Goal: Transaction & Acquisition: Purchase product/service

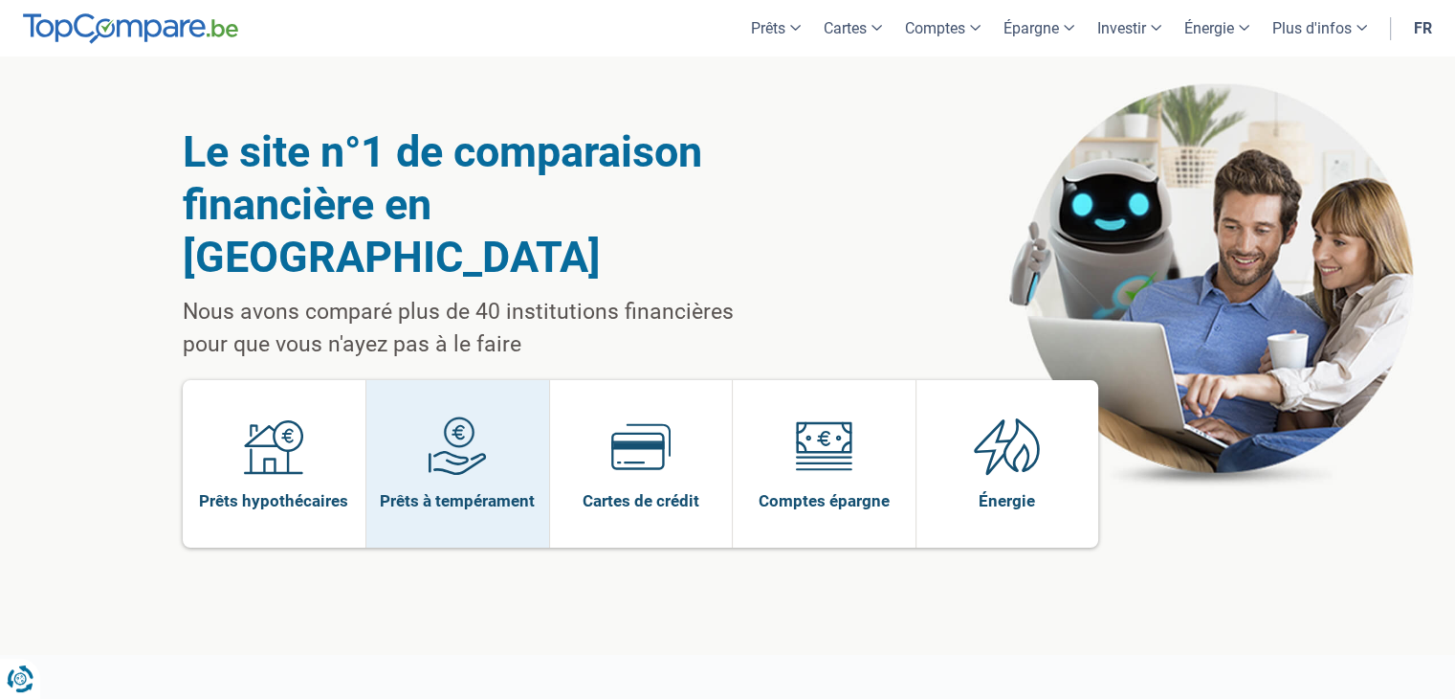
click at [434, 416] on img at bounding box center [457, 445] width 59 height 59
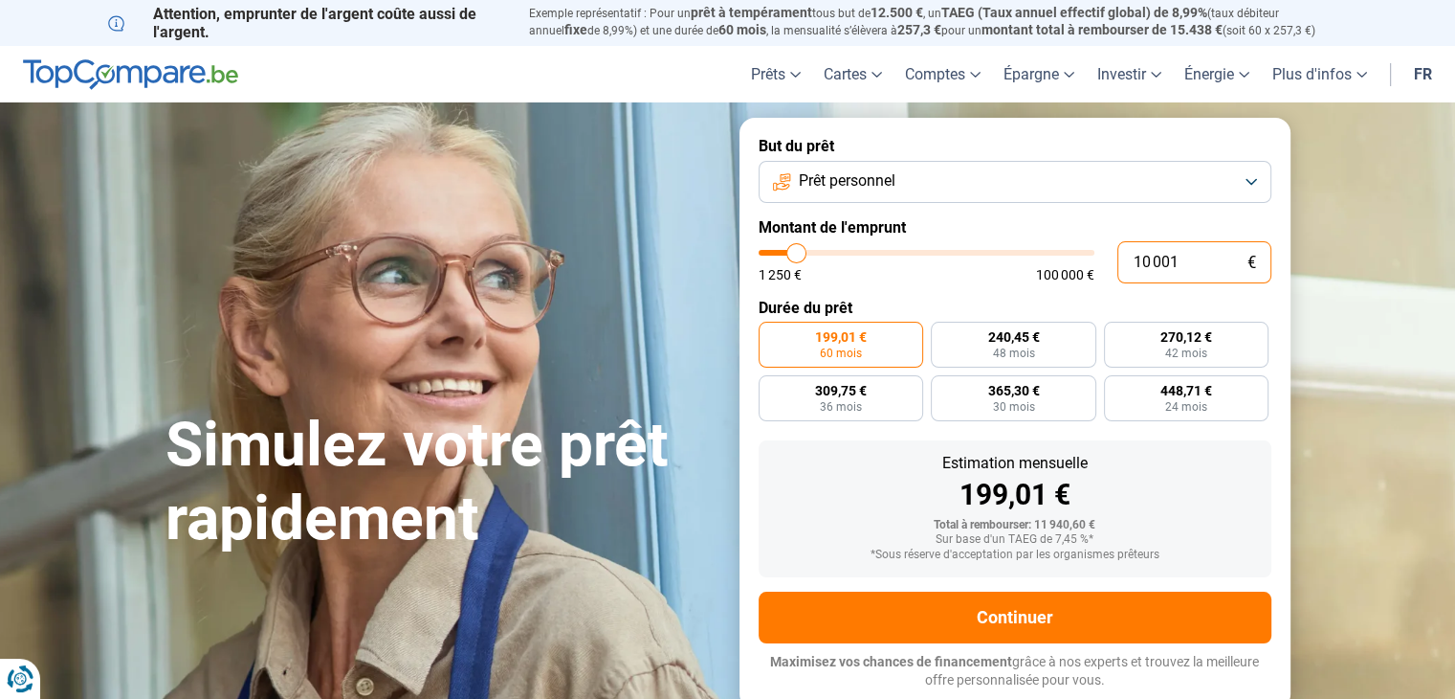
click at [1214, 260] on input "10 001" at bounding box center [1195, 262] width 154 height 42
type input "1 000"
type input "1250"
type input "100"
type input "1250"
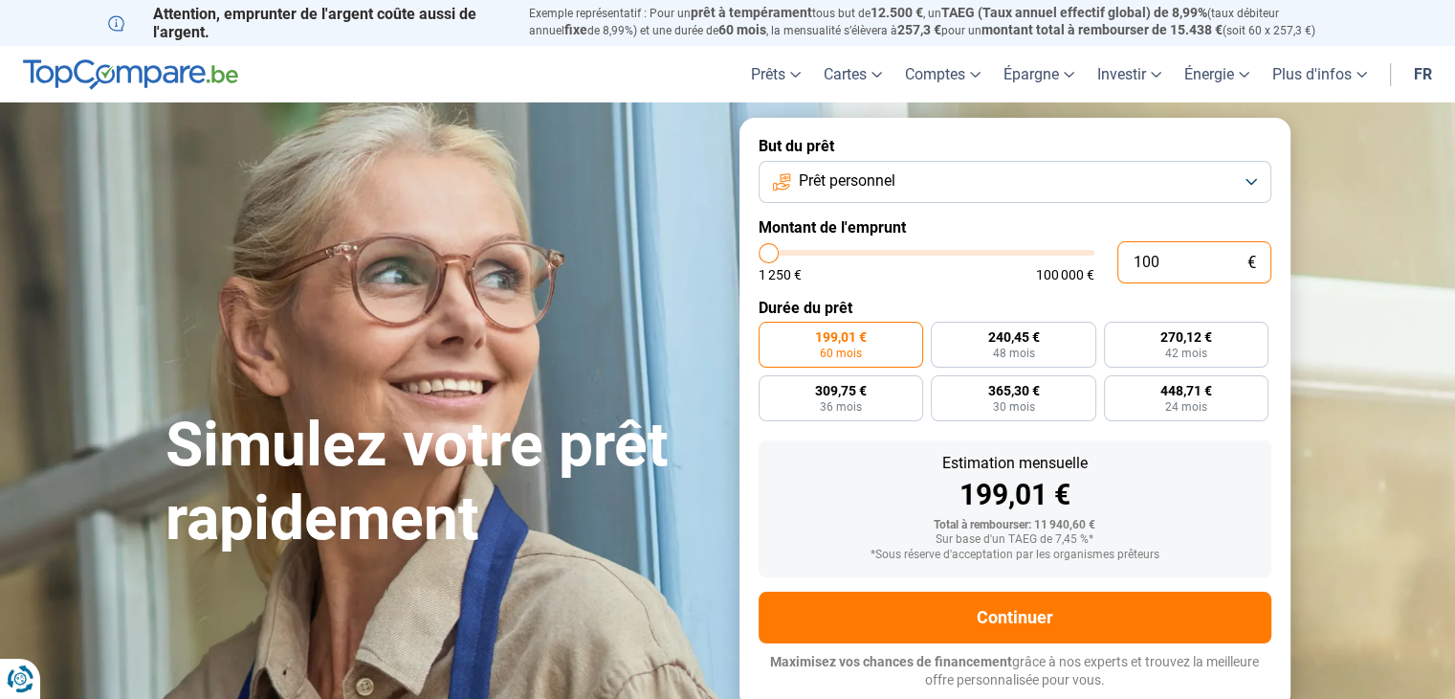
type input "10"
type input "1250"
type input "1"
type input "1250"
type input "0"
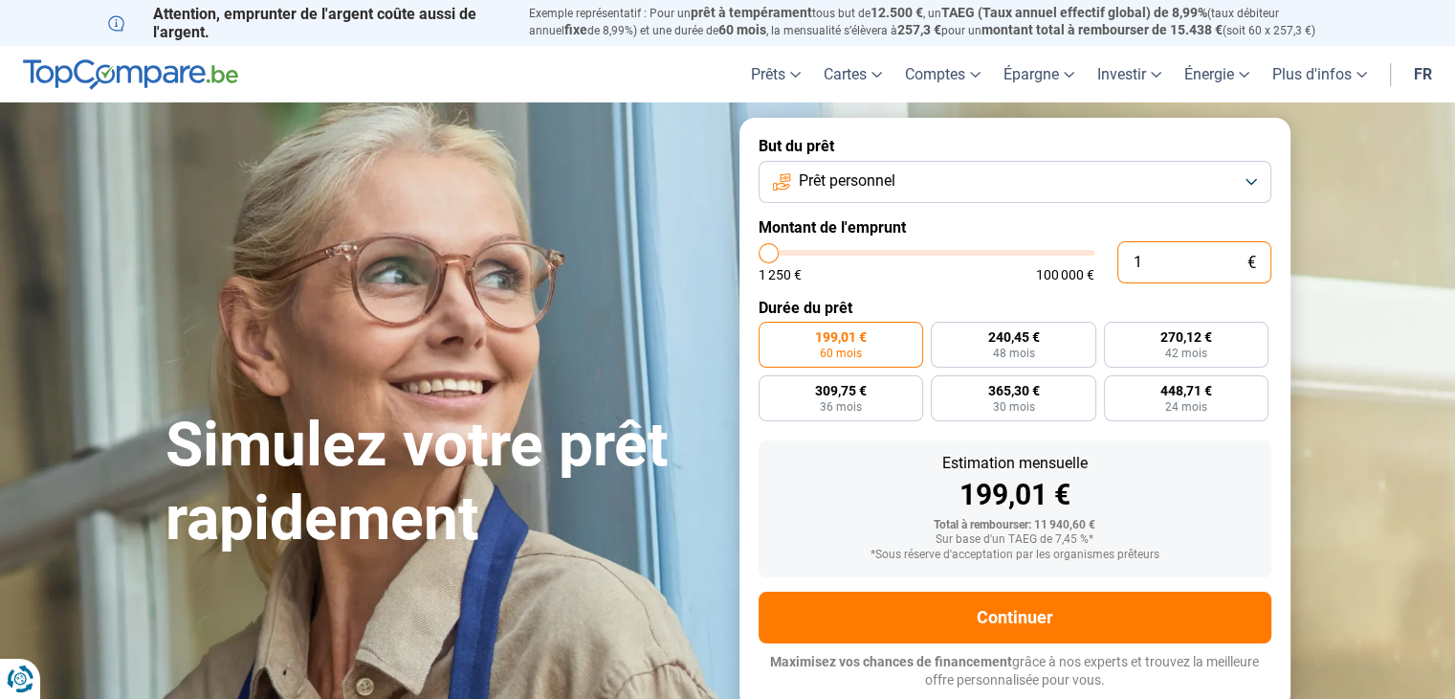
type input "1250"
type input "3"
type input "1250"
type input "30"
type input "1250"
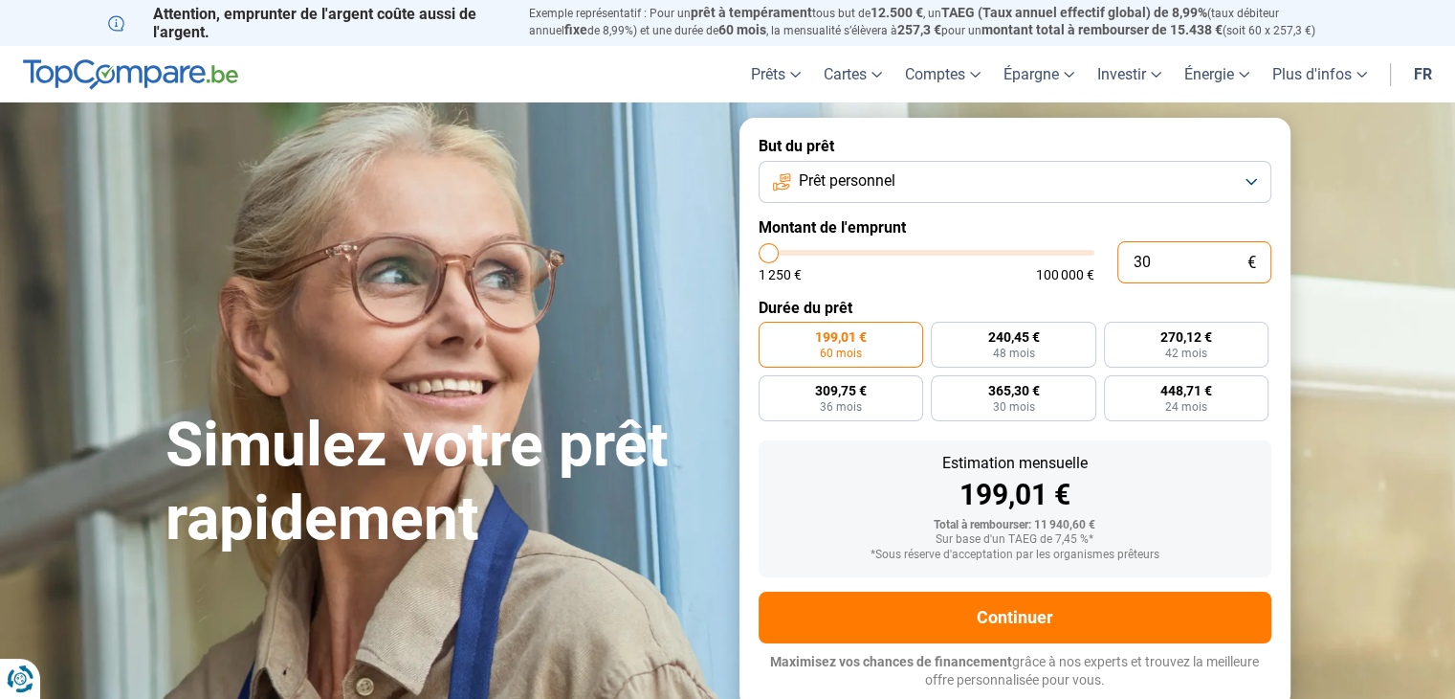
type input "300"
type input "1250"
type input "3 000"
type input "3000"
type input "30 000"
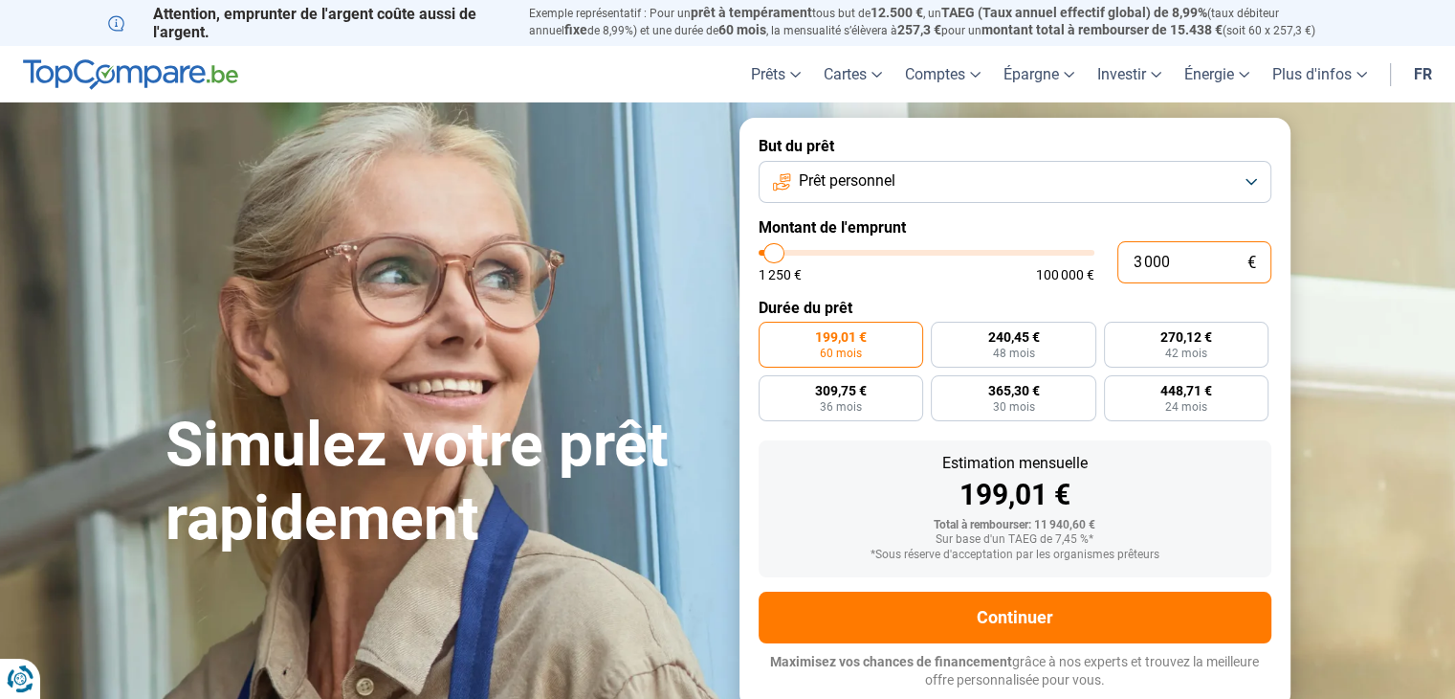
type input "30000"
radio input "false"
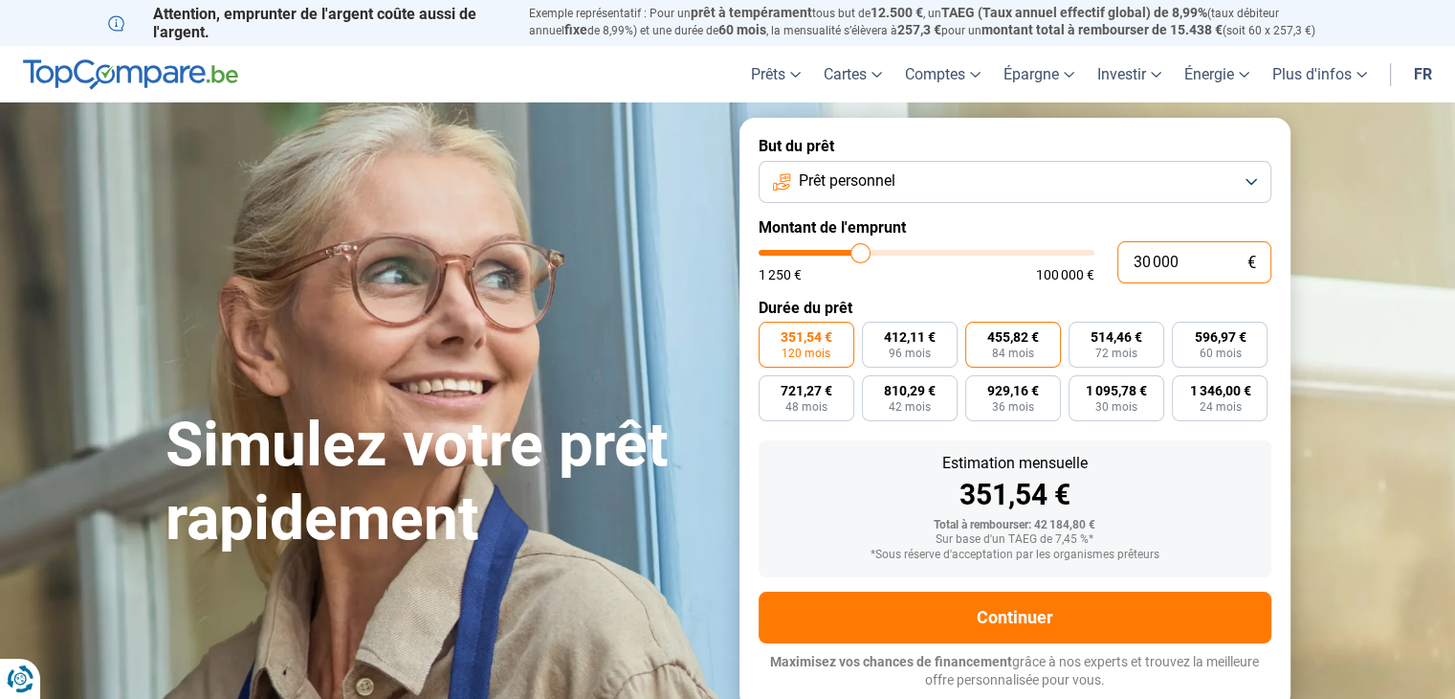
type input "30 000"
click at [1003, 347] on span "84 mois" at bounding box center [1013, 352] width 42 height 11
click at [978, 334] on input "455,82 € 84 mois" at bounding box center [972, 328] width 12 height 12
radio input "true"
click at [930, 342] on span "412,11 €" at bounding box center [910, 336] width 52 height 13
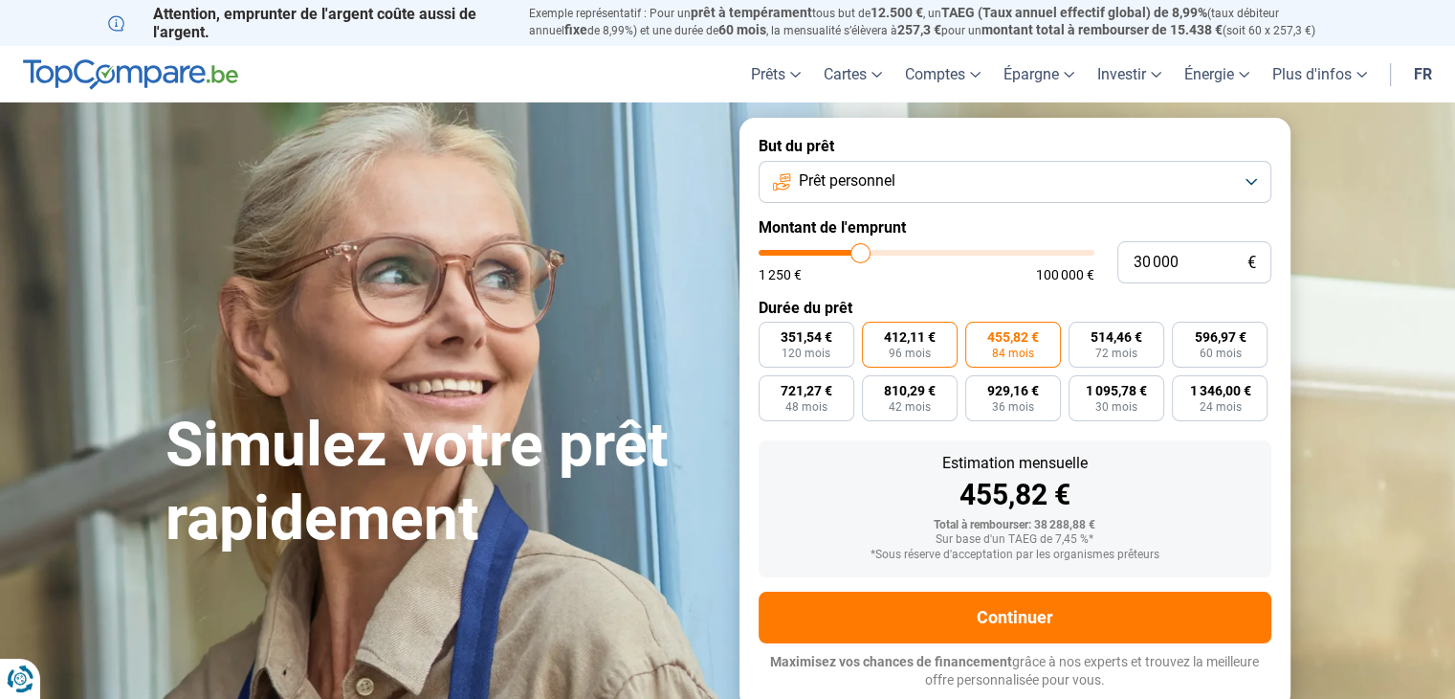
click at [875, 334] on input "412,11 € 96 mois" at bounding box center [868, 328] width 12 height 12
radio input "true"
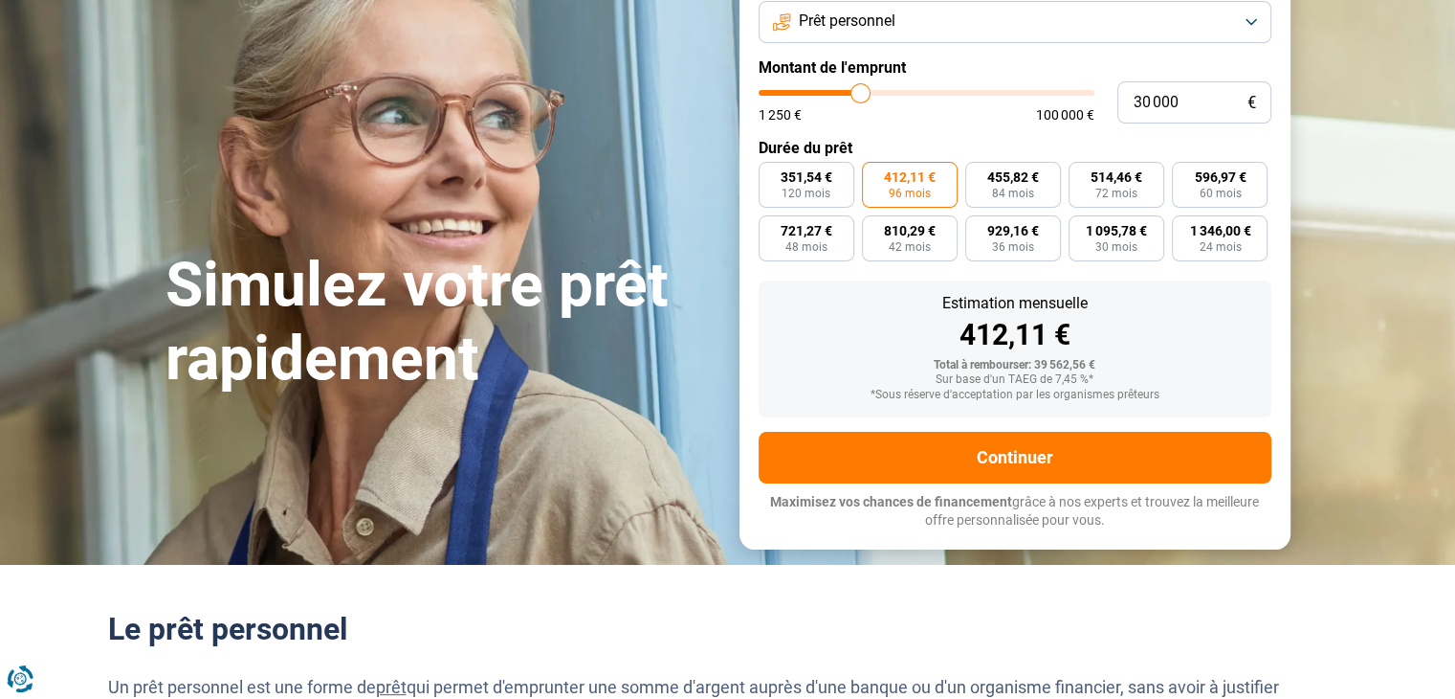
scroll to position [161, 0]
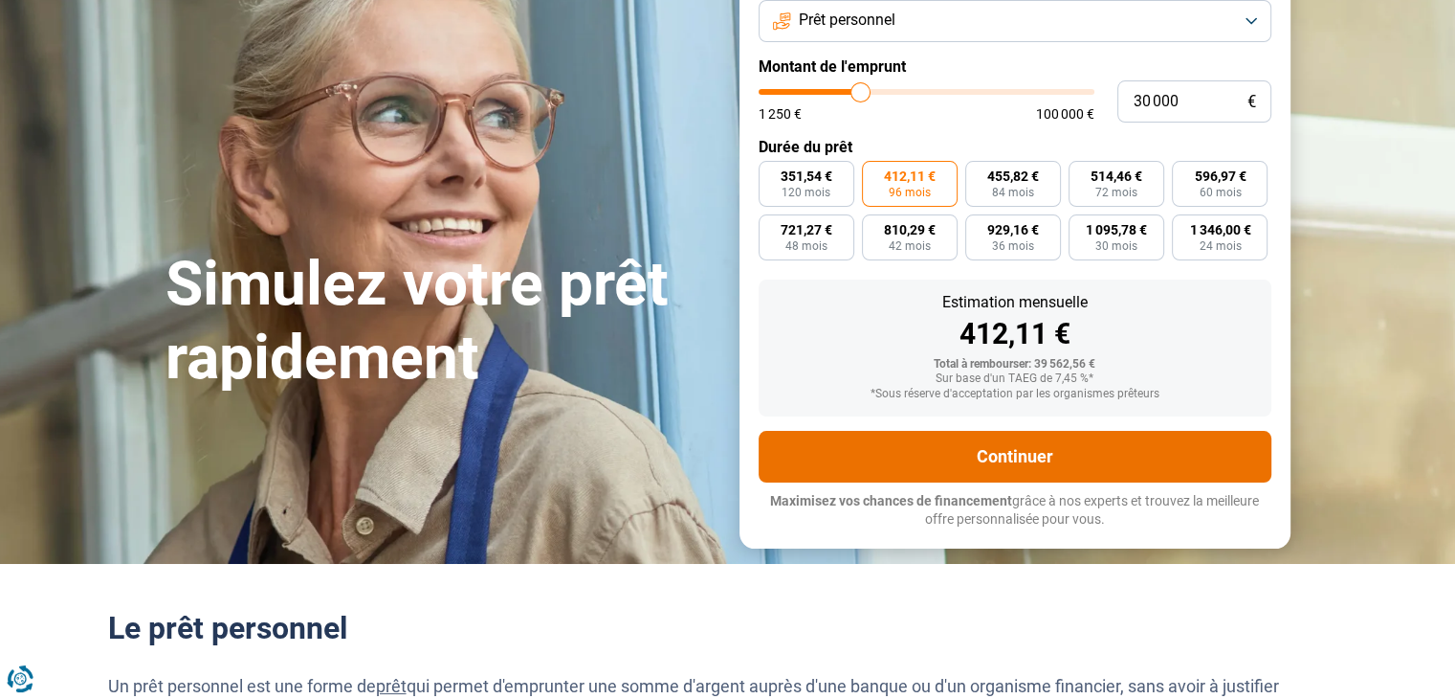
click at [865, 450] on button "Continuer" at bounding box center [1015, 457] width 513 height 52
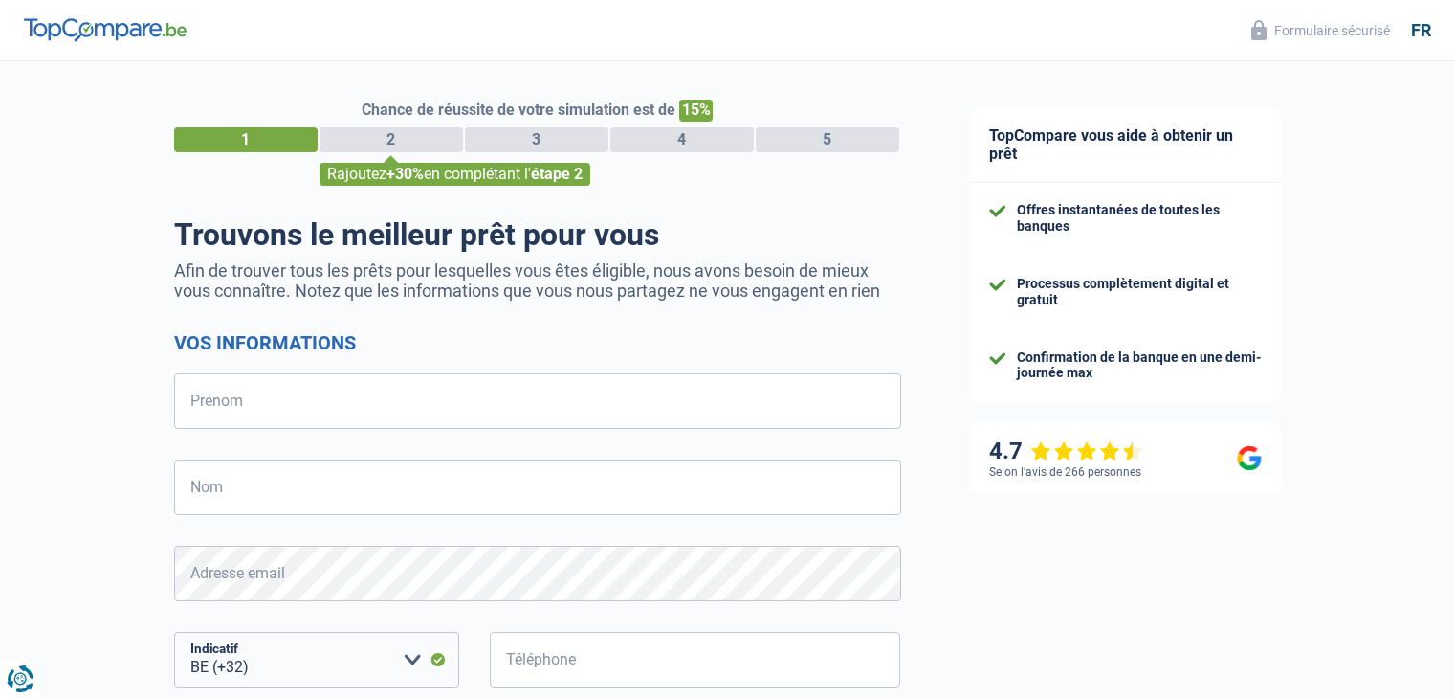
select select "32"
click at [588, 399] on input "Prénom" at bounding box center [537, 401] width 727 height 56
type input "Gabriel-Eugen"
click at [373, 493] on input "Nom" at bounding box center [537, 487] width 727 height 56
type input "Eftime"
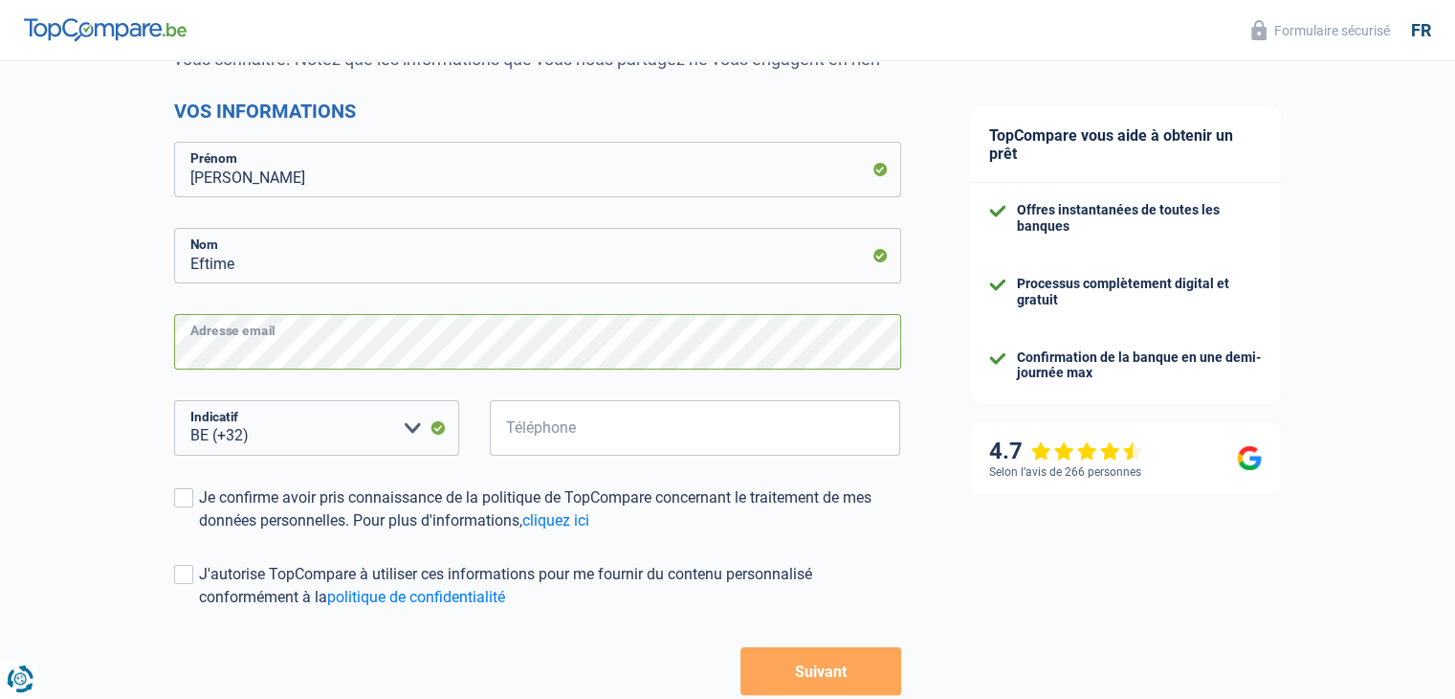
scroll to position [232, 0]
click at [637, 434] on input "Téléphone" at bounding box center [695, 428] width 411 height 56
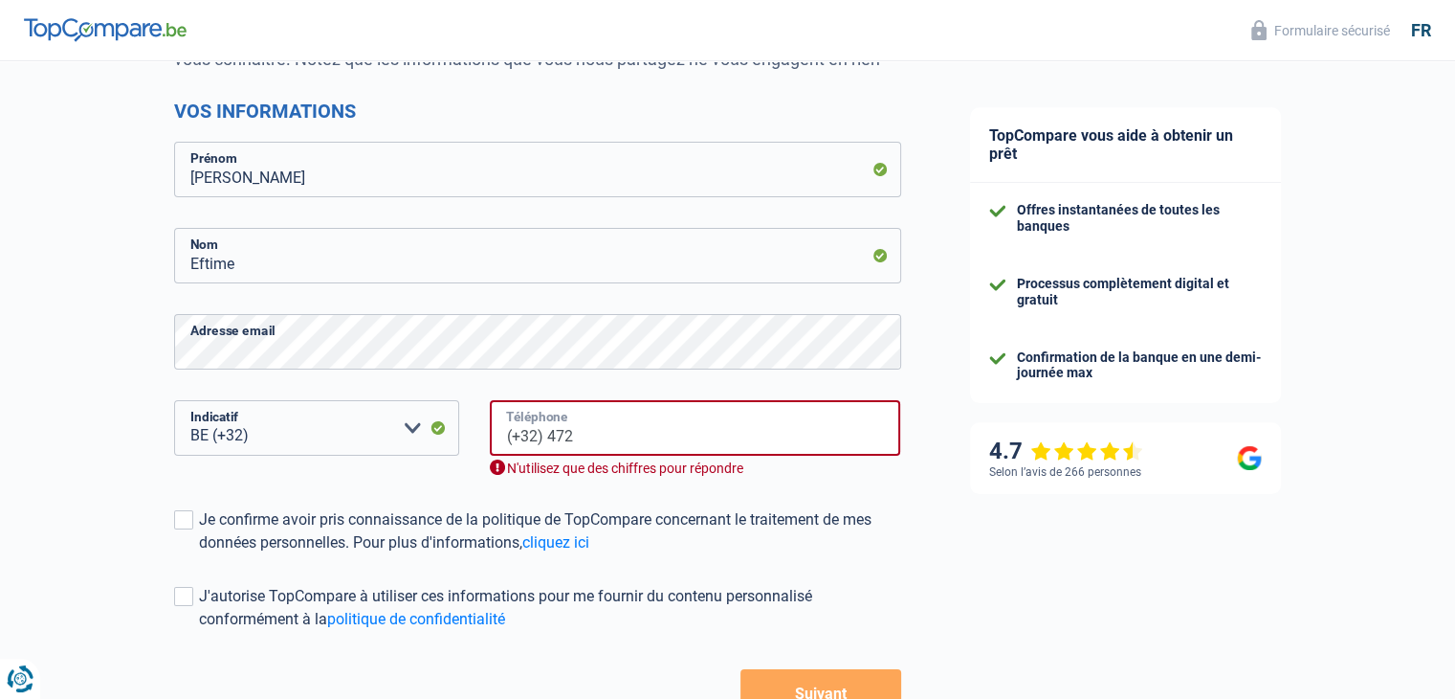
click at [656, 435] on input "(+32) 472" at bounding box center [695, 428] width 411 height 56
type input "("
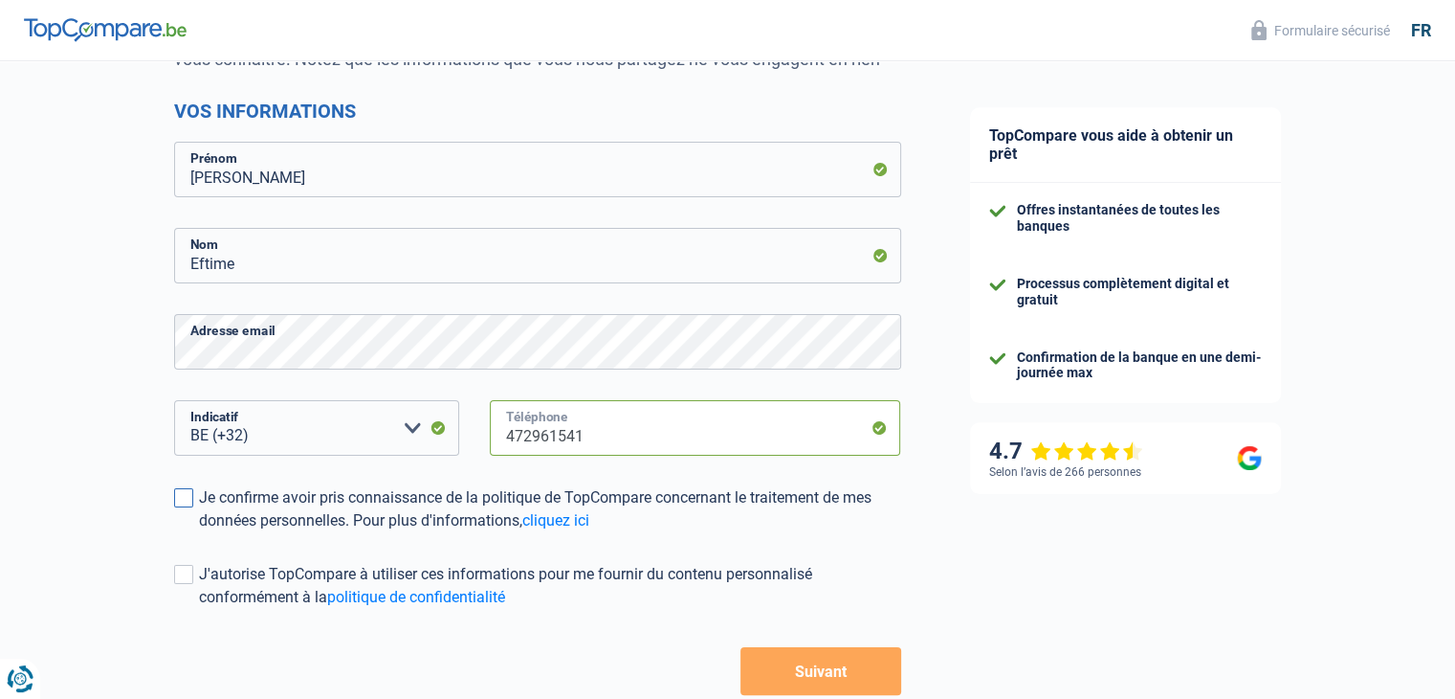
type input "472961541"
click at [199, 501] on div "Je confirme avoir pris connaissance de la politique de TopCompare concernant le…" at bounding box center [550, 509] width 702 height 46
click at [199, 532] on input "Je confirme avoir pris connaissance de la politique de TopCompare concernant le…" at bounding box center [199, 532] width 0 height 0
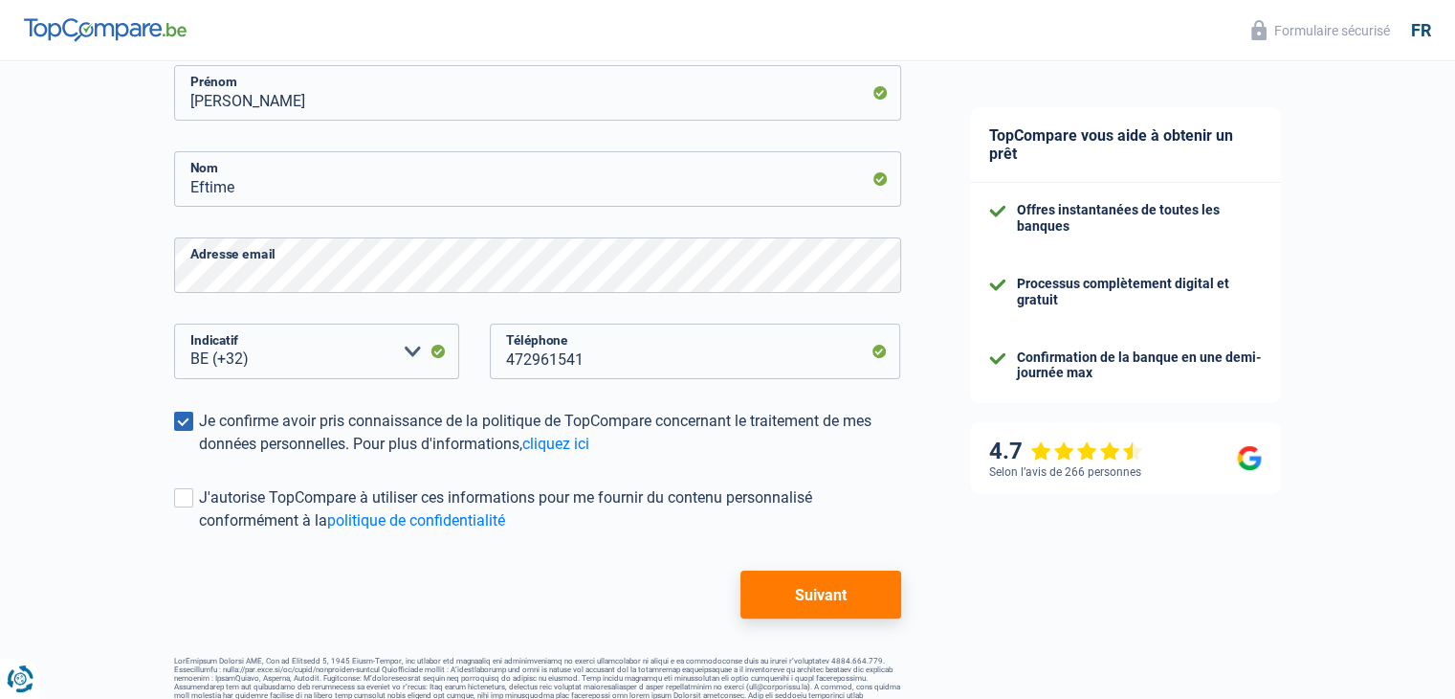
scroll to position [341, 0]
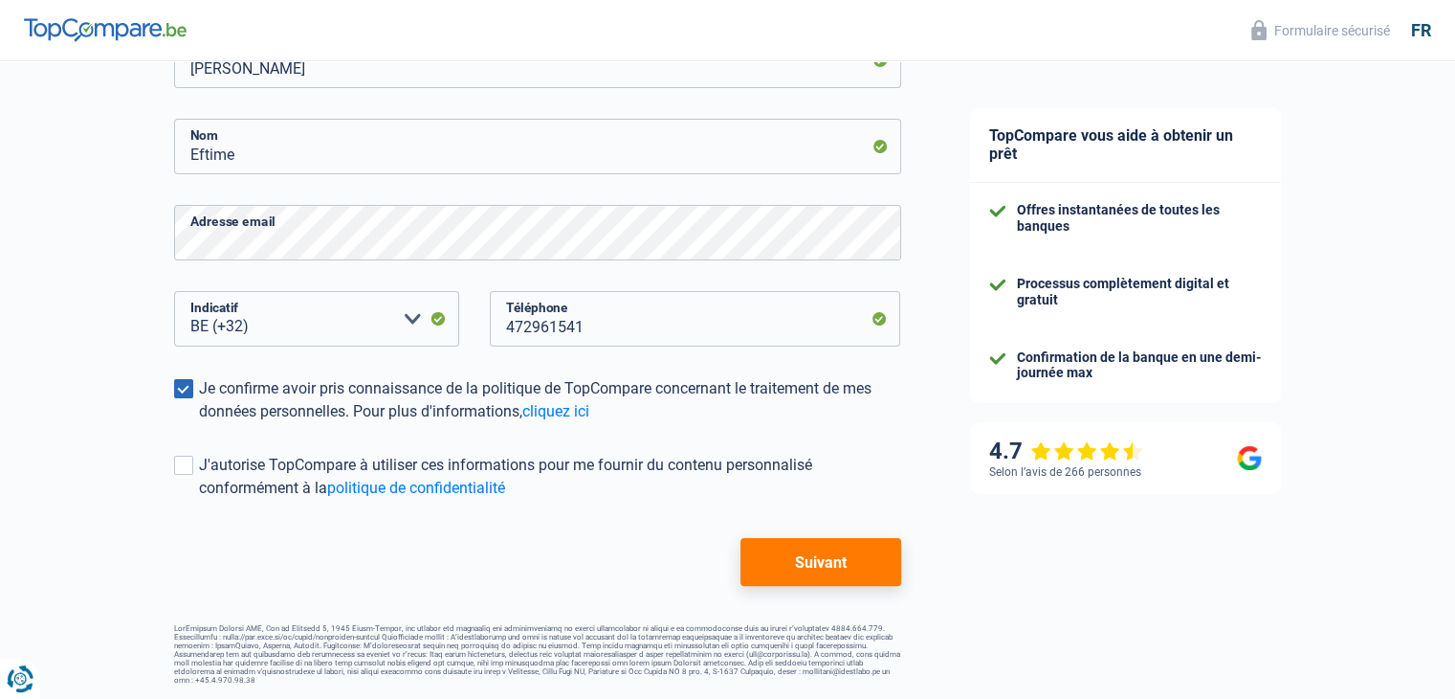
click at [193, 399] on label "Je confirme avoir pris connaissance de la politique de TopCompare concernant le…" at bounding box center [537, 400] width 727 height 46
click at [199, 423] on input "Je confirme avoir pris connaissance de la politique de TopCompare concernant le…" at bounding box center [199, 423] width 0 height 0
click at [187, 464] on span at bounding box center [183, 464] width 19 height 19
click at [199, 500] on input "J'autorise TopCompare à utiliser ces informations pour me fournir du contenu pe…" at bounding box center [199, 500] width 0 height 0
click at [184, 396] on span at bounding box center [183, 388] width 19 height 19
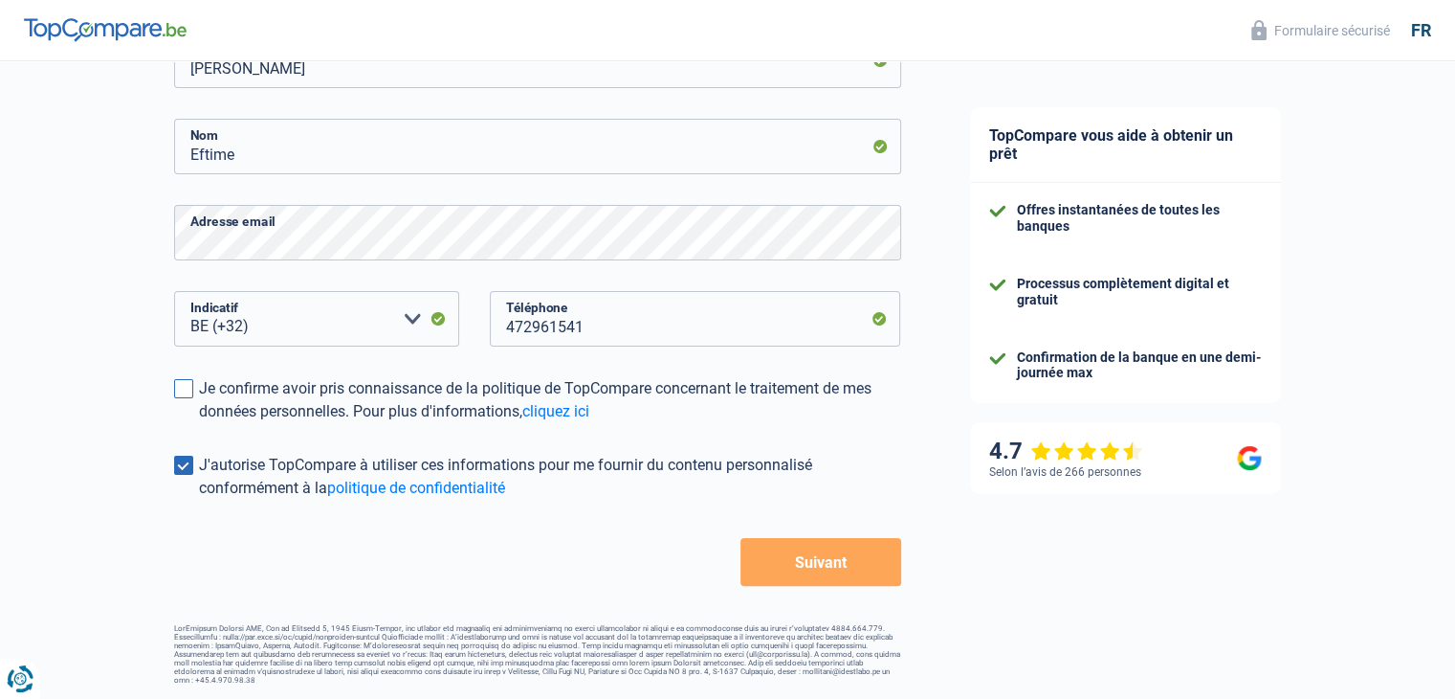
click at [199, 423] on input "Je confirme avoir pris connaissance de la politique de TopCompare concernant le…" at bounding box center [199, 423] width 0 height 0
click at [180, 470] on span at bounding box center [183, 464] width 19 height 19
click at [199, 500] on input "J'autorise TopCompare à utiliser ces informations pour me fournir du contenu pe…" at bounding box center [199, 500] width 0 height 0
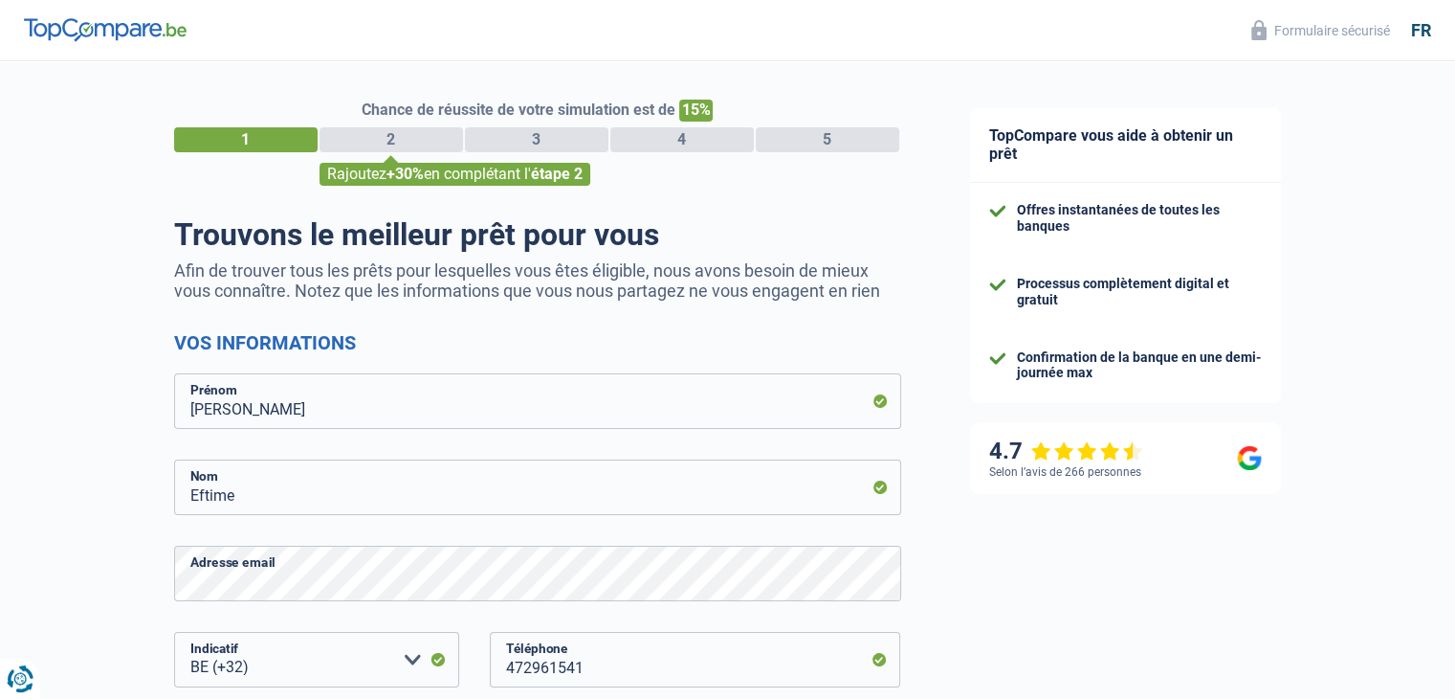
scroll to position [343, 0]
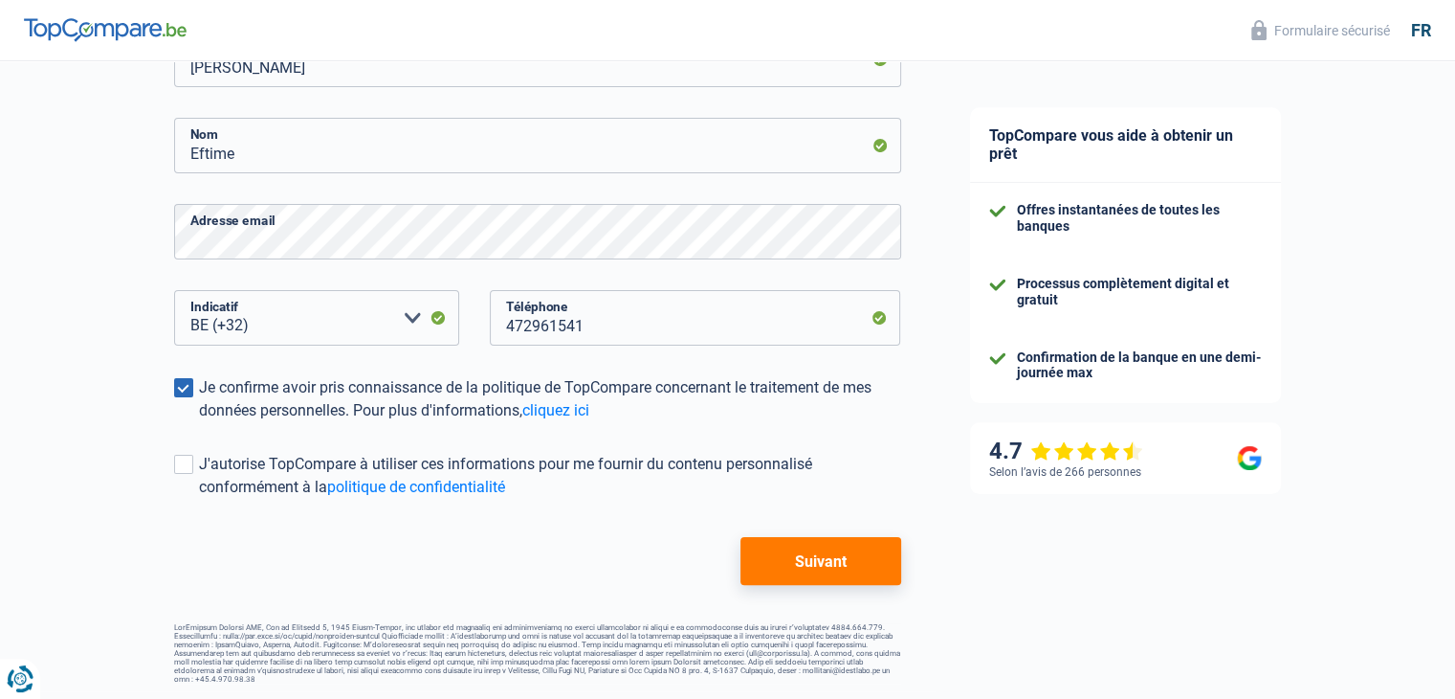
click at [799, 575] on button "Suivant" at bounding box center [821, 561] width 160 height 48
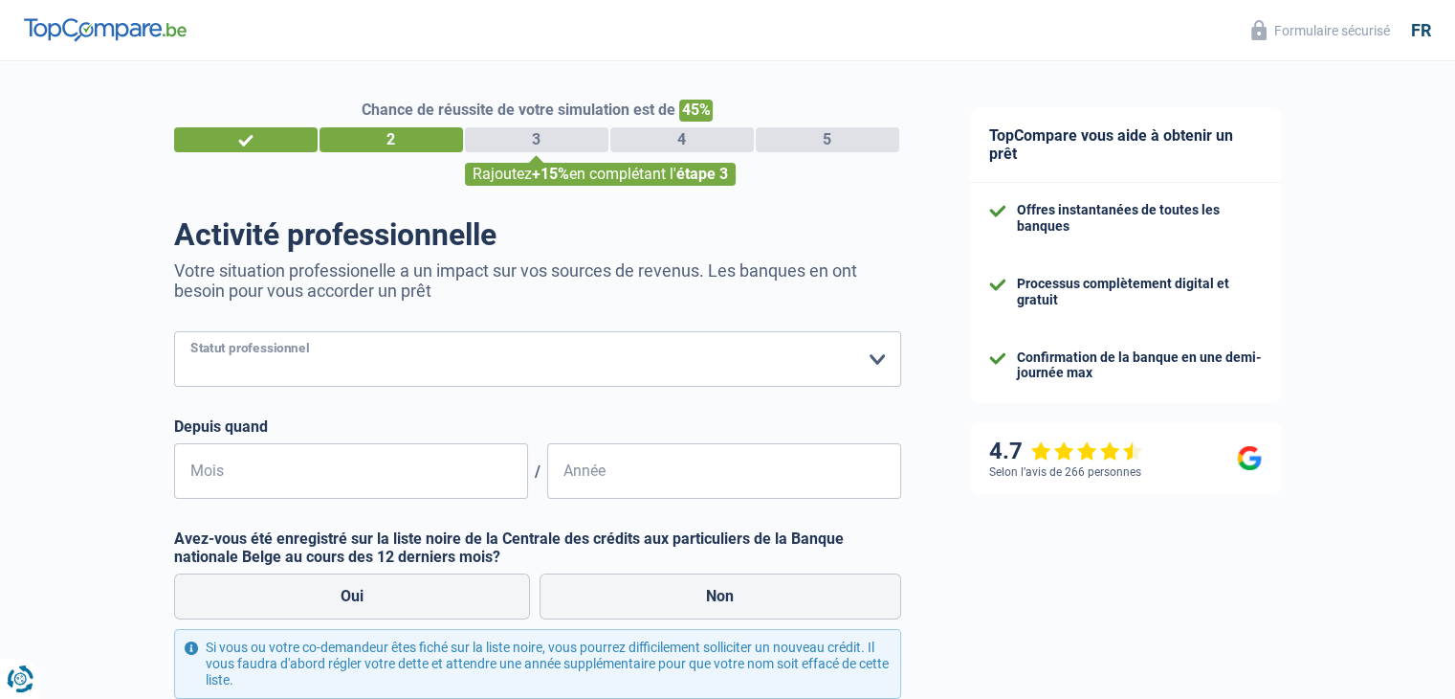
click at [424, 357] on select "Ouvrier Employé privé Employé public Invalide Indépendant Pensionné Chômeur Mut…" at bounding box center [537, 359] width 727 height 56
select select "independent"
click at [174, 332] on select "Ouvrier Employé privé Employé public Invalide Indépendant Pensionné Chômeur Mut…" at bounding box center [537, 359] width 727 height 56
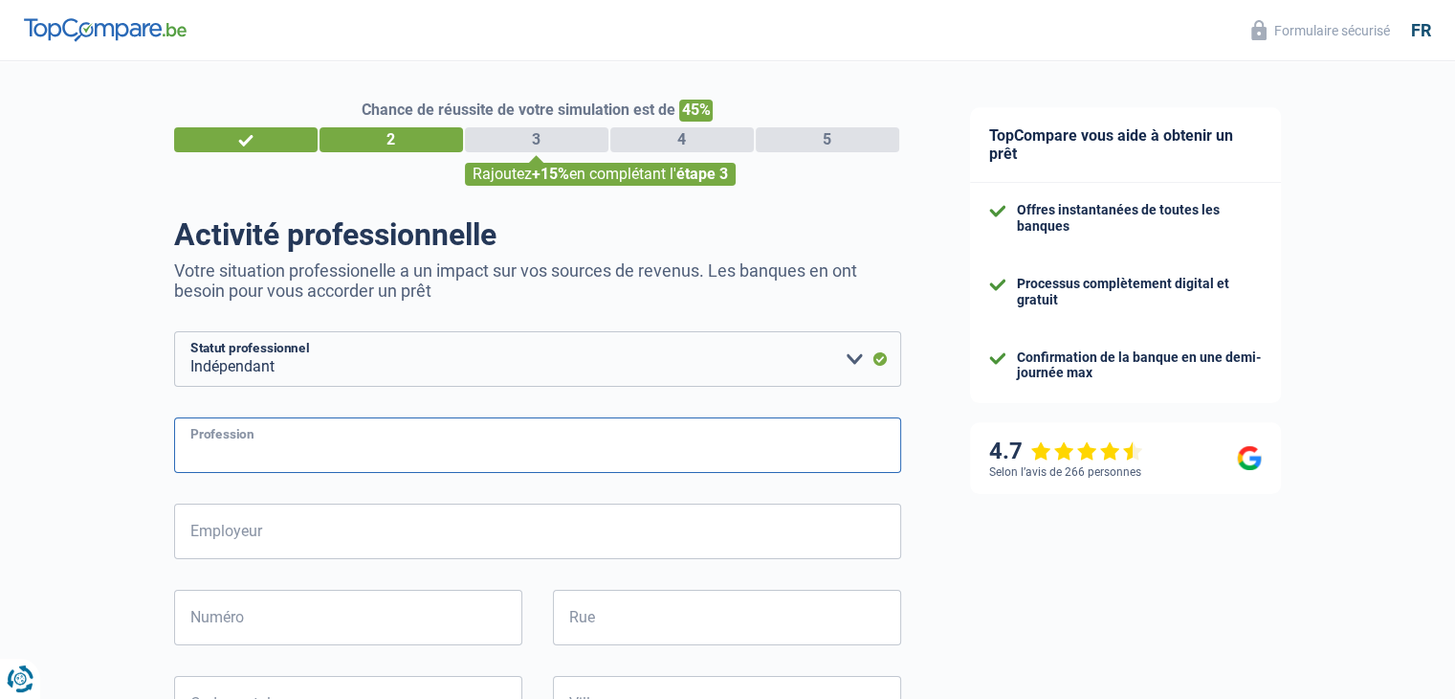
click at [331, 433] on input "Profession" at bounding box center [537, 445] width 727 height 56
type input "p"
type input "Instalation Sanitaire"
click at [329, 522] on input "Employeur" at bounding box center [537, 531] width 727 height 56
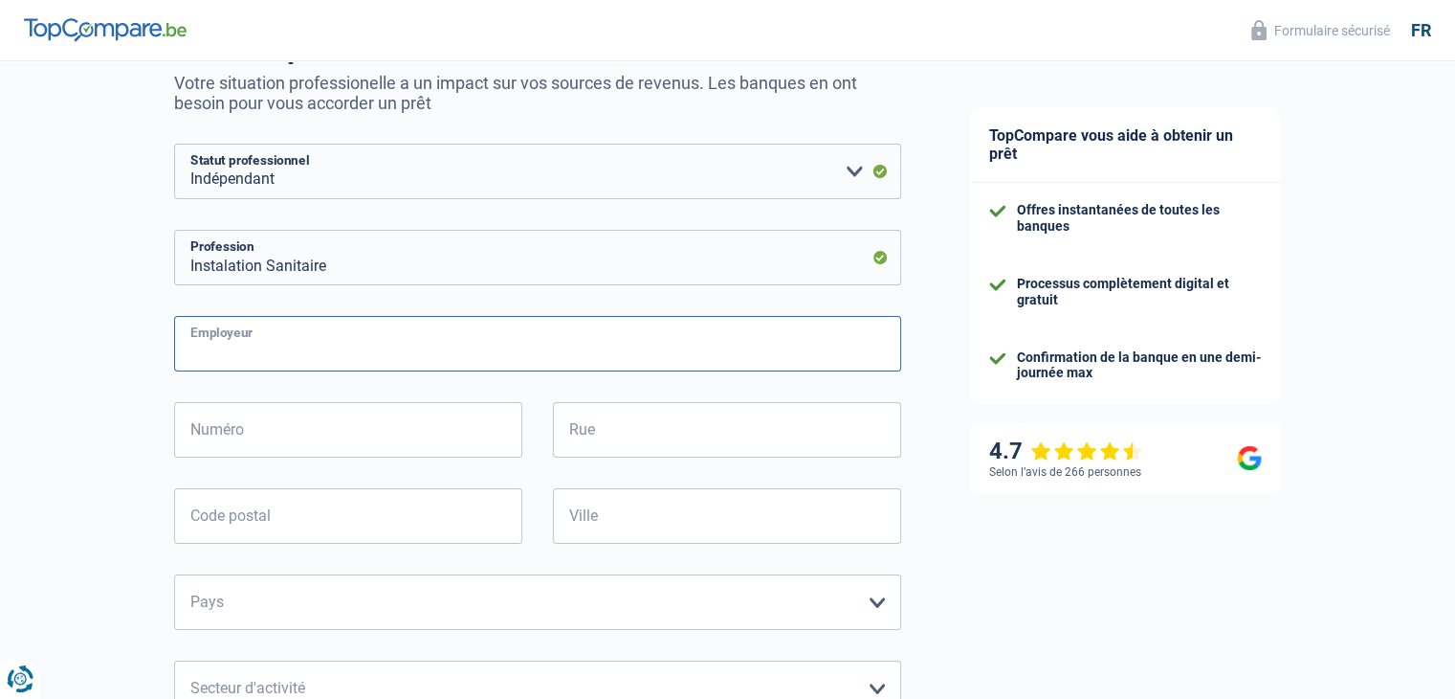
scroll to position [253, 0]
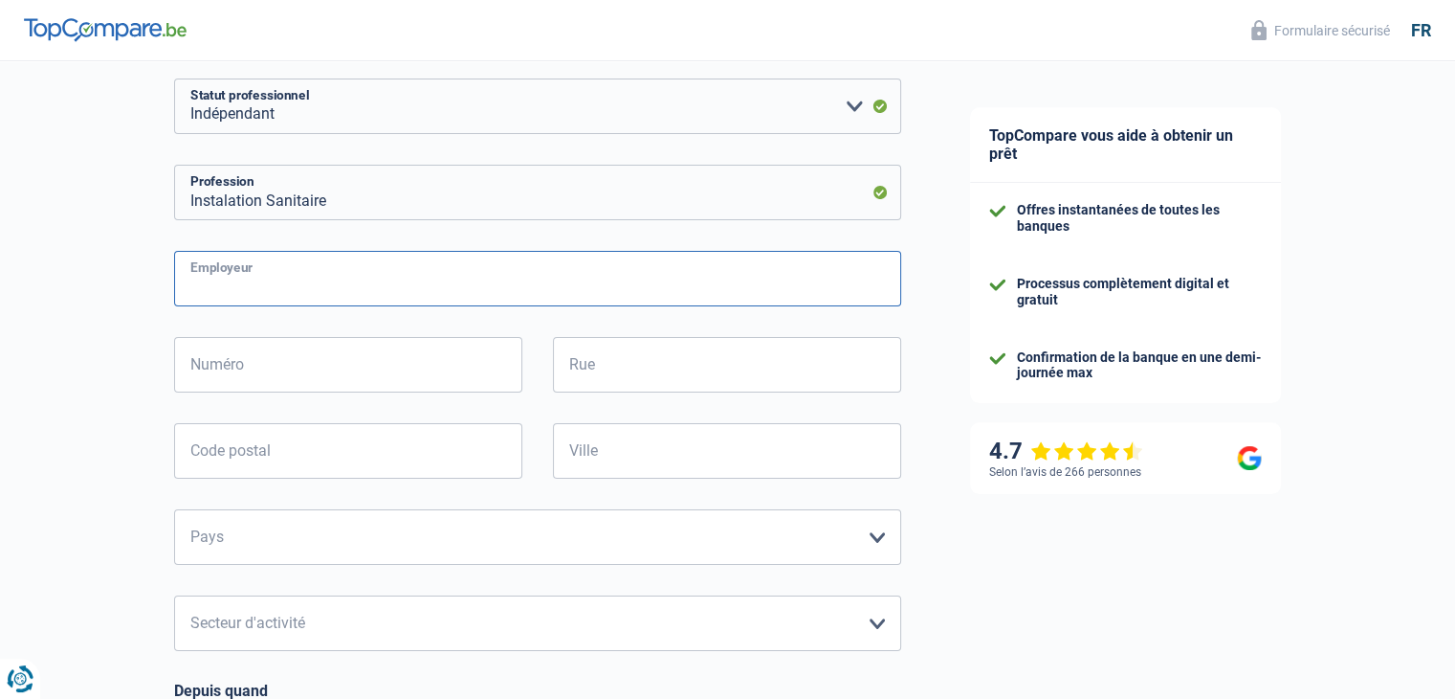
click at [345, 275] on input "Employeur" at bounding box center [537, 279] width 727 height 56
type input "e"
type input "Enyxtherm"
click at [312, 367] on input "Numéro" at bounding box center [348, 365] width 348 height 56
type input "77"
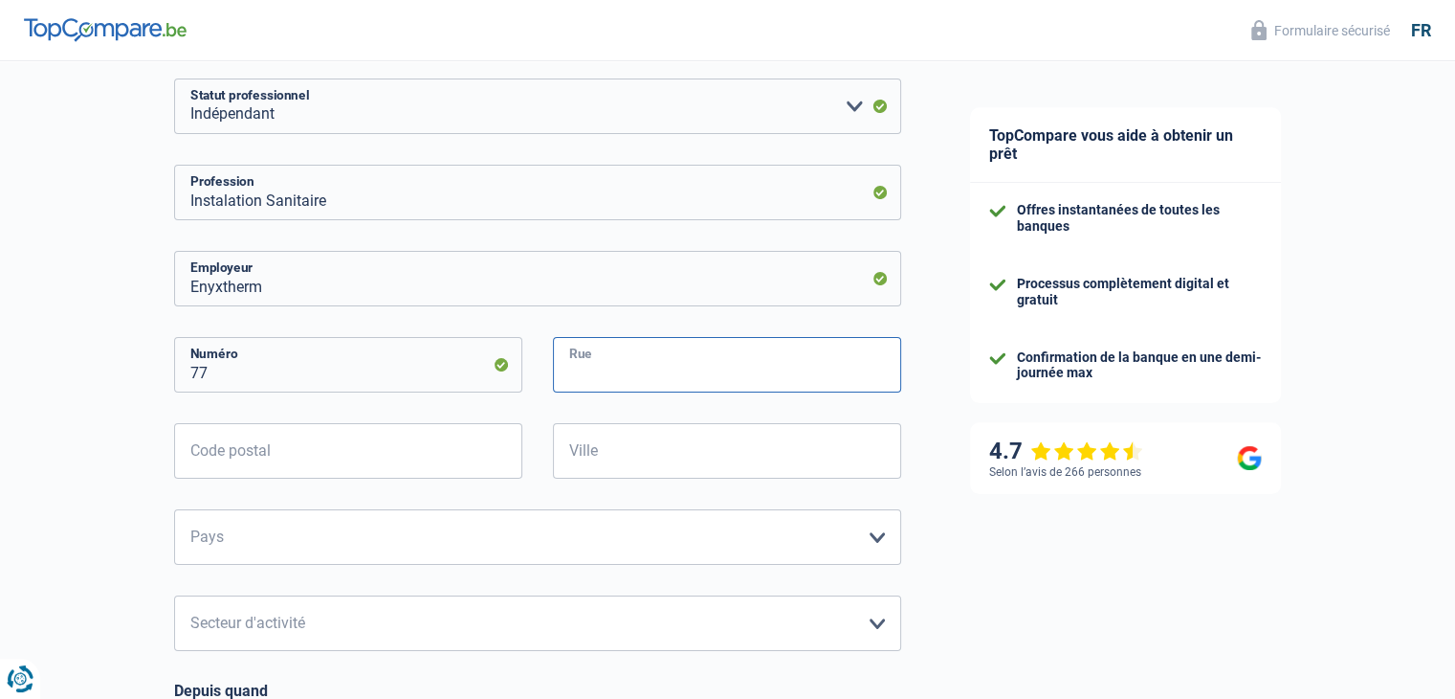
click at [607, 379] on input "Rue" at bounding box center [727, 365] width 348 height 56
type input "biezeput"
click at [361, 455] on input "Code postal" at bounding box center [348, 451] width 348 height 56
type input "1501"
click at [612, 461] on input "Ville" at bounding box center [727, 451] width 348 height 56
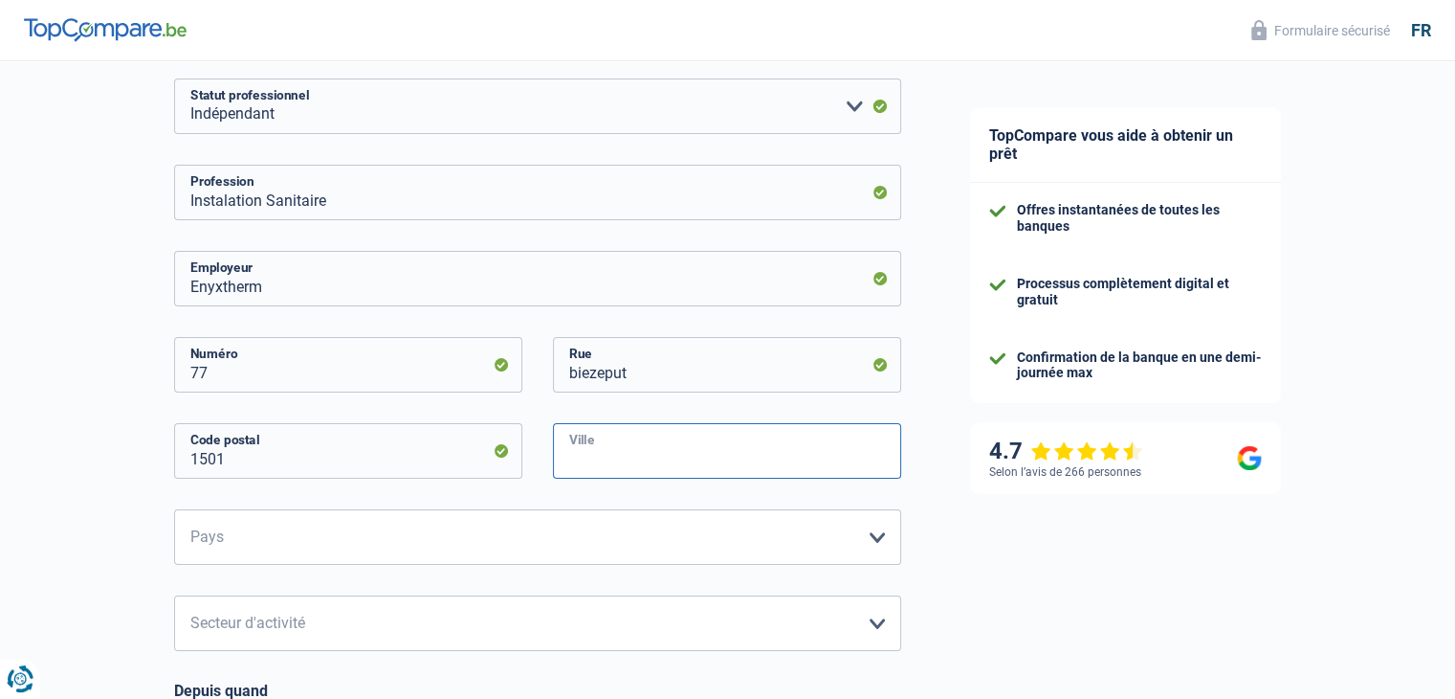
type input "Buizingen"
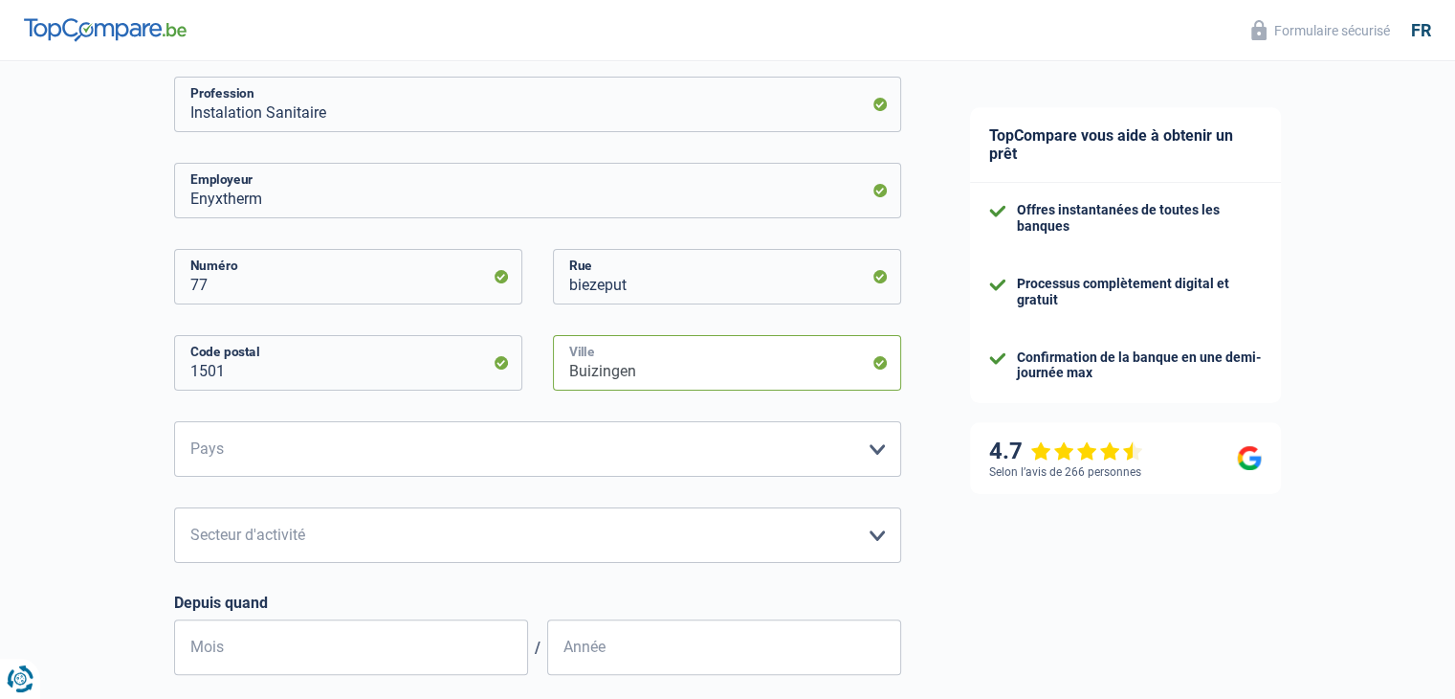
scroll to position [344, 0]
click at [303, 444] on select "Belgique Luxembourg Veuillez sélectionner une option" at bounding box center [537, 445] width 727 height 56
select select "BE"
click at [174, 417] on select "Belgique Luxembourg Veuillez sélectionner une option" at bounding box center [537, 445] width 727 height 56
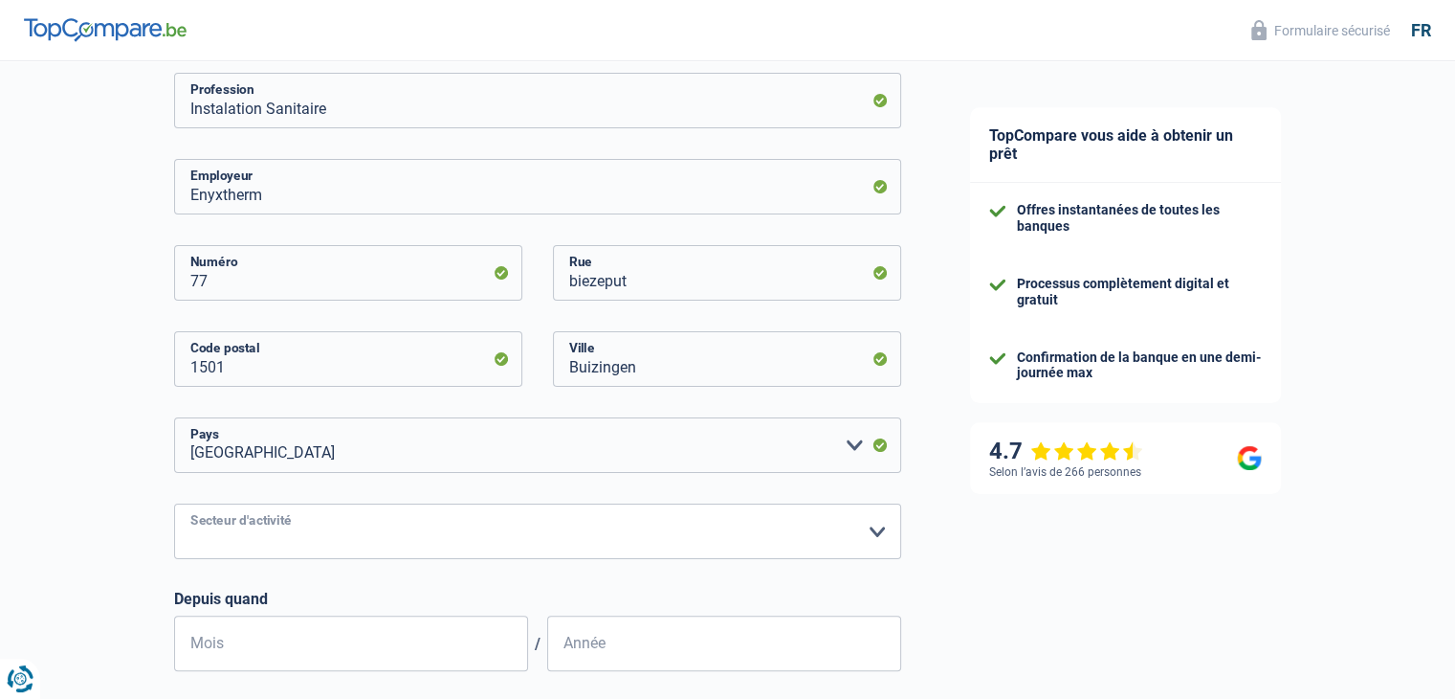
click at [233, 529] on select "Agriculture/Pêche Industrie Horeca Courier/Fitness/Taxi Construction Banques/As…" at bounding box center [537, 531] width 727 height 56
select select "construction"
click at [174, 503] on select "Agriculture/Pêche Industrie Horeca Courier/Fitness/Taxi Construction Banques/As…" at bounding box center [537, 531] width 727 height 56
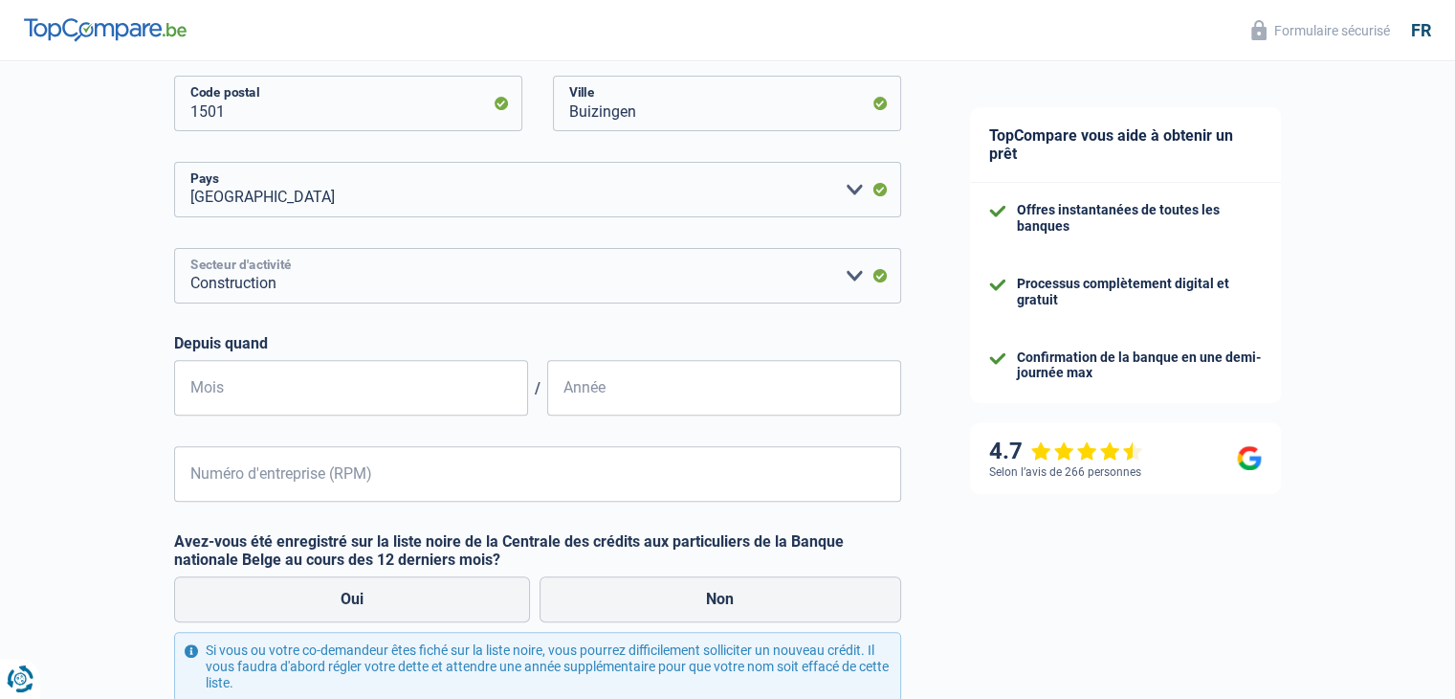
scroll to position [597, 0]
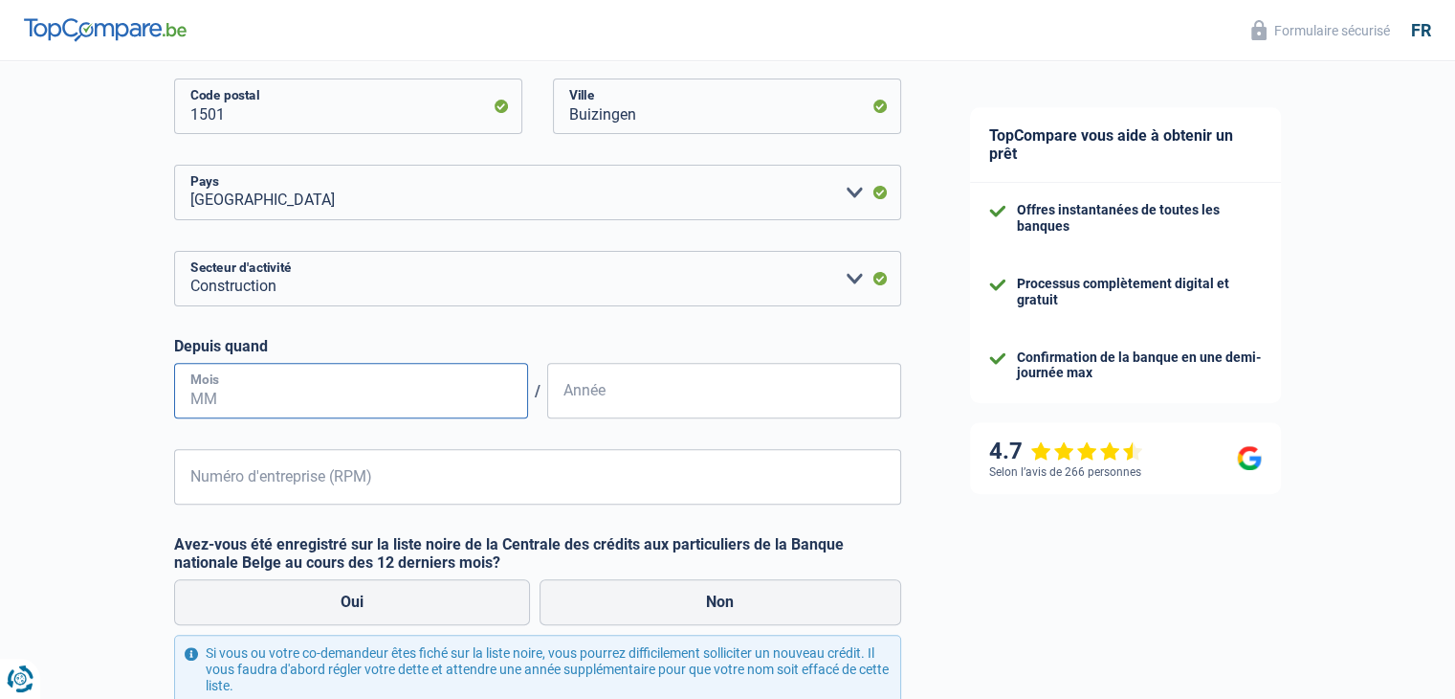
click at [299, 392] on input "Mois" at bounding box center [351, 391] width 354 height 56
type input "11"
click at [637, 395] on input "Année" at bounding box center [724, 391] width 354 height 56
type input "2021"
click at [460, 470] on input "Numéro d'entreprise (RPM)" at bounding box center [537, 477] width 727 height 56
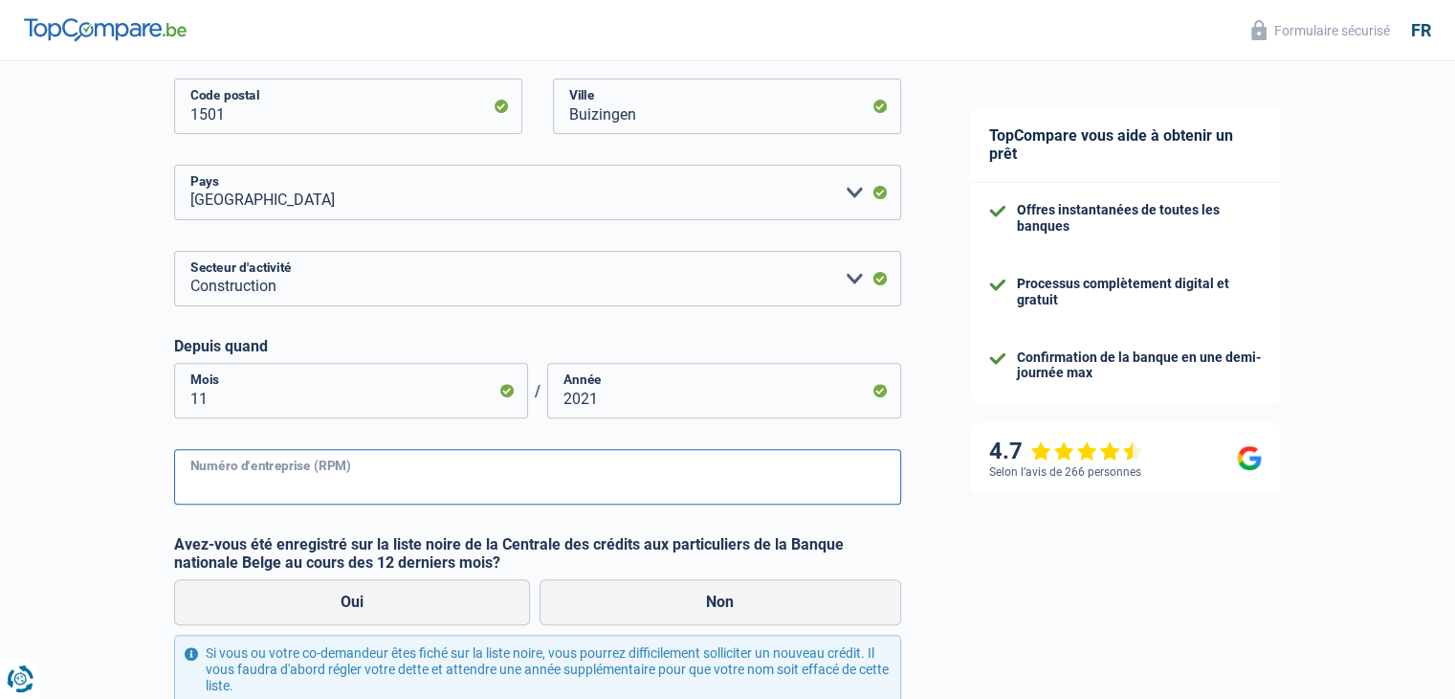
type input "0777575556"
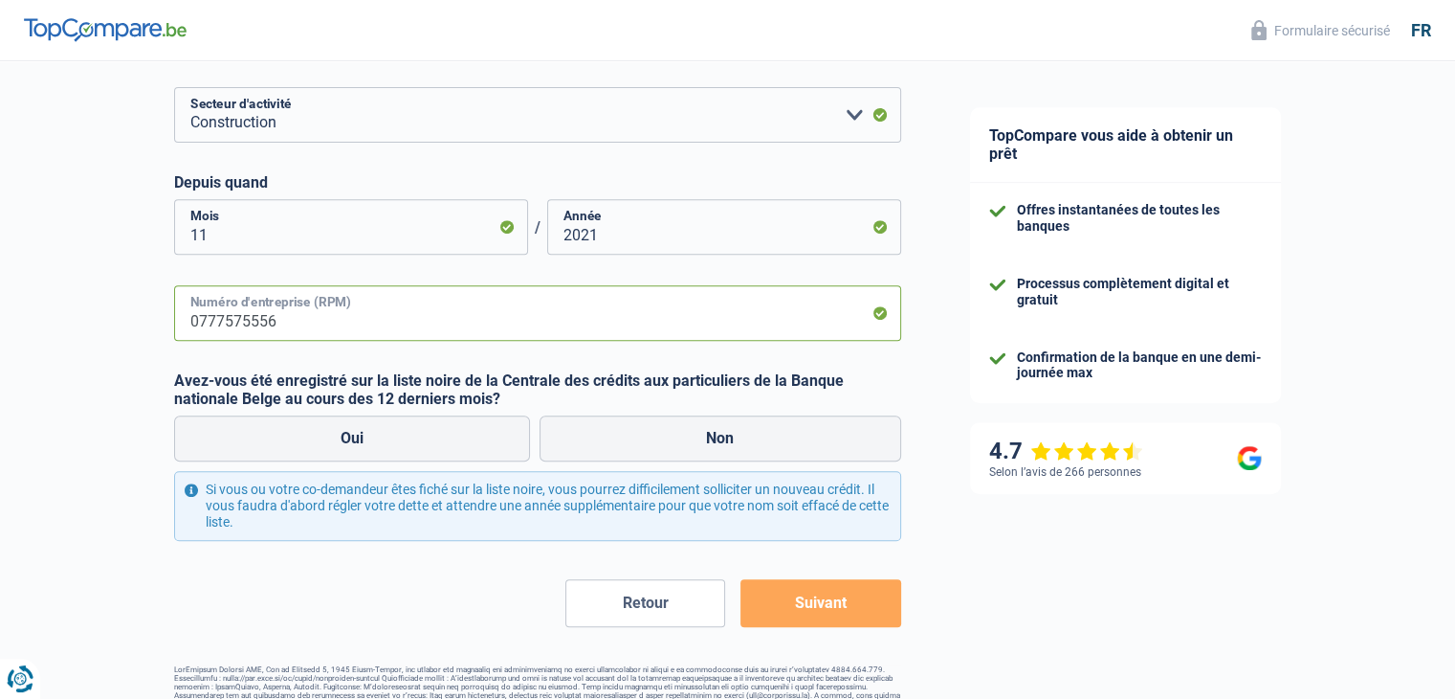
scroll to position [773, 0]
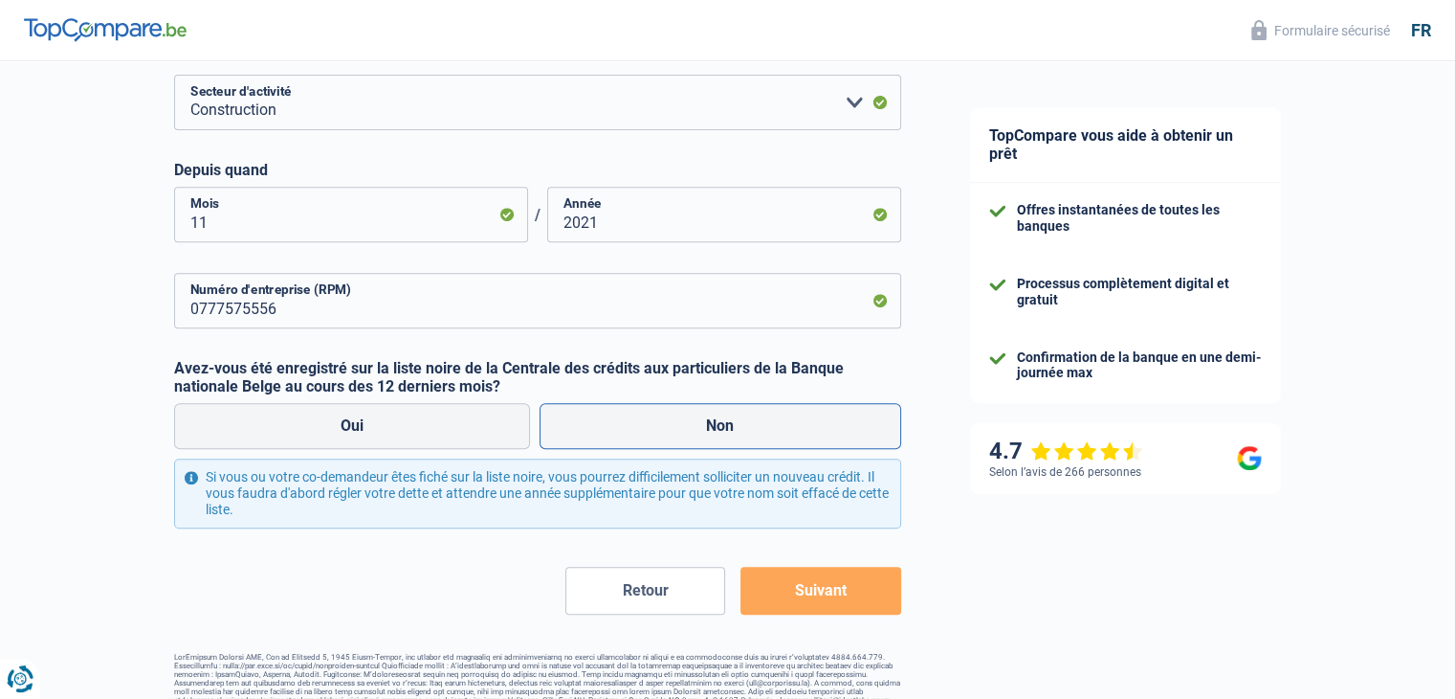
click at [612, 422] on label "Non" at bounding box center [721, 426] width 362 height 46
click at [612, 422] on input "Non" at bounding box center [721, 426] width 362 height 46
radio input "true"
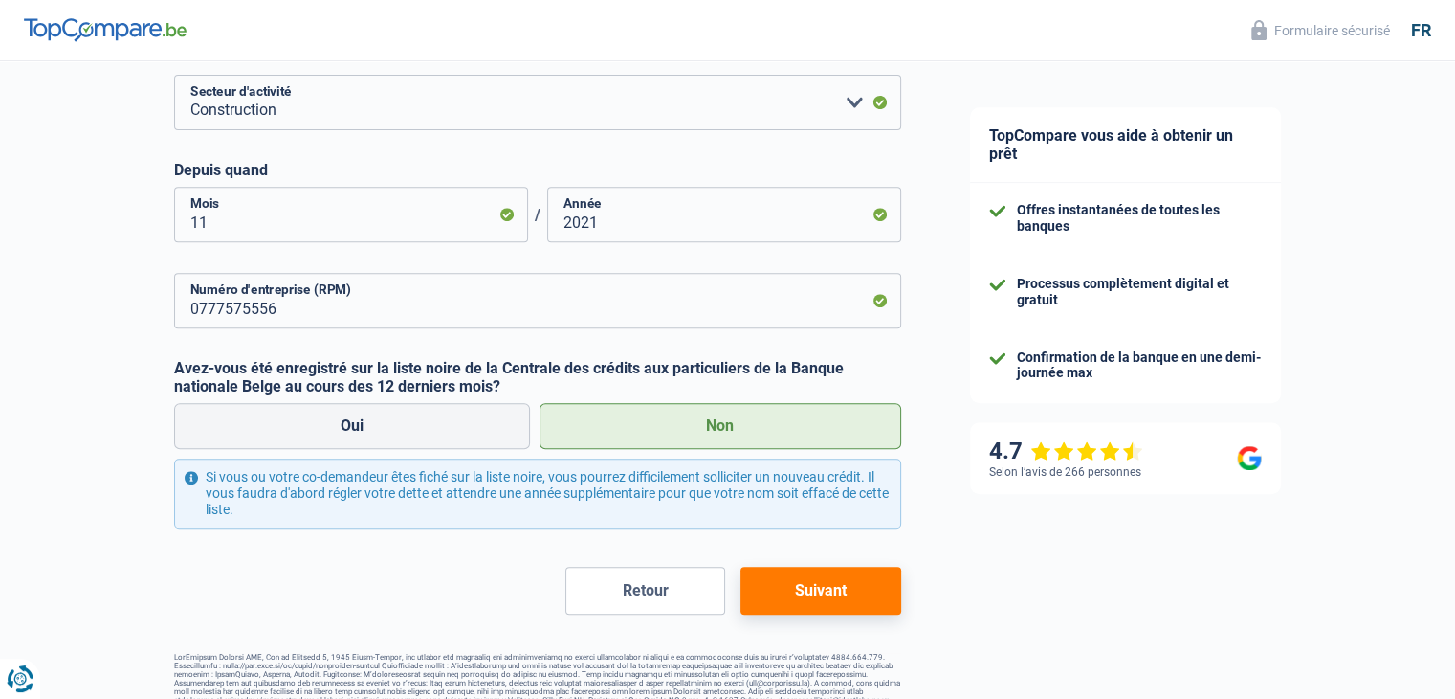
click at [806, 579] on button "Suivant" at bounding box center [821, 590] width 160 height 48
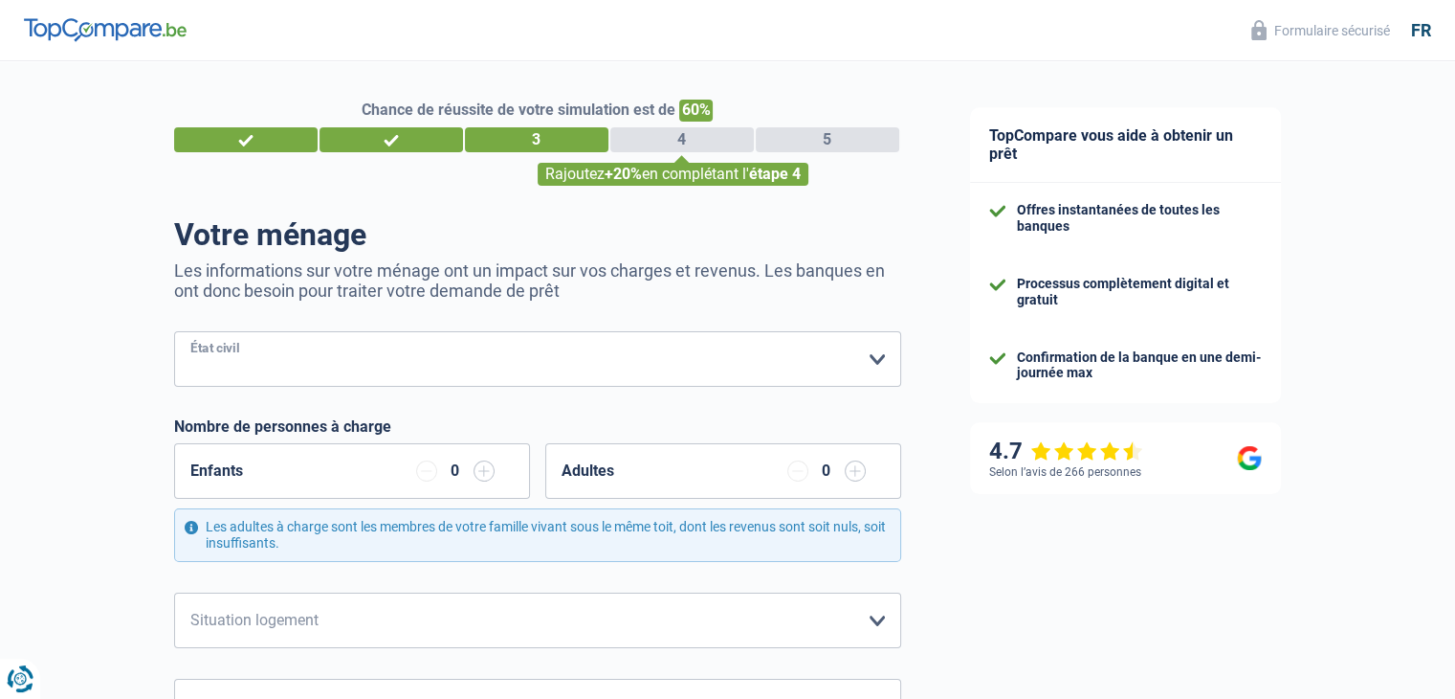
click at [507, 356] on select "Célibataire Marié(e) Cohabitant(e) légal(e) Divorcé(e) Veuf(ve) Séparé (de fait…" at bounding box center [537, 359] width 727 height 56
click at [174, 332] on select "Célibataire Marié(e) Cohabitant(e) légal(e) Divorcé(e) Veuf(ve) Séparé (de fait…" at bounding box center [537, 359] width 727 height 56
click at [444, 356] on select "Célibataire Marié(e) Cohabitant(e) légal(e) Divorcé(e) Veuf(ve) Séparé (de fait…" at bounding box center [537, 359] width 727 height 56
select select "cohabitation"
click at [174, 332] on select "Célibataire Marié(e) Cohabitant(e) légal(e) Divorcé(e) Veuf(ve) Séparé (de fait…" at bounding box center [537, 359] width 727 height 56
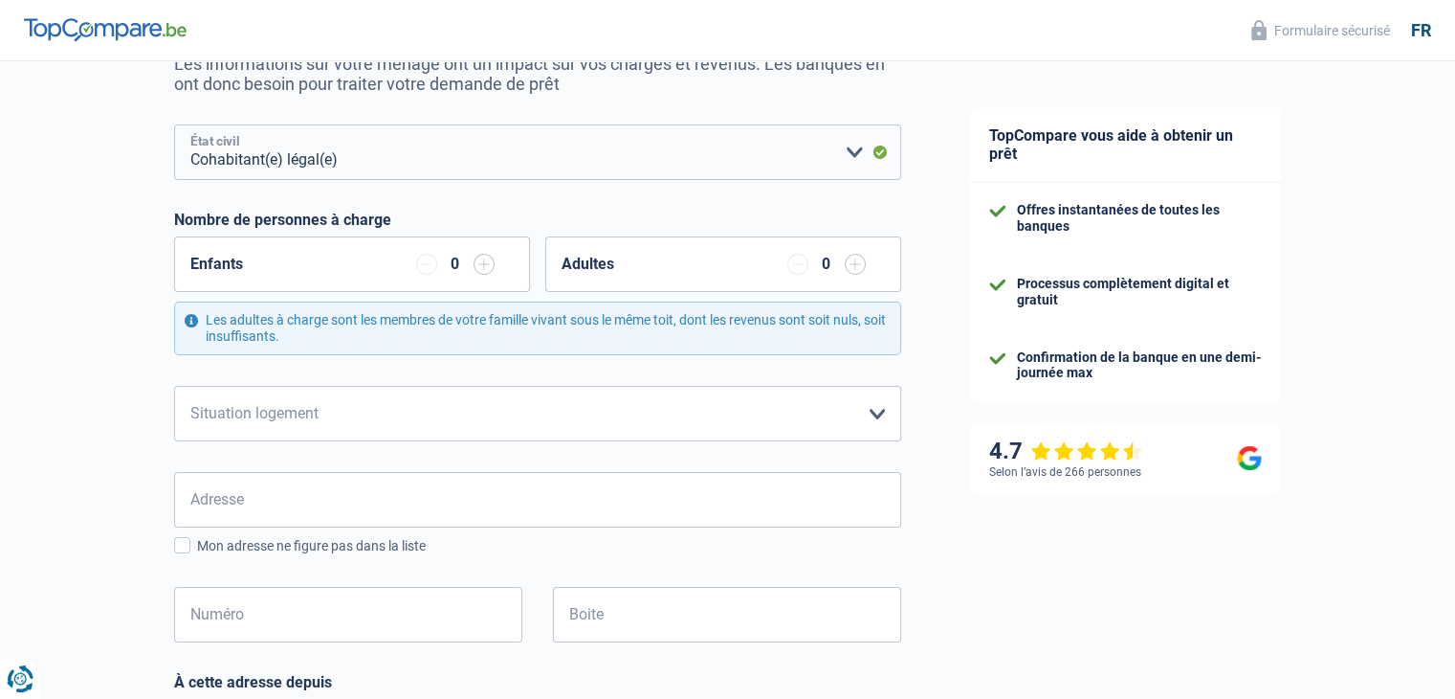
scroll to position [205, 0]
click at [517, 433] on select "Locataire Propriétaire avec prêt hypothécaire Propriétaire sans prêt hypothécai…" at bounding box center [537, 416] width 727 height 56
select select "rents"
click at [174, 388] on select "Locataire Propriétaire avec prêt hypothécaire Propriétaire sans prêt hypothécai…" at bounding box center [537, 416] width 727 height 56
click at [356, 146] on select "Célibataire Marié(e) Cohabitant(e) légal(e) Divorcé(e) Veuf(ve) Séparé (de fait…" at bounding box center [537, 154] width 727 height 56
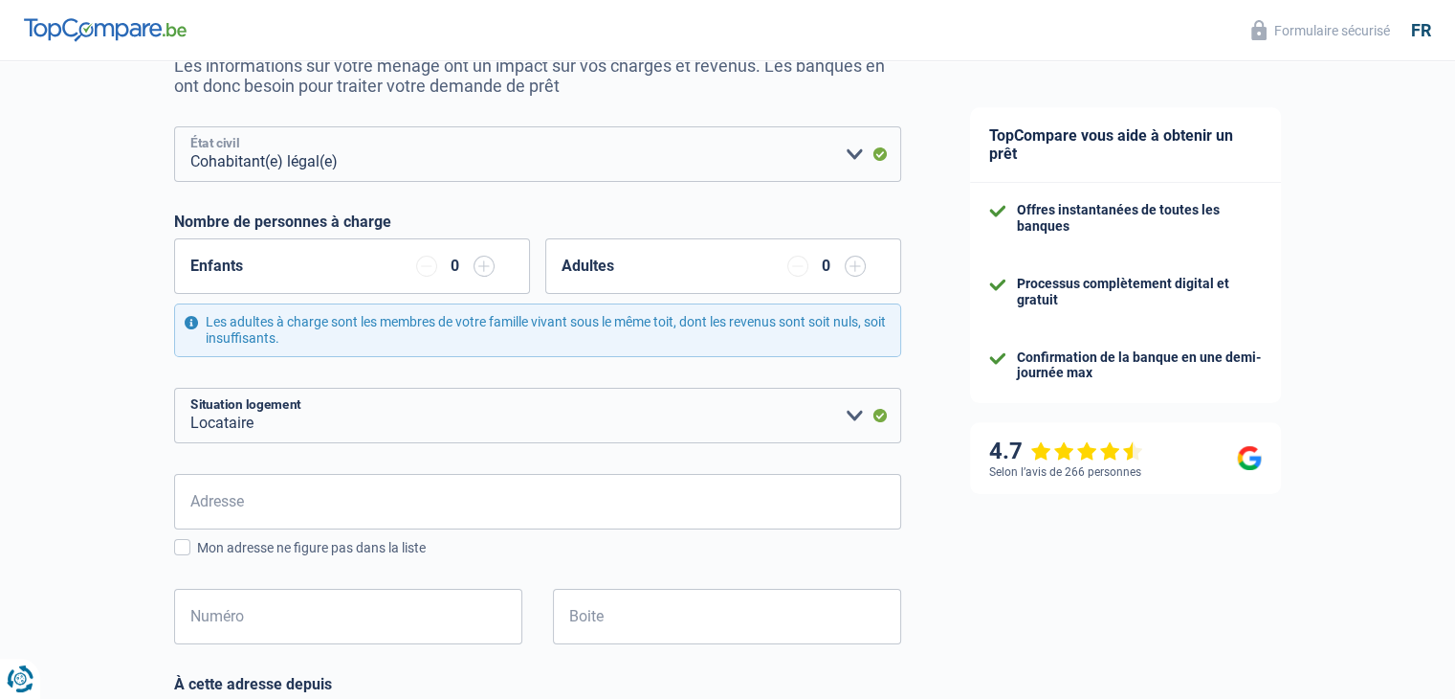
click at [174, 127] on select "Célibataire Marié(e) Cohabitant(e) légal(e) Divorcé(e) Veuf(ve) Séparé (de fait…" at bounding box center [537, 154] width 727 height 56
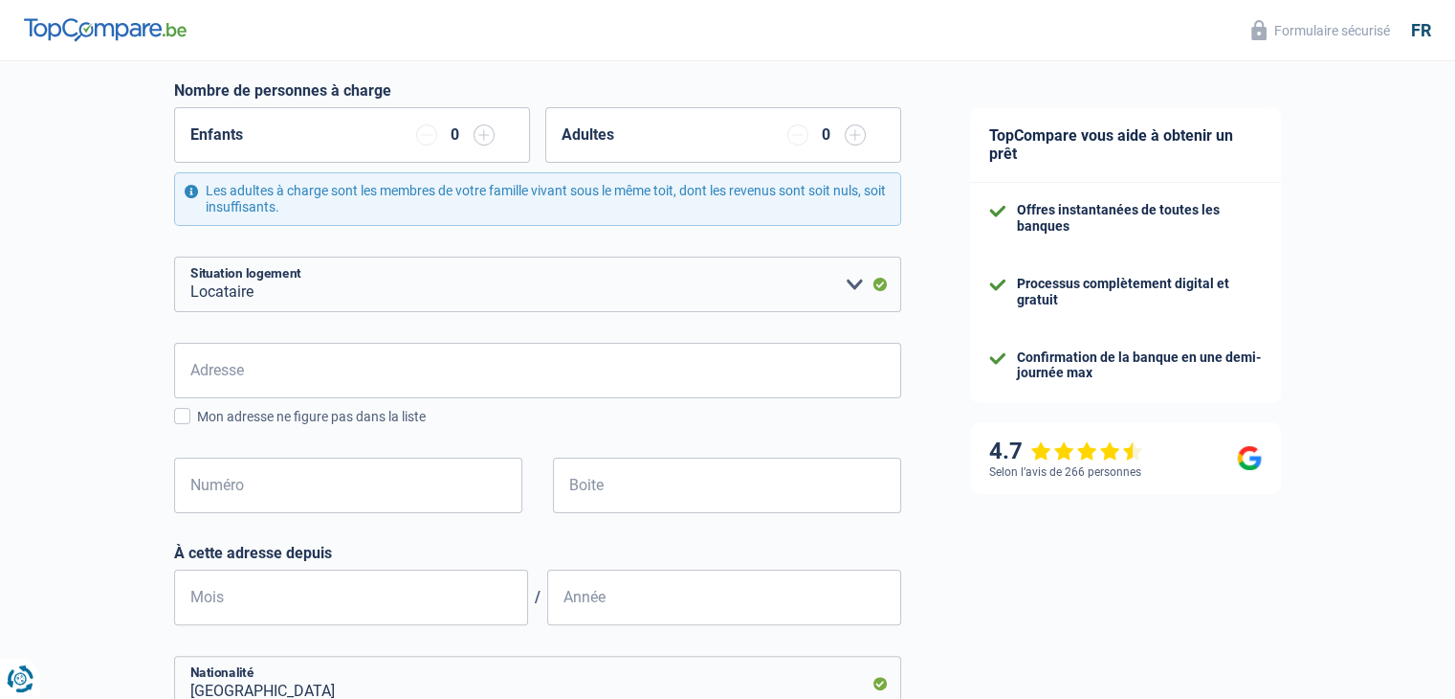
scroll to position [397, 0]
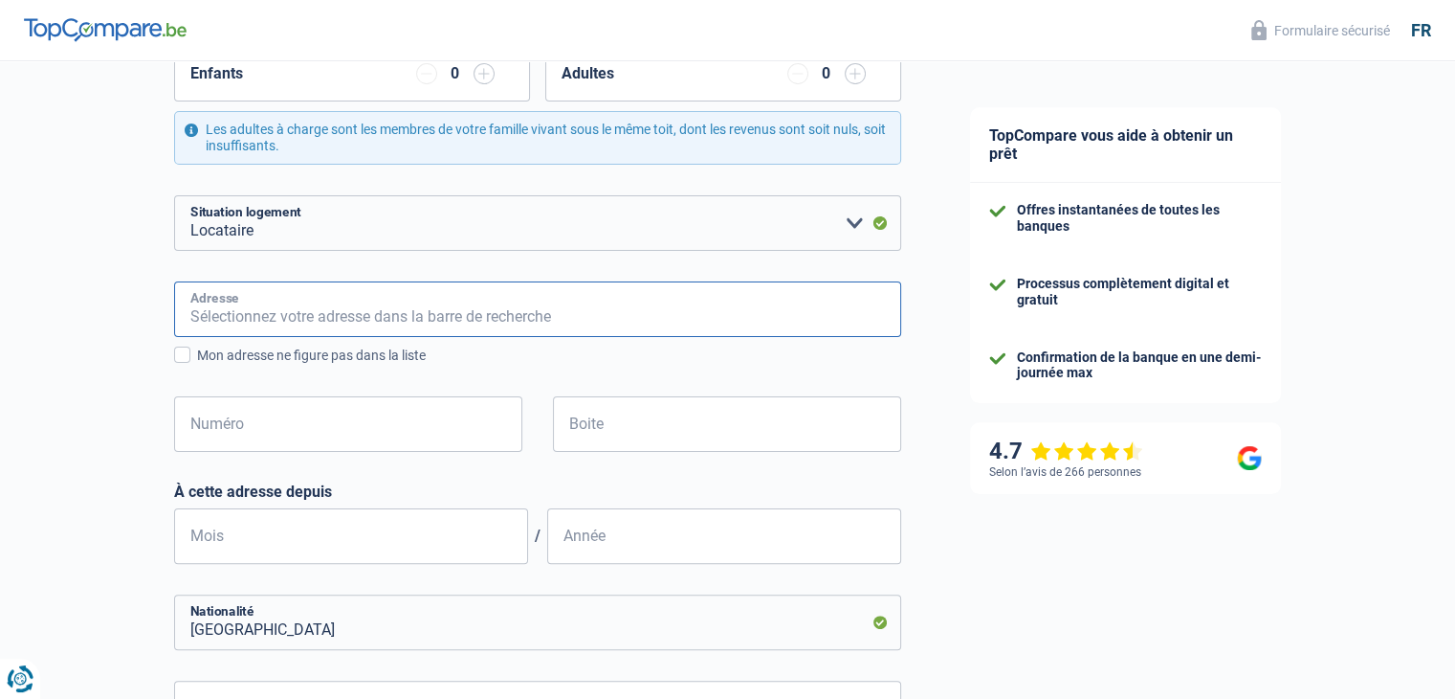
click at [346, 319] on input "Adresse" at bounding box center [537, 309] width 727 height 56
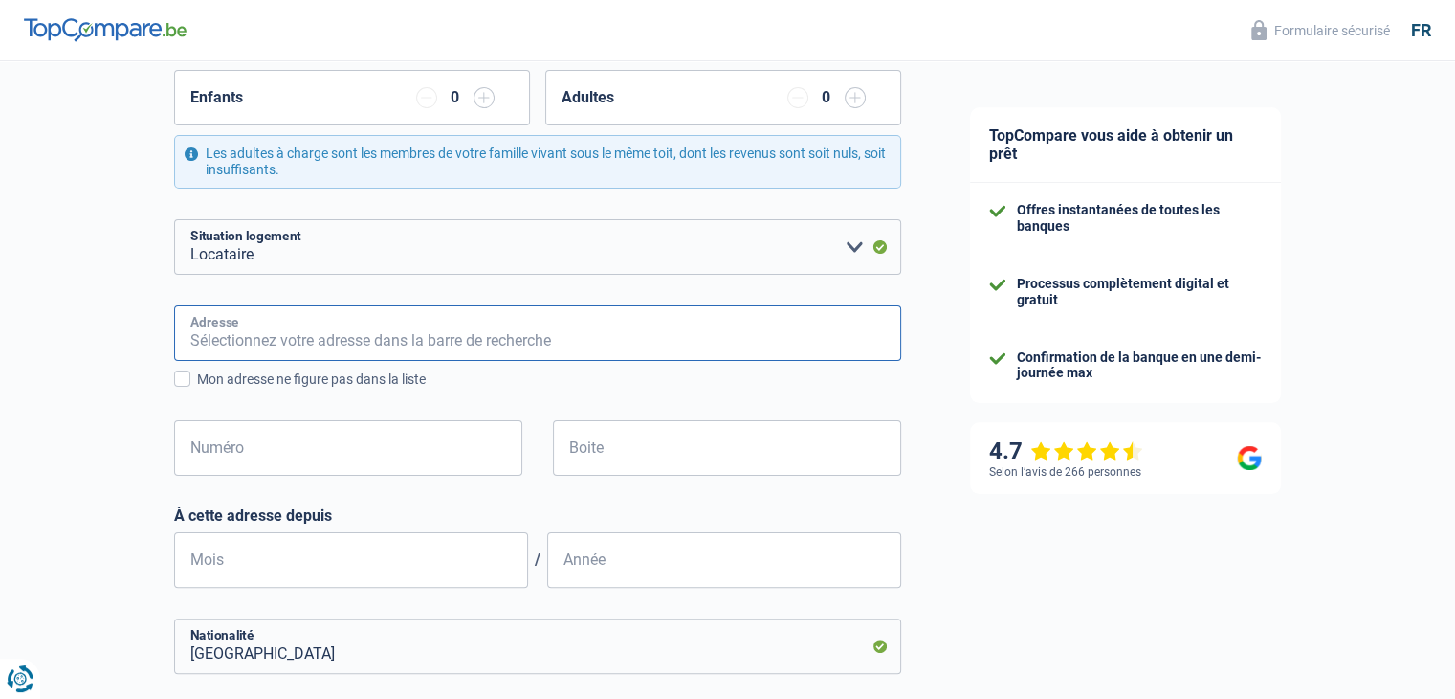
scroll to position [374, 0]
click at [276, 345] on input "Adresse" at bounding box center [537, 332] width 727 height 56
click at [379, 344] on input "Adresse" at bounding box center [537, 332] width 727 height 56
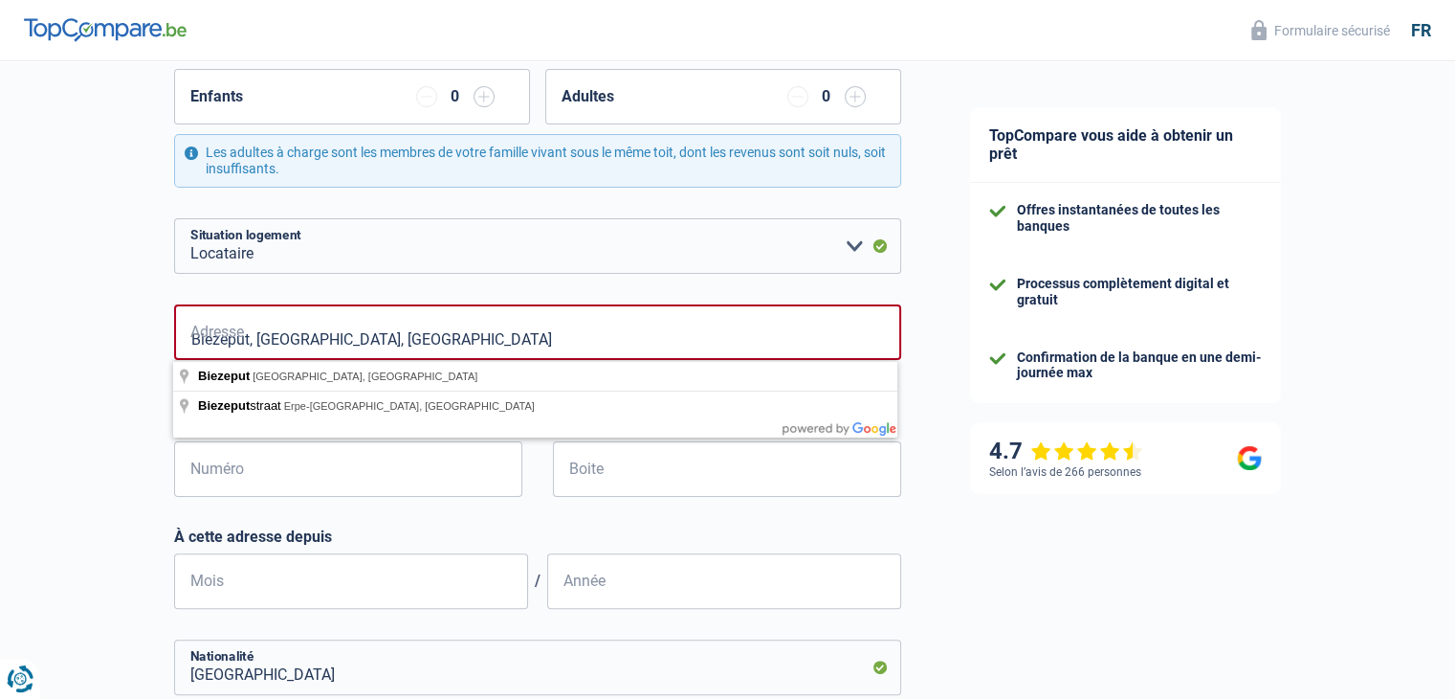
type input "Biezeput, 1501, Halle, BE"
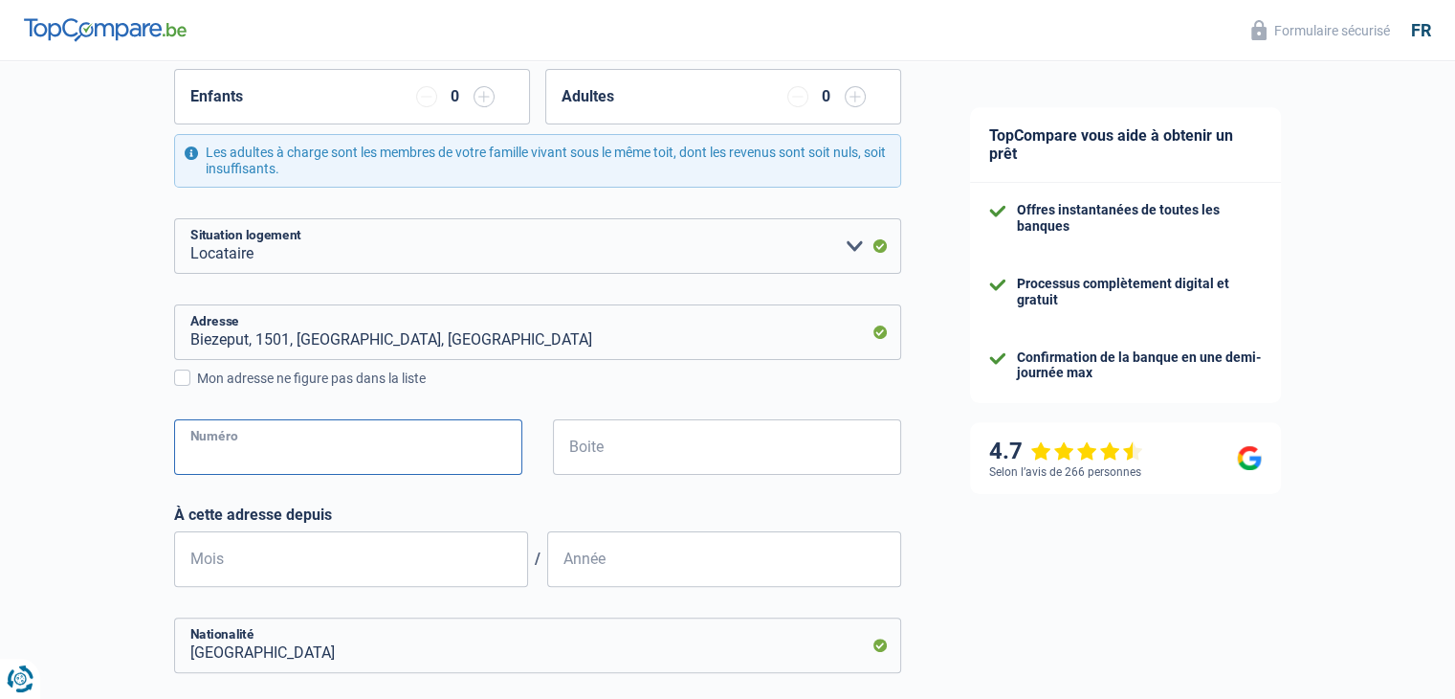
click at [300, 446] on input "Numéro" at bounding box center [348, 447] width 348 height 56
type input "77"
click at [665, 458] on input "Boite" at bounding box center [727, 447] width 348 height 56
type input "22"
click at [406, 563] on input "Mois" at bounding box center [351, 559] width 354 height 56
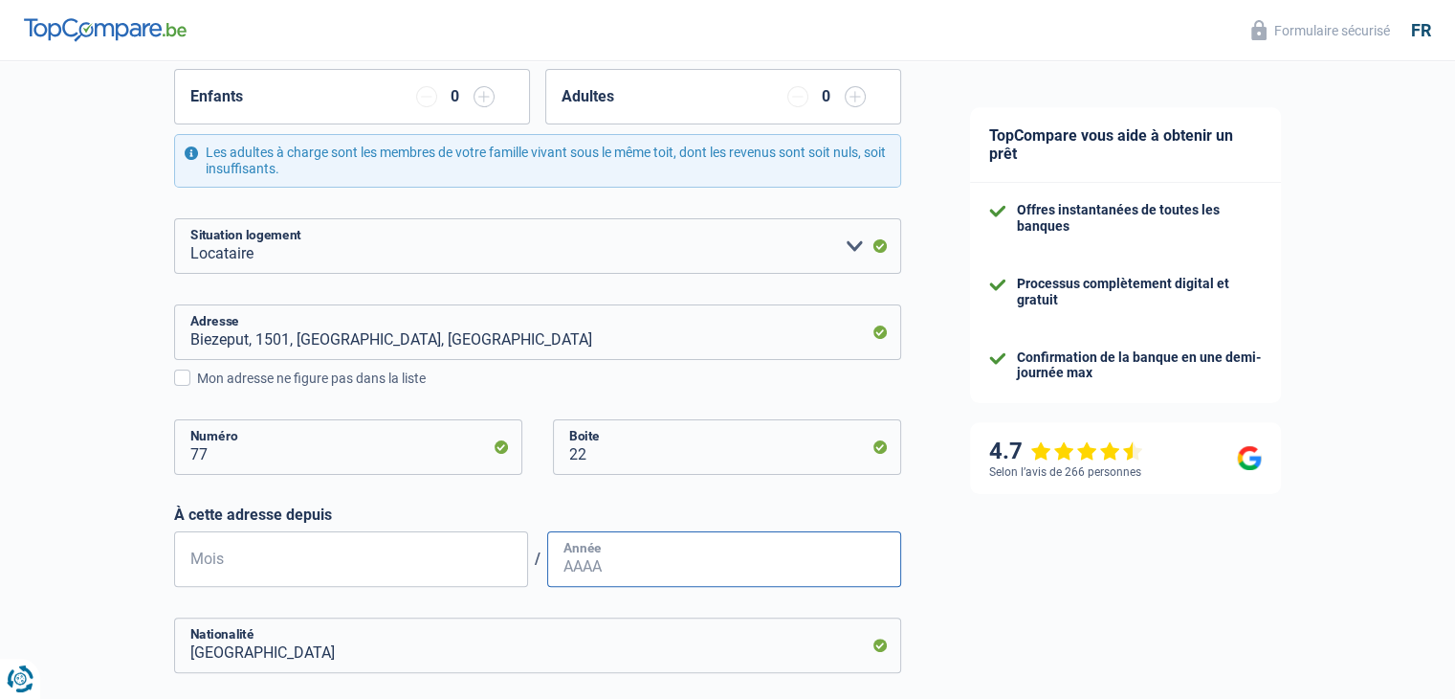
type input "03"
click at [617, 564] on input "Année" at bounding box center [724, 559] width 354 height 56
type input "2023"
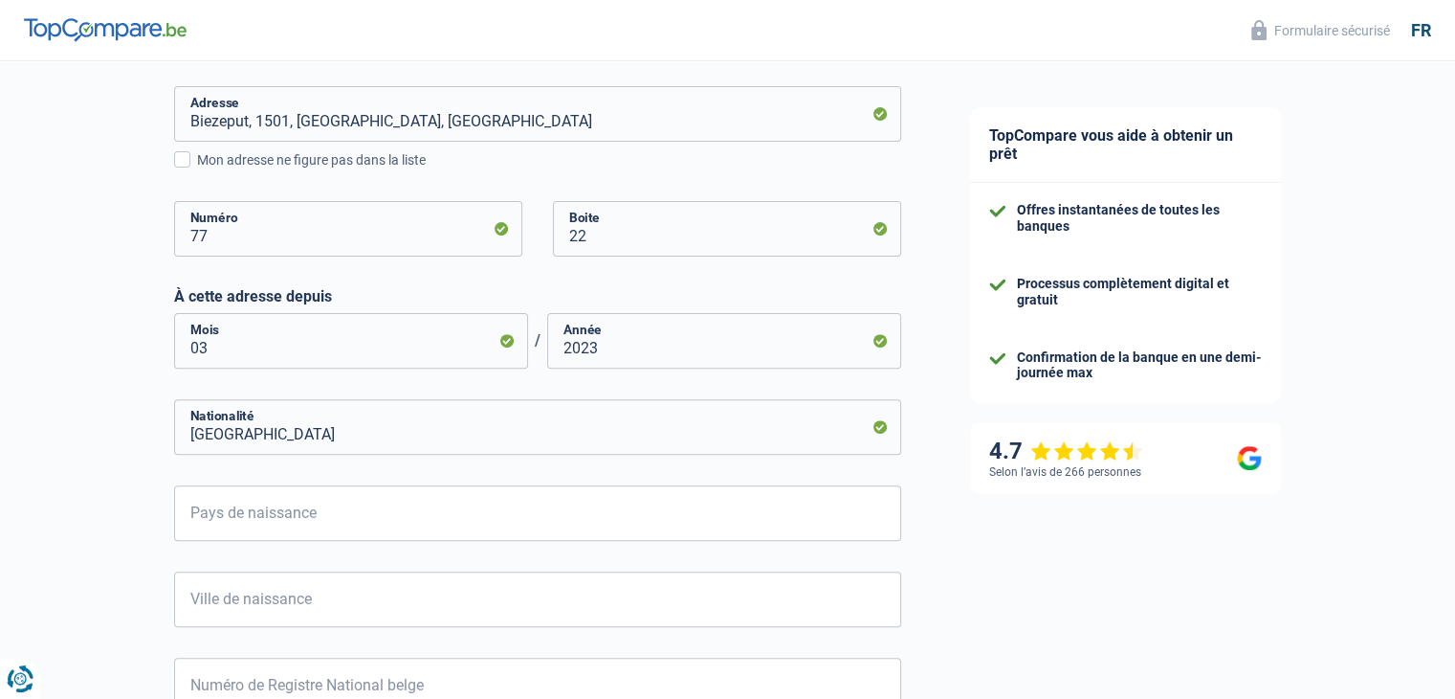
scroll to position [595, 0]
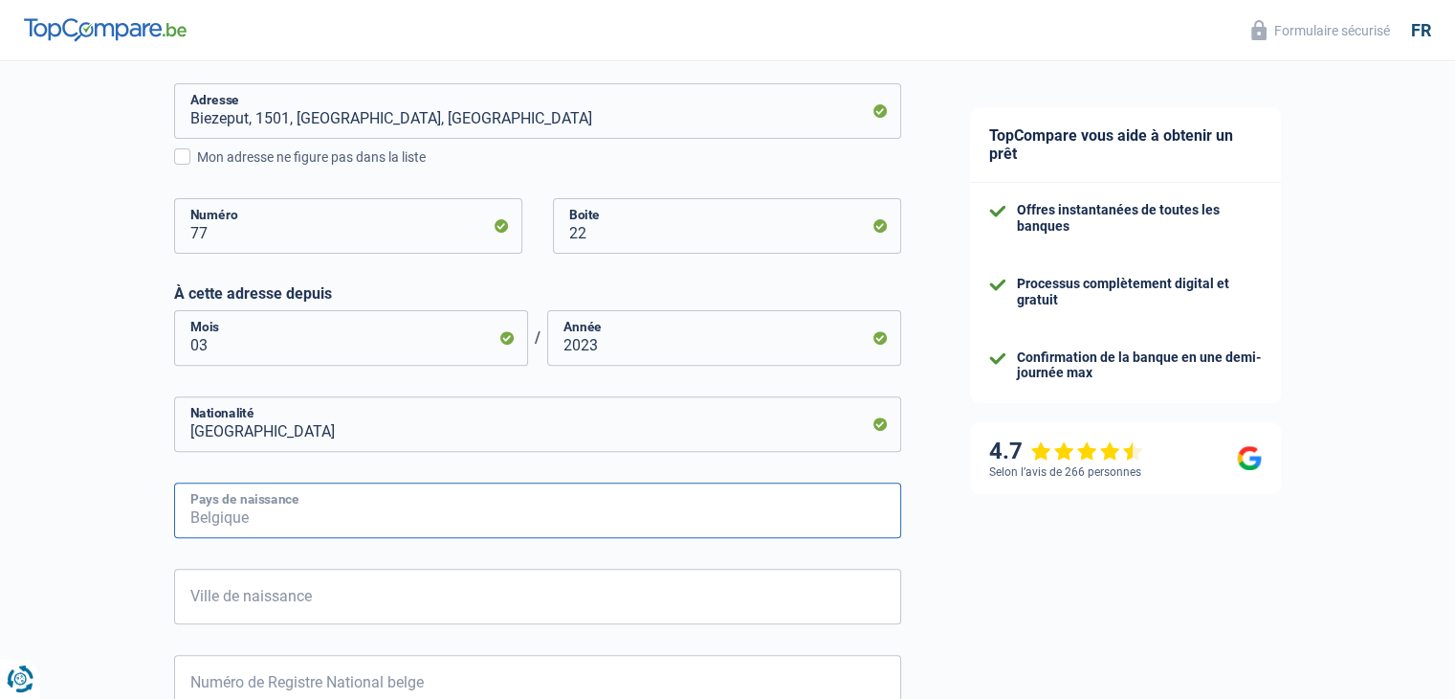
click at [294, 525] on input "Pays de naissance" at bounding box center [537, 510] width 727 height 56
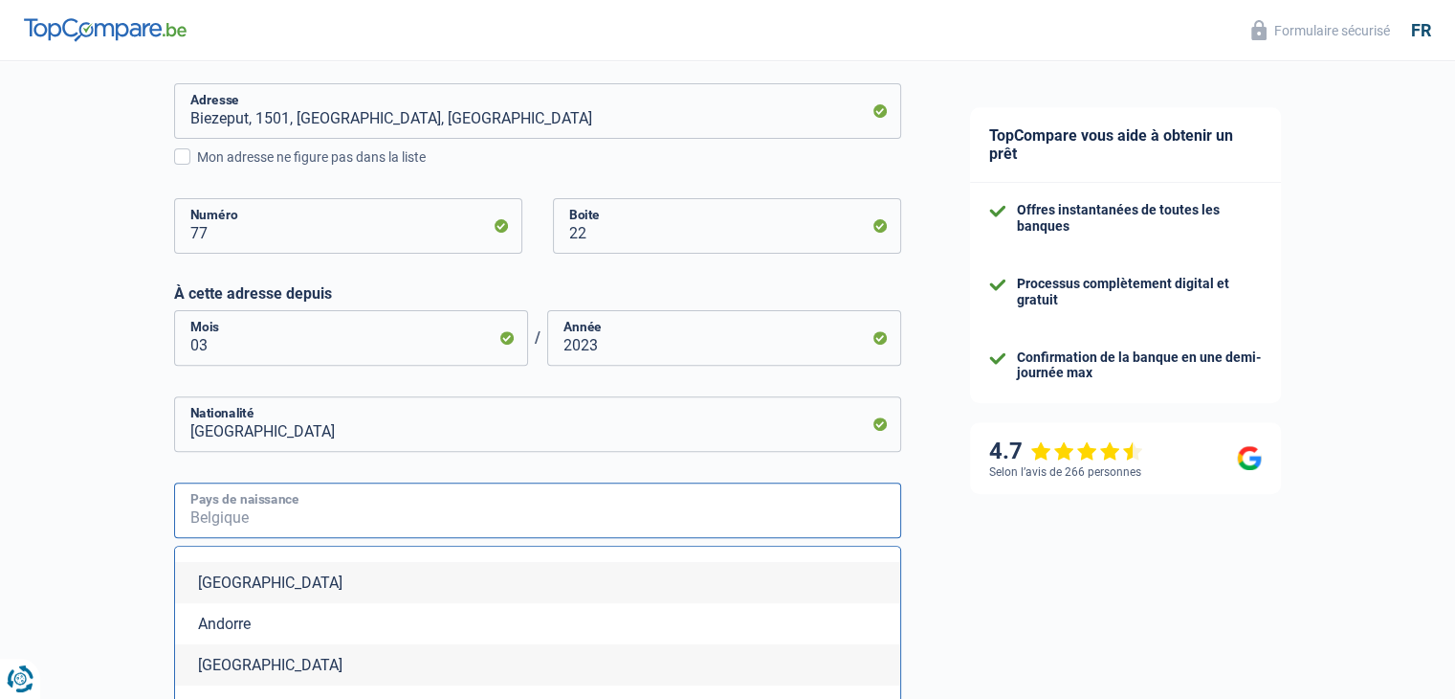
scroll to position [212, 0]
type input "r"
type input "o"
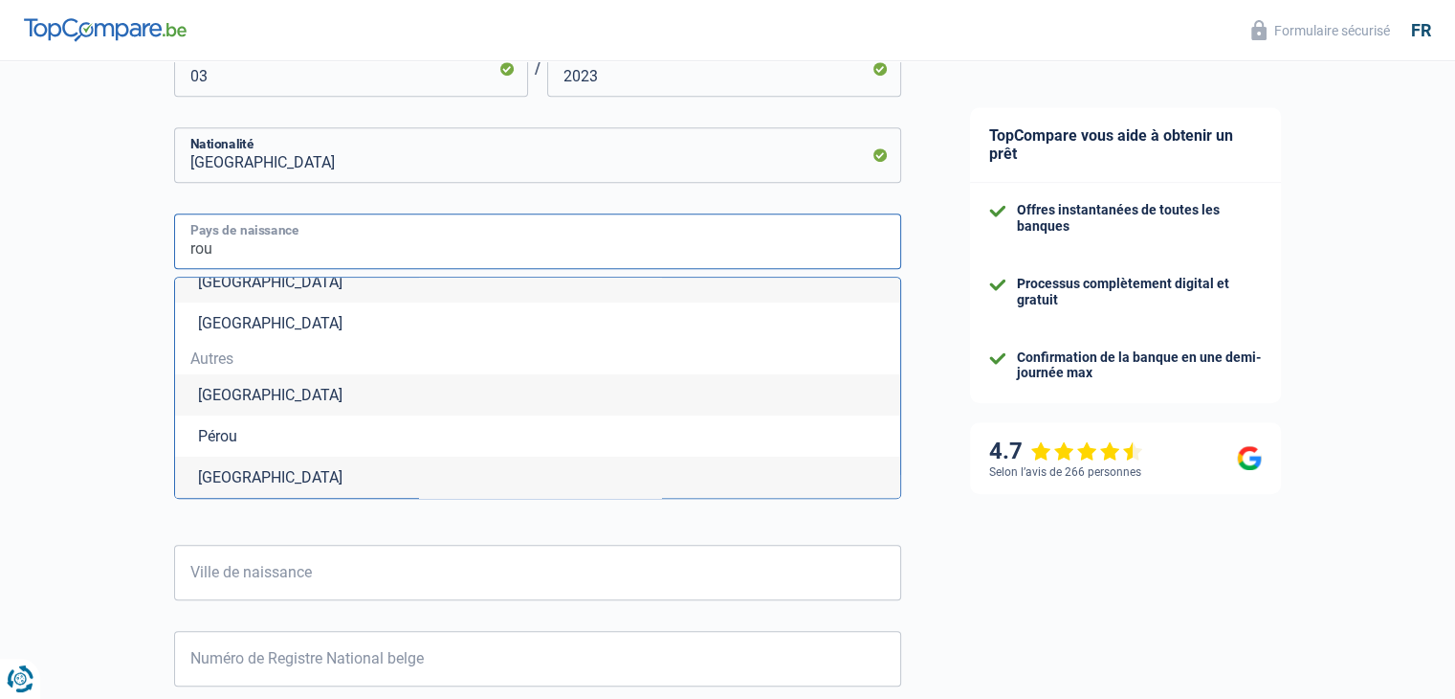
scroll to position [865, 0]
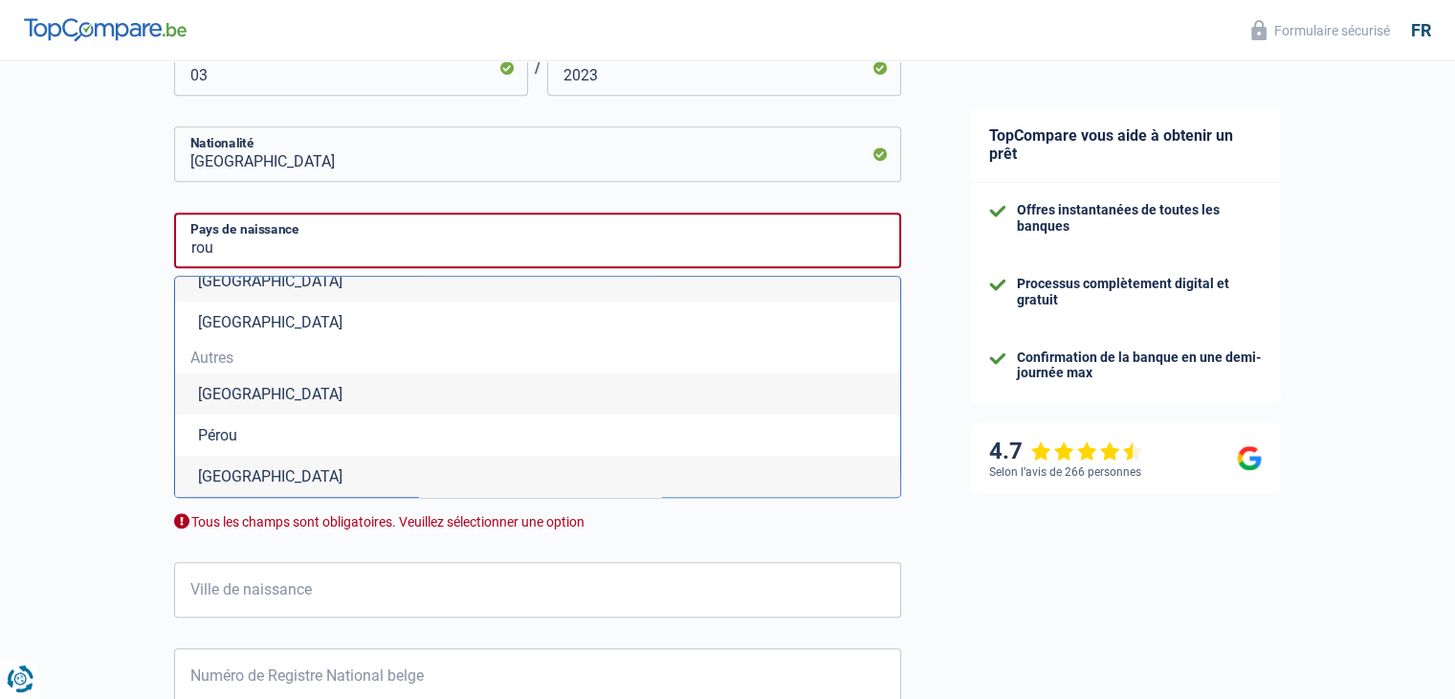
click at [291, 466] on li "Roumanie" at bounding box center [537, 475] width 725 height 41
type input "Roumanie"
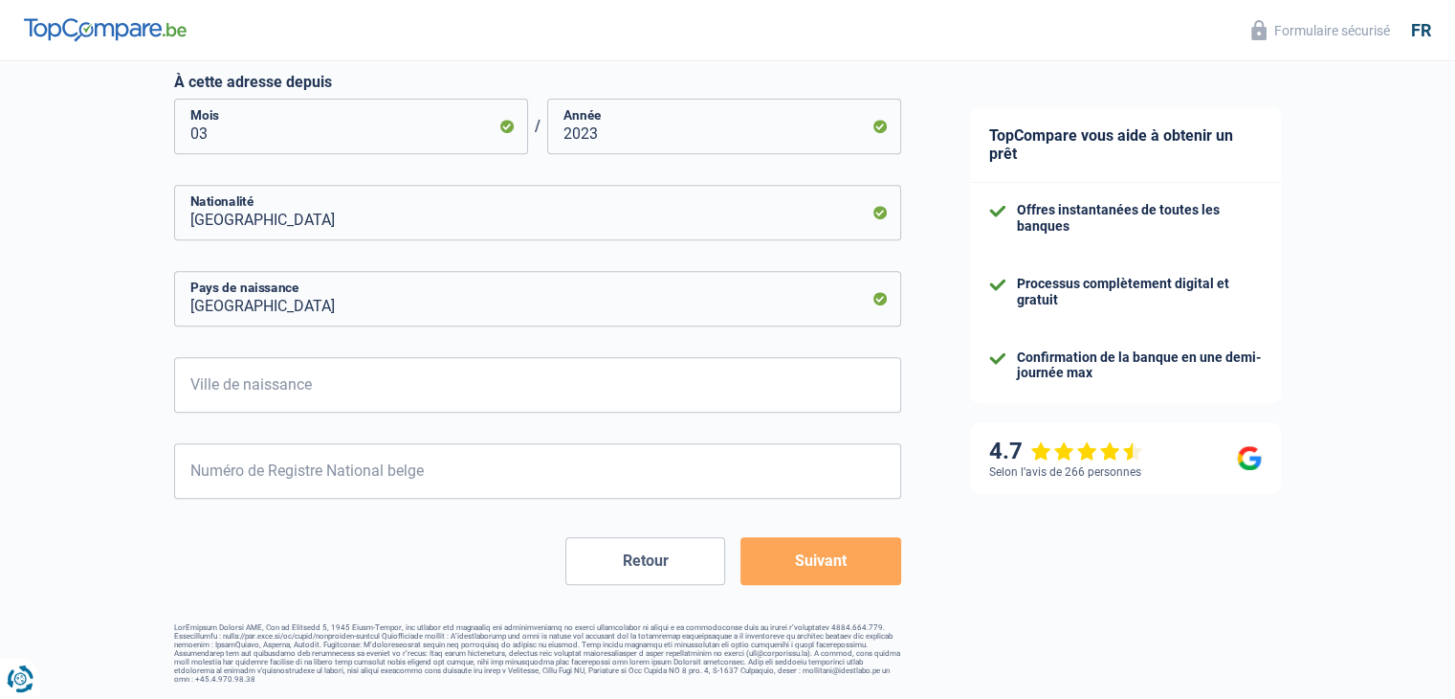
scroll to position [807, 0]
click at [309, 391] on input "Ville de naissance" at bounding box center [537, 385] width 727 height 56
type input "Mangalia"
click at [303, 481] on input "Numéro de Registre National belge" at bounding box center [537, 471] width 727 height 56
type input "99.05.28-703.86"
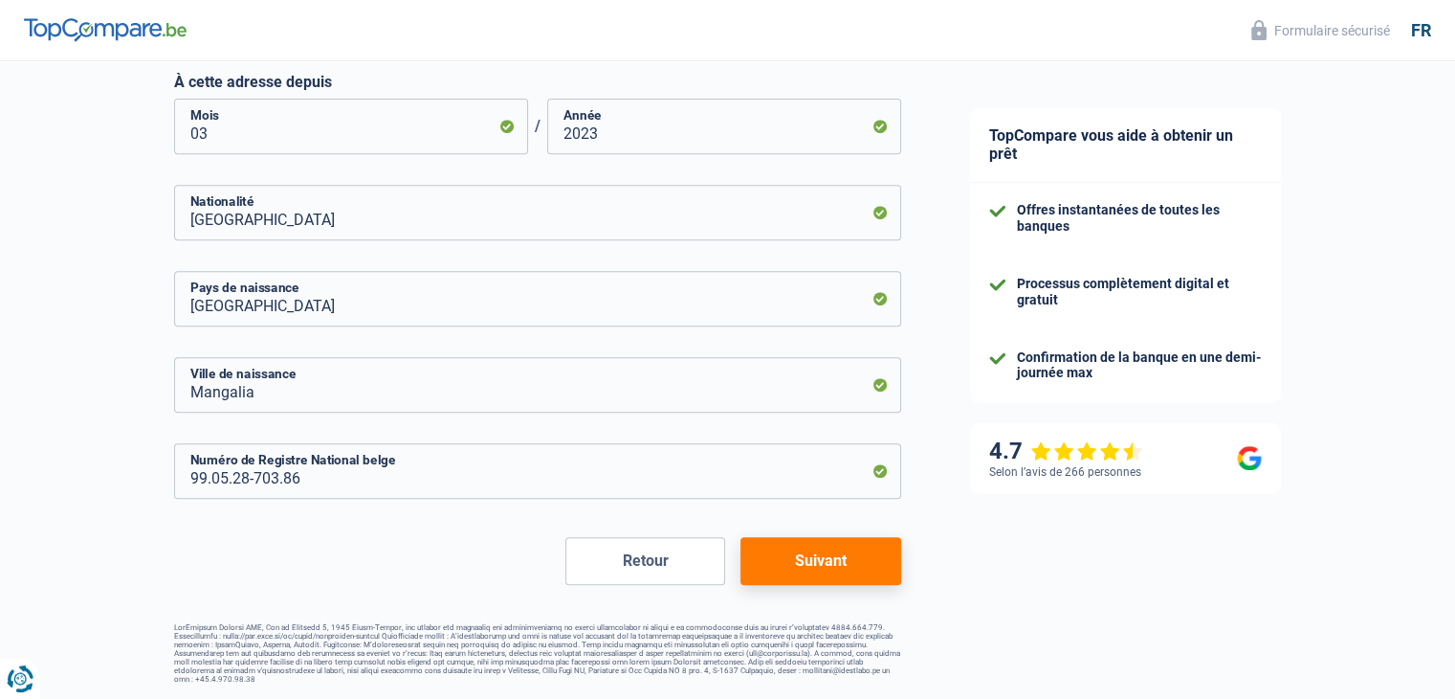
click at [849, 571] on button "Suivant" at bounding box center [821, 561] width 160 height 48
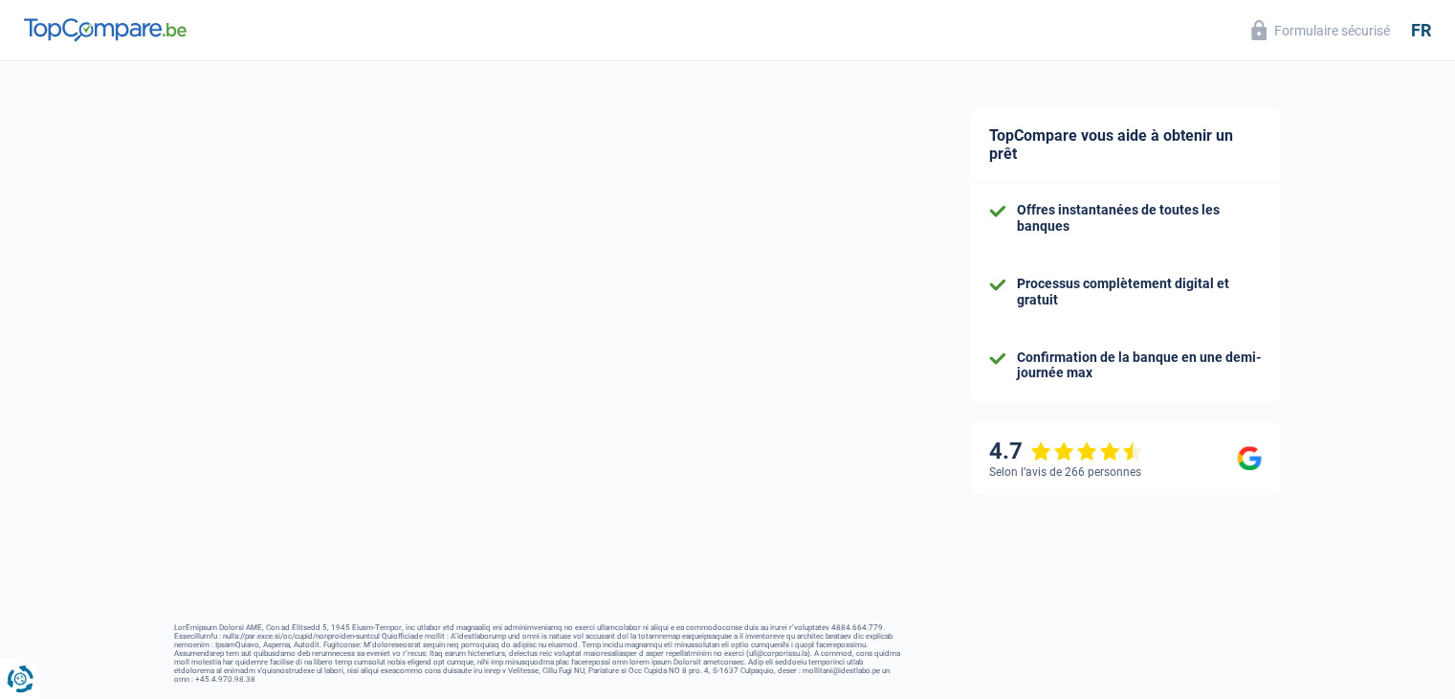
select select "netSalary"
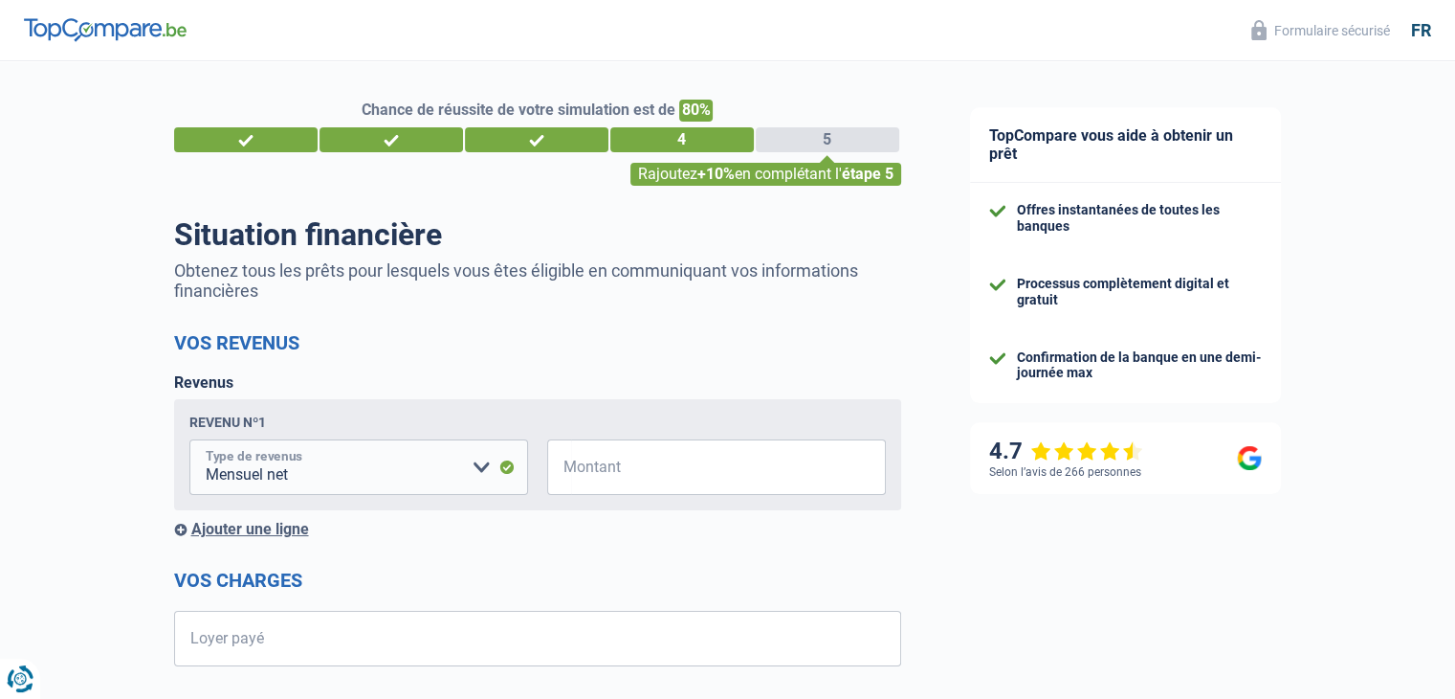
click at [471, 460] on select "Allocation d'handicap Allocations chômage Allocations familiales Chèques repas …" at bounding box center [358, 467] width 339 height 56
click at [752, 340] on h2 "Vos revenus" at bounding box center [537, 342] width 727 height 23
click at [485, 468] on select "Allocation d'handicap Allocations chômage Allocations familiales Chèques repas …" at bounding box center [358, 467] width 339 height 56
click at [189, 441] on select "Allocation d'handicap Allocations chômage Allocations familiales Chèques repas …" at bounding box center [358, 467] width 339 height 56
click at [646, 476] on input "Montant" at bounding box center [728, 467] width 315 height 56
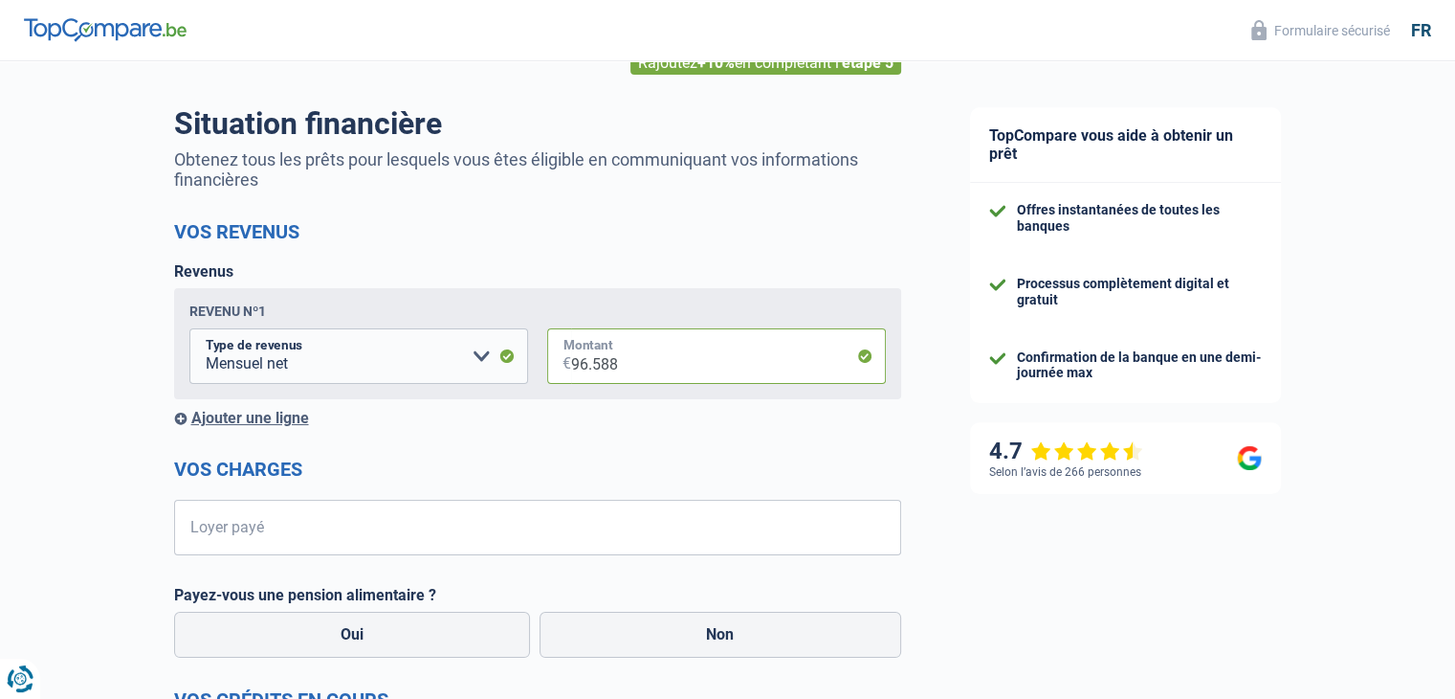
scroll to position [110, 0]
type input "96.588"
click at [319, 353] on select "Allocation d'handicap Allocations chômage Allocations familiales Chèques repas …" at bounding box center [358, 357] width 339 height 56
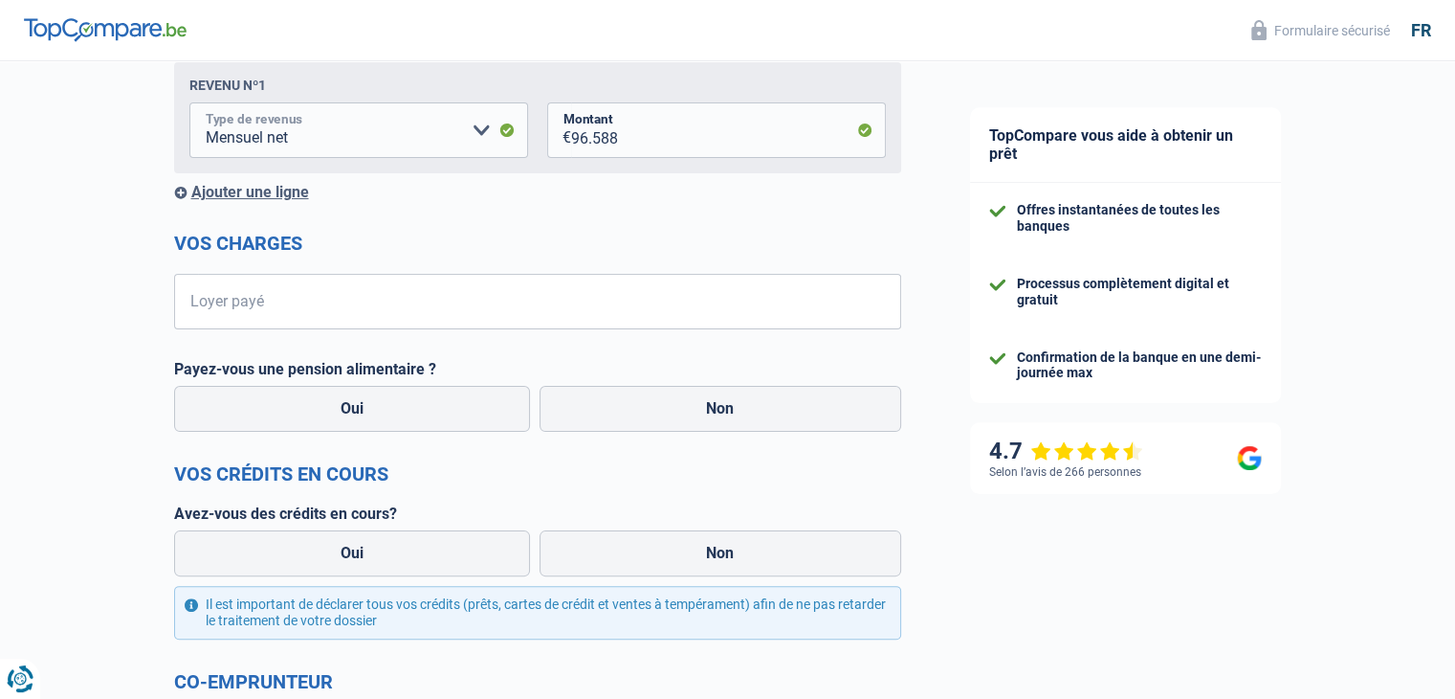
scroll to position [337, 0]
click at [280, 305] on input "Loyer payé" at bounding box center [549, 302] width 703 height 56
type input "950"
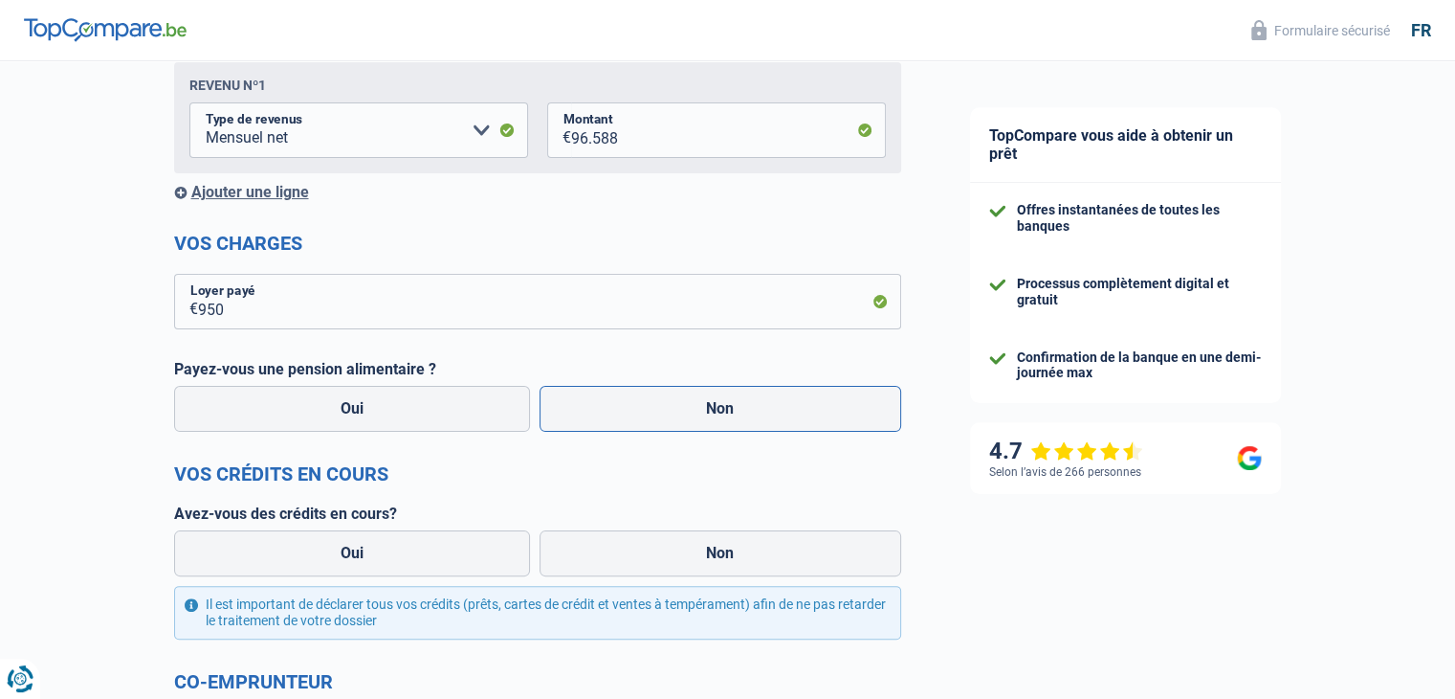
click at [619, 403] on label "Non" at bounding box center [721, 409] width 362 height 46
click at [619, 403] on input "Non" at bounding box center [721, 409] width 362 height 46
radio input "true"
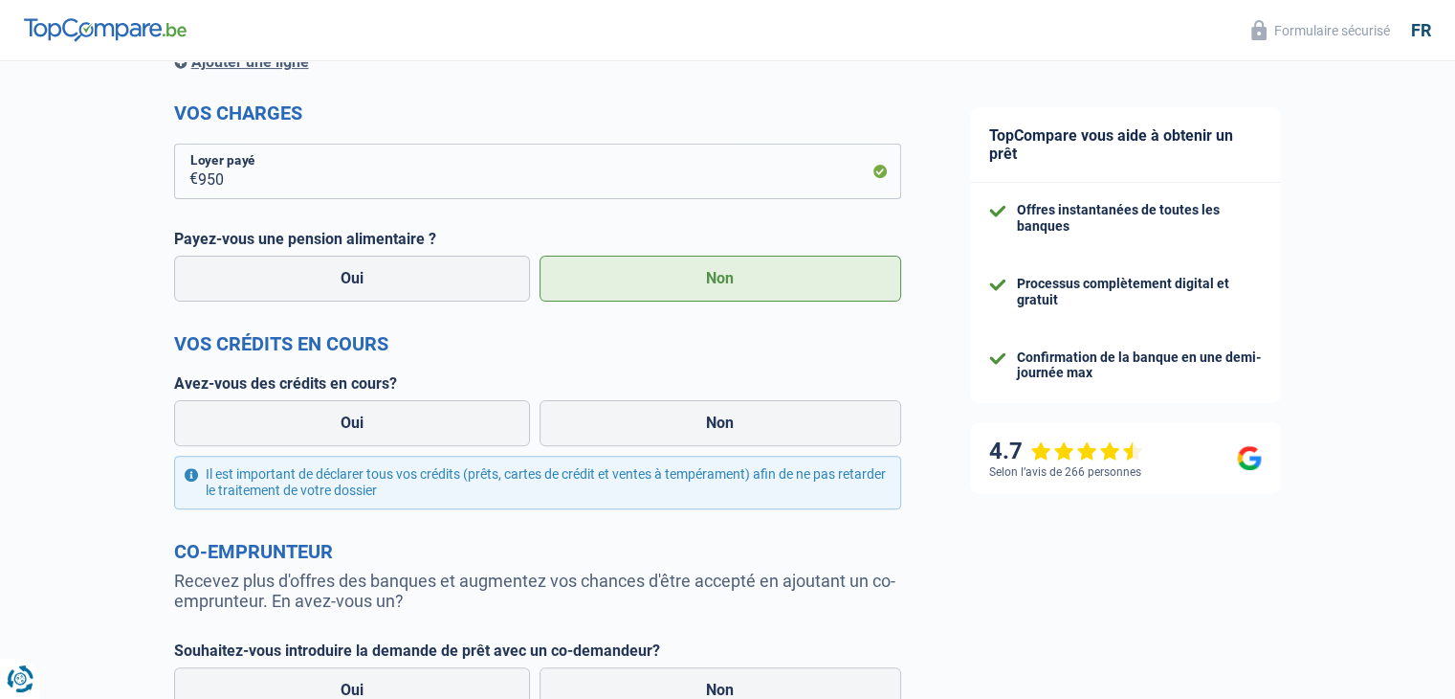
scroll to position [470, 0]
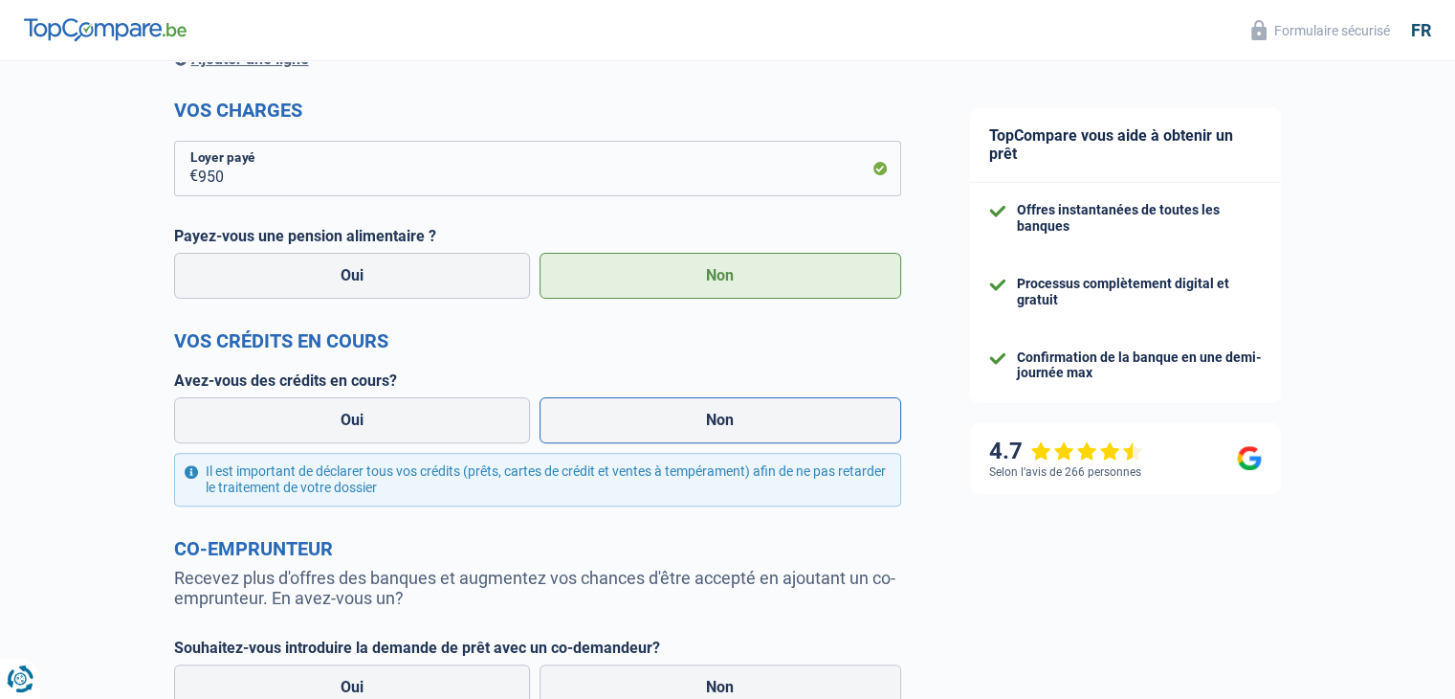
click at [680, 420] on label "Non" at bounding box center [721, 420] width 362 height 46
click at [680, 420] on input "Non" at bounding box center [721, 420] width 362 height 46
radio input "true"
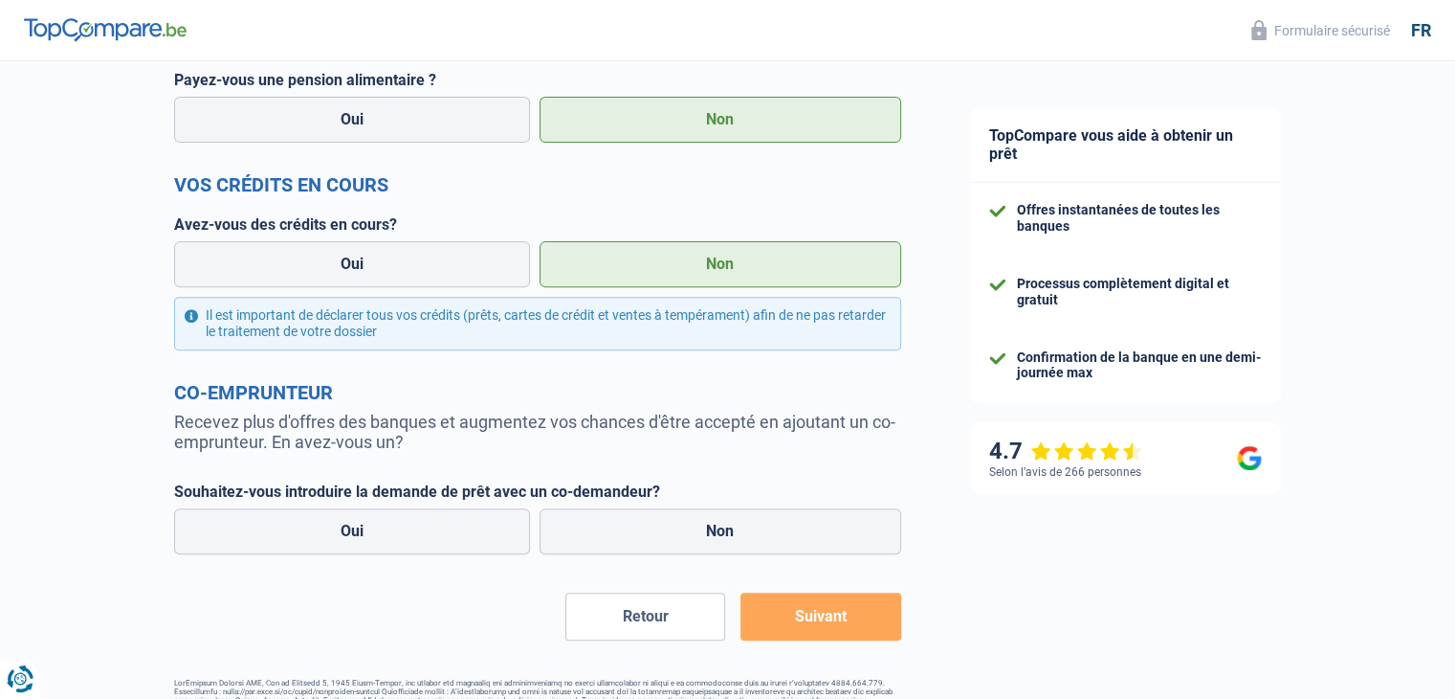
scroll to position [684, 0]
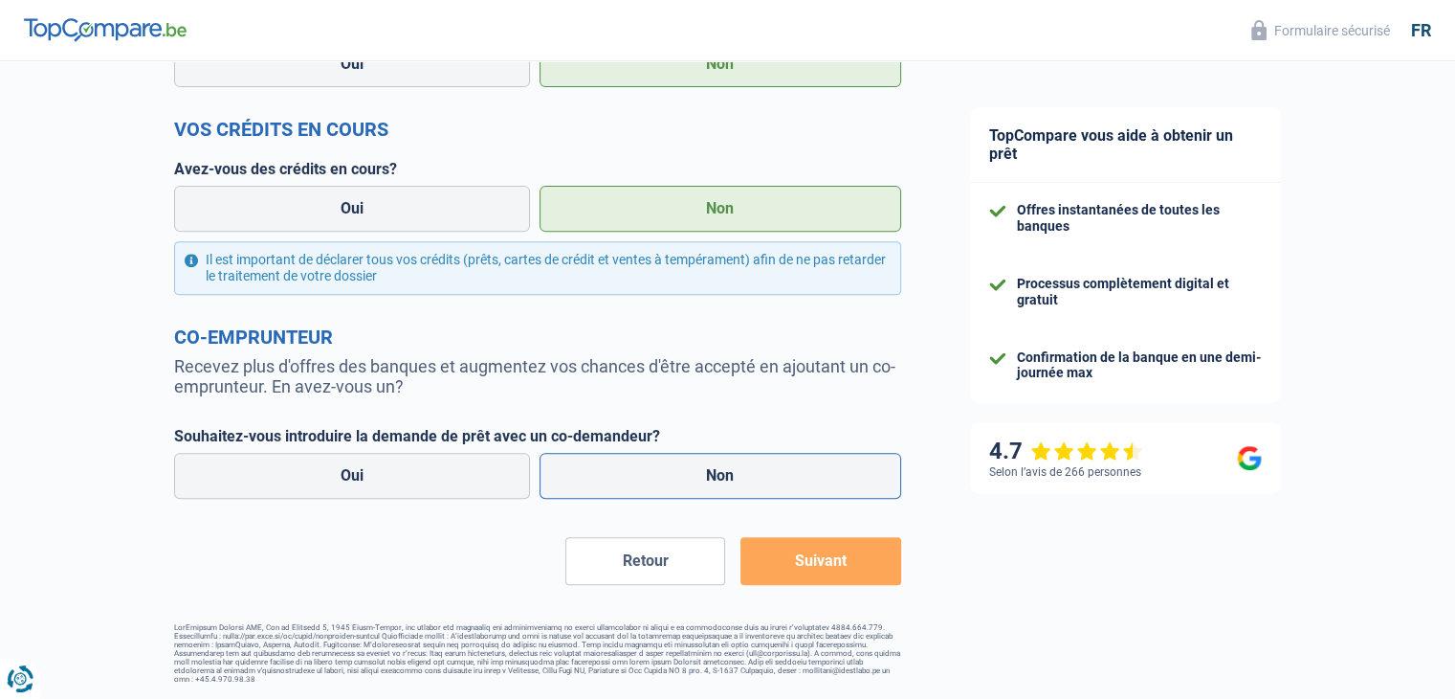
click at [685, 464] on label "Non" at bounding box center [721, 476] width 362 height 46
click at [685, 464] on input "Non" at bounding box center [721, 476] width 362 height 46
radio input "true"
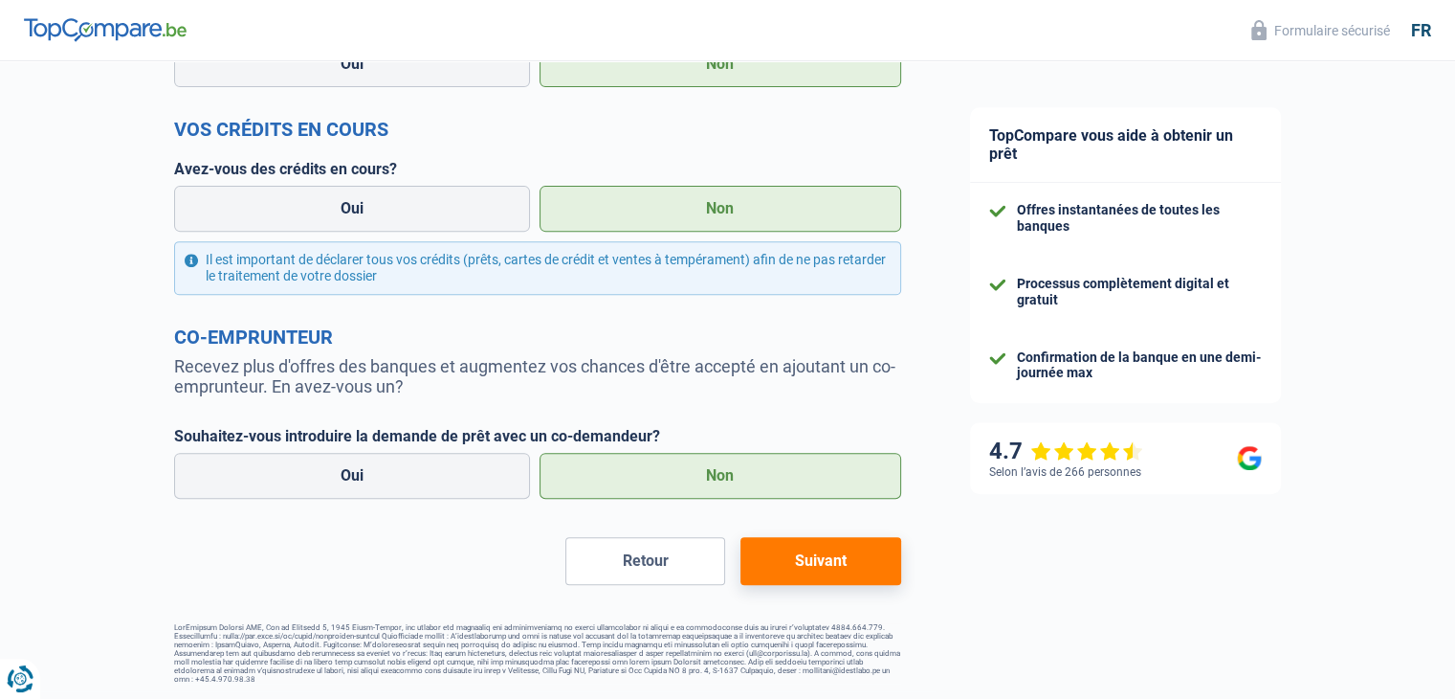
click at [544, 334] on h2 "Co-emprunteur" at bounding box center [537, 336] width 727 height 23
click at [850, 567] on button "Suivant" at bounding box center [821, 561] width 160 height 48
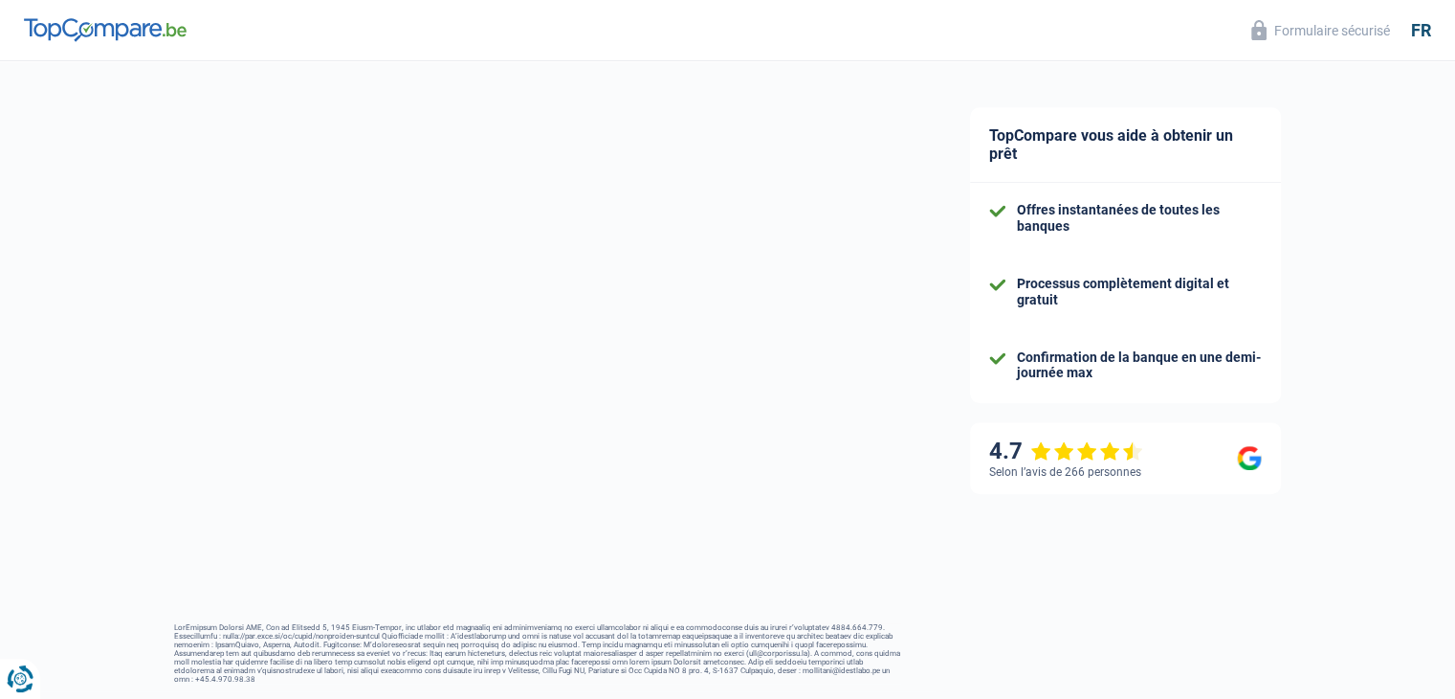
select select "120"
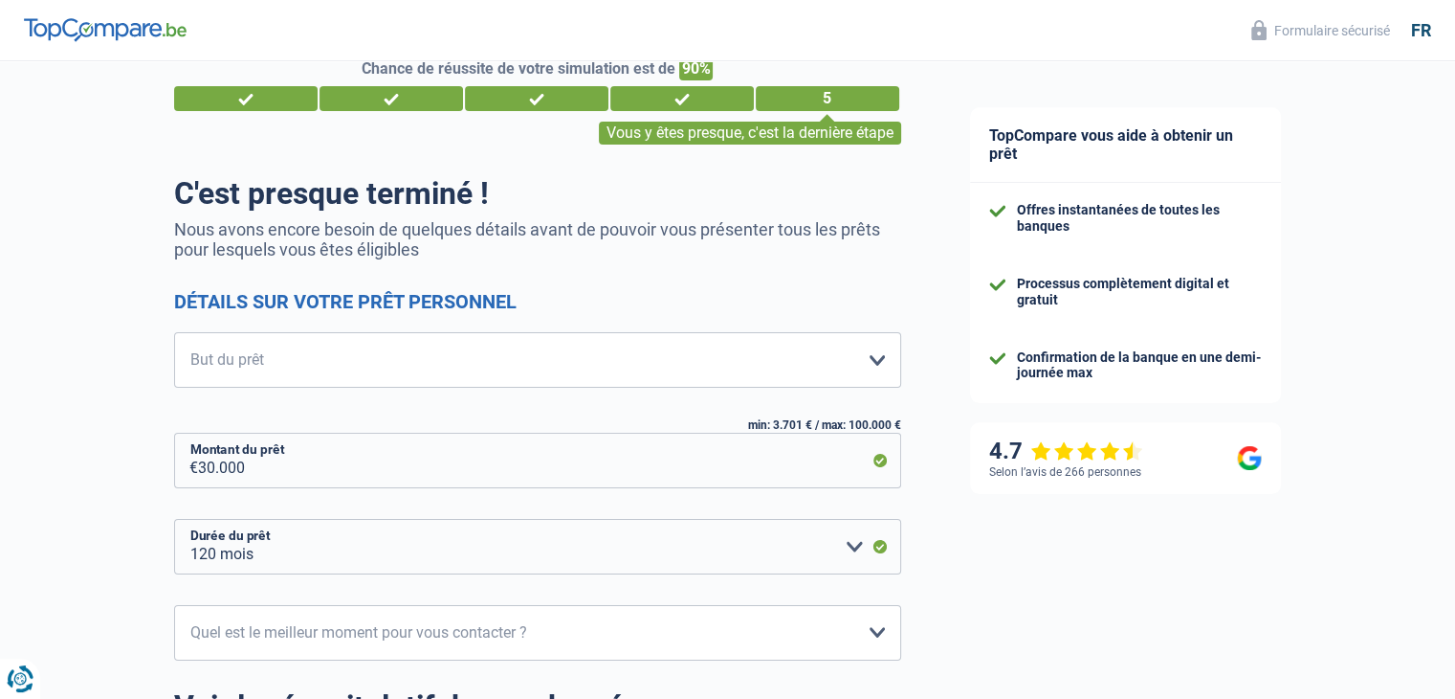
scroll to position [42, 0]
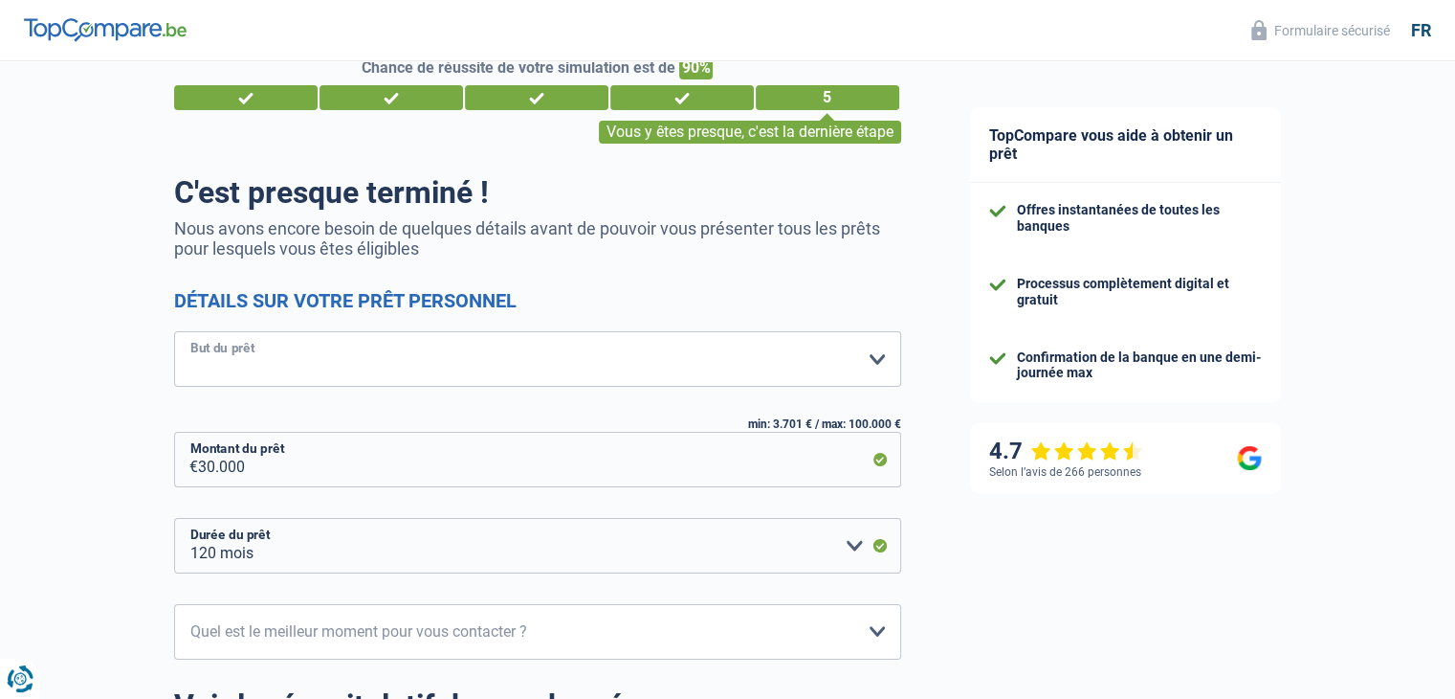
click at [443, 365] on select "Confort maison: meubles, textile, peinture, électroménager, outillage non-profe…" at bounding box center [537, 359] width 727 height 56
select select "other"
click at [174, 332] on select "Confort maison: meubles, textile, peinture, électroménager, outillage non-profe…" at bounding box center [537, 359] width 727 height 56
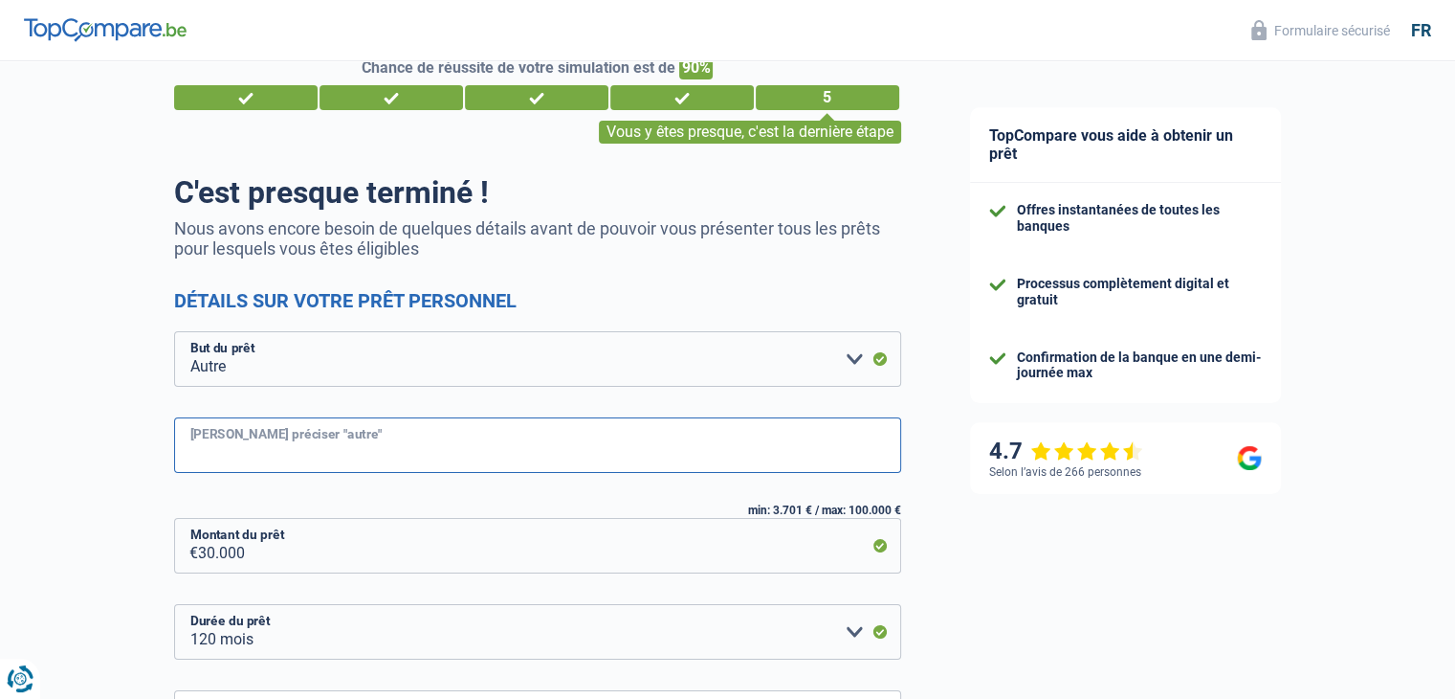
click at [324, 466] on input "Veuillez préciser "autre"" at bounding box center [537, 445] width 727 height 56
click at [348, 453] on input "Veuillez préciser "autre"" at bounding box center [537, 445] width 727 height 56
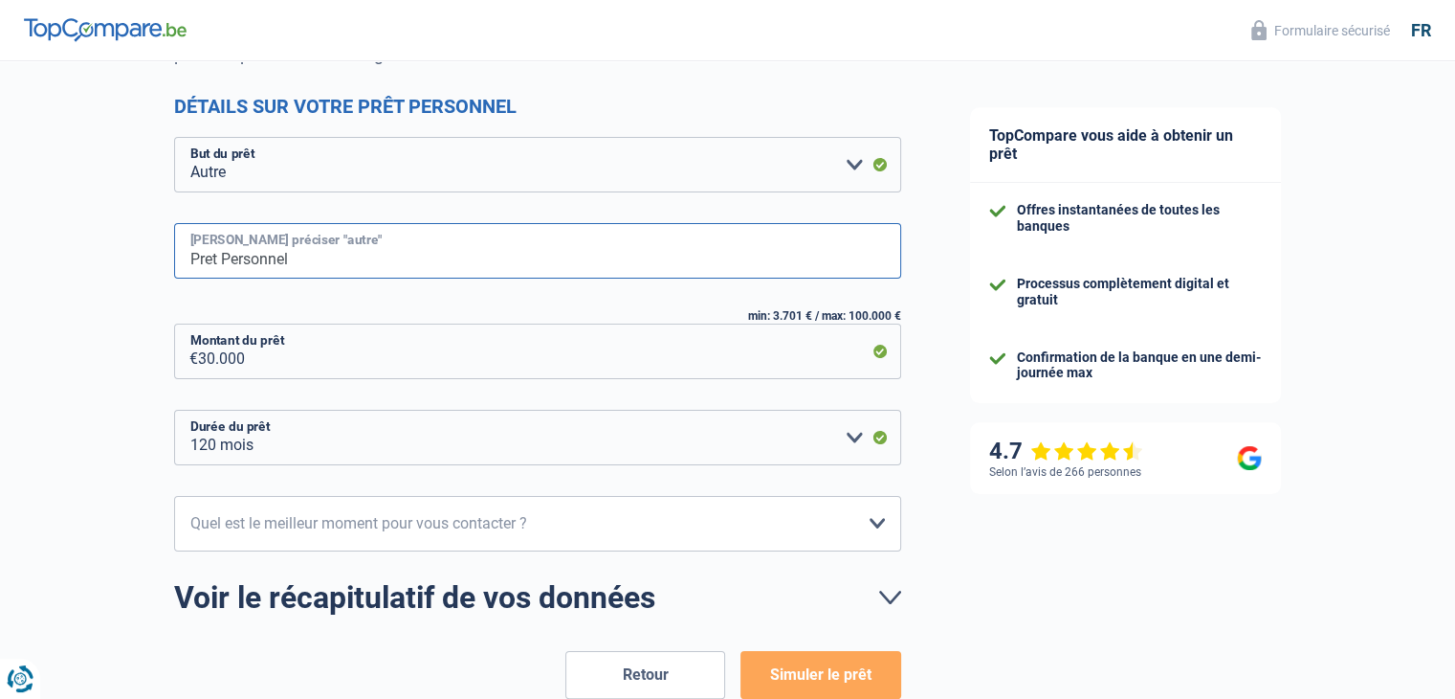
type input "Pret Personnel"
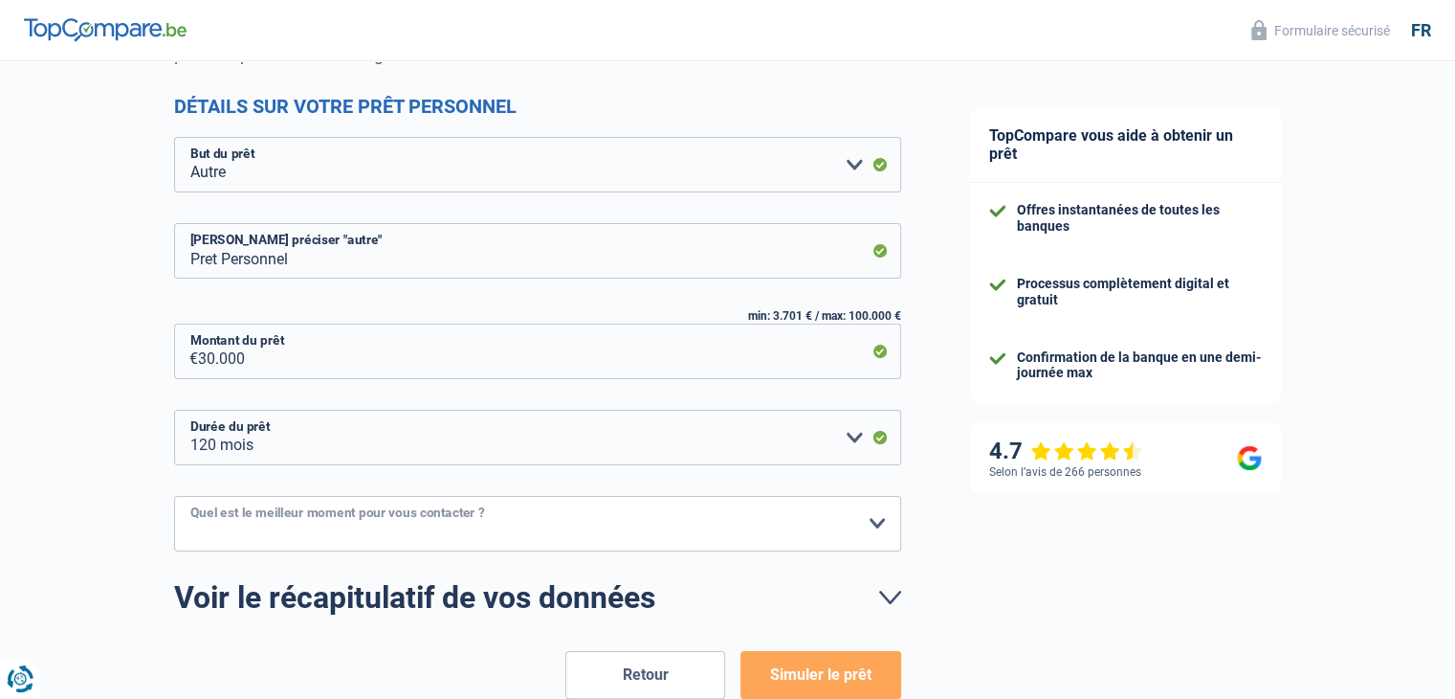
click at [378, 535] on select "10h-12h 12h-14h 14h-16h 16h-18h Veuillez sélectionner une option" at bounding box center [537, 524] width 727 height 56
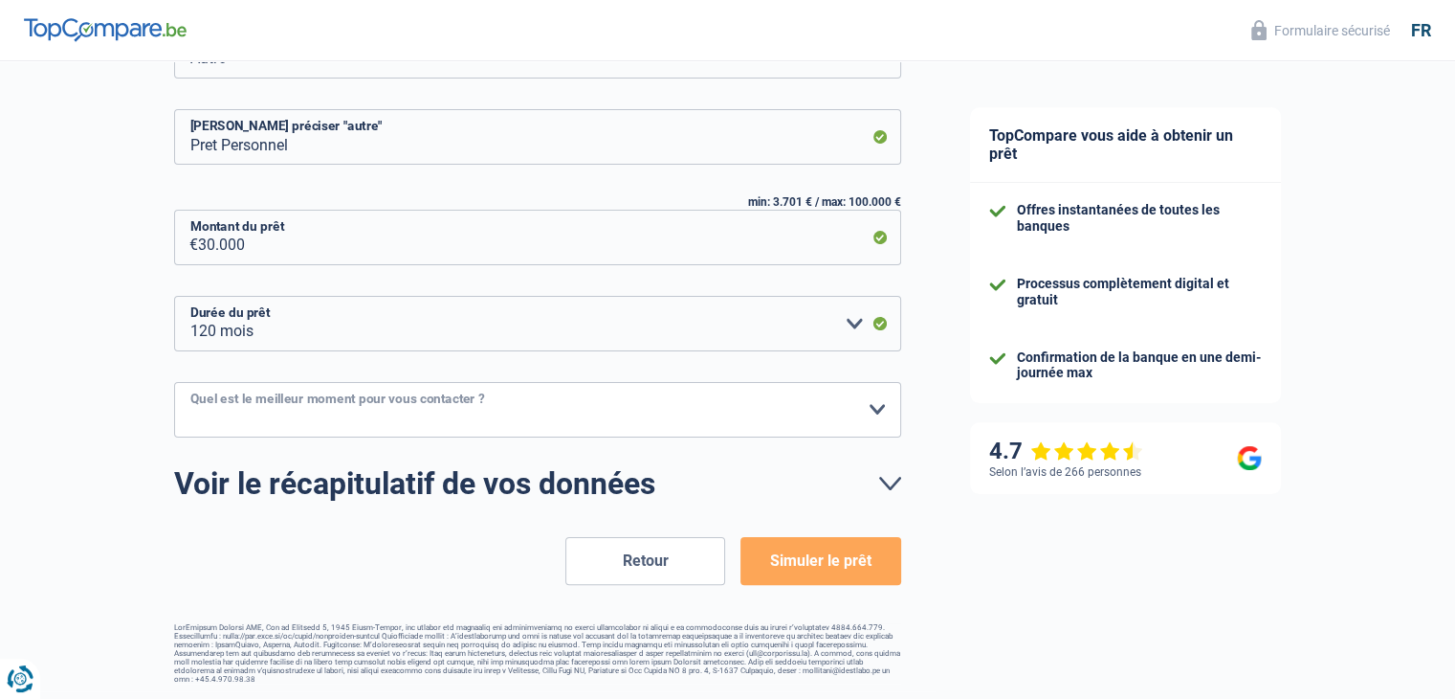
scroll to position [325, 0]
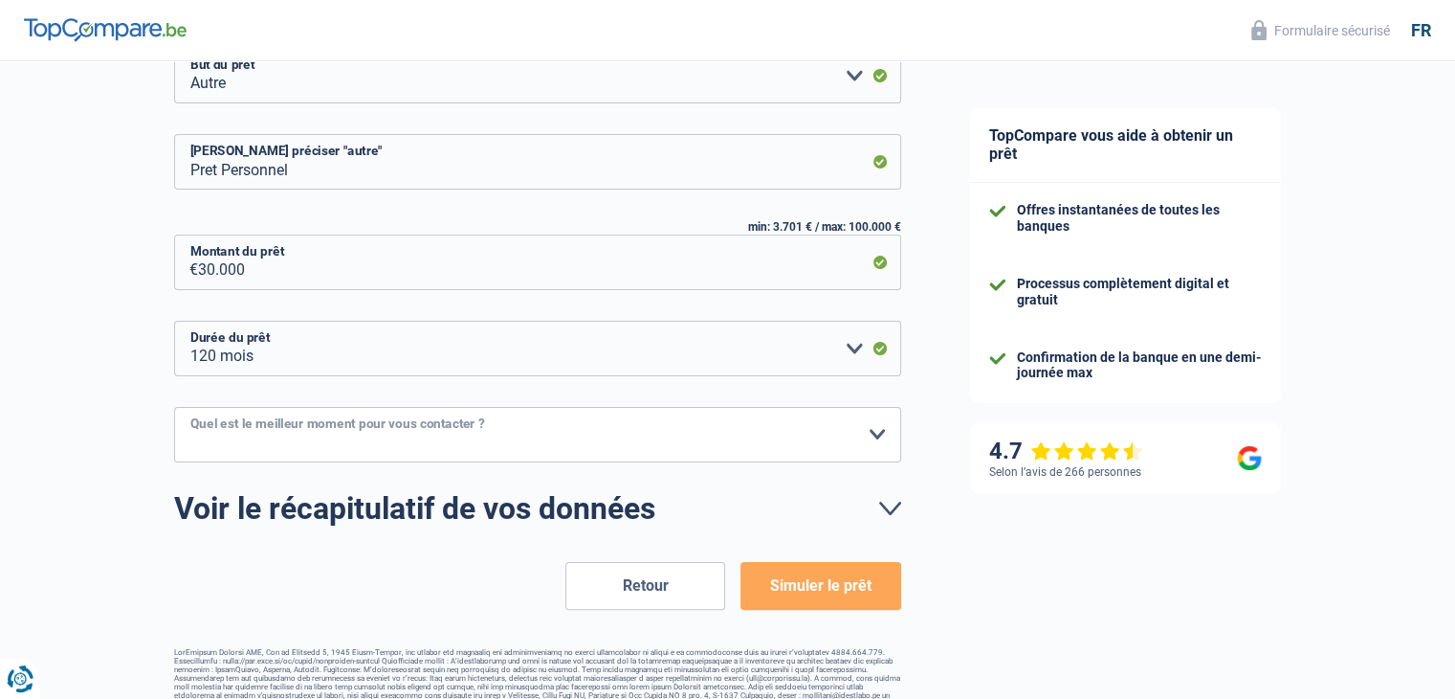
click at [517, 451] on select "10h-12h 12h-14h 14h-16h 16h-18h Veuillez sélectionner une option" at bounding box center [537, 435] width 727 height 56
select select "16-18"
click at [174, 407] on select "10h-12h 12h-14h 14h-16h 16h-18h Veuillez sélectionner une option" at bounding box center [537, 435] width 727 height 56
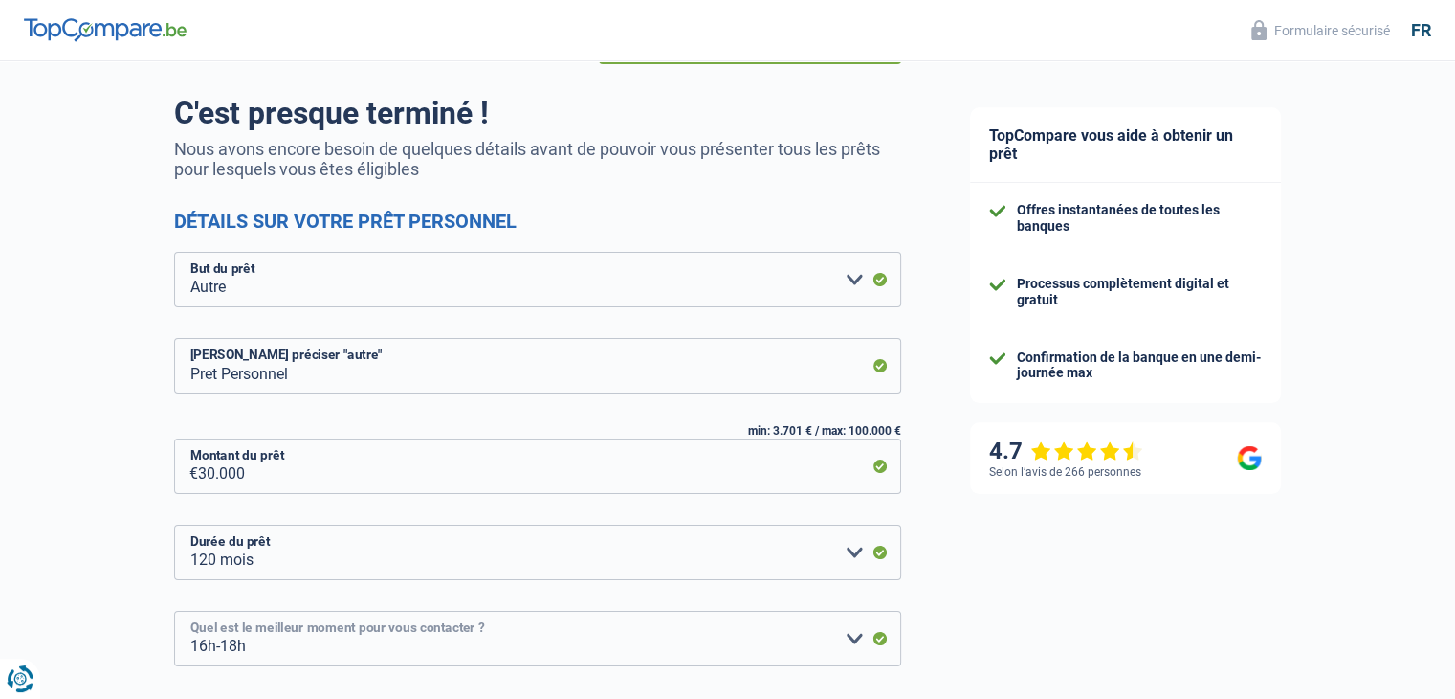
scroll to position [122, 0]
click at [333, 381] on input "Pret Personnel" at bounding box center [537, 365] width 727 height 56
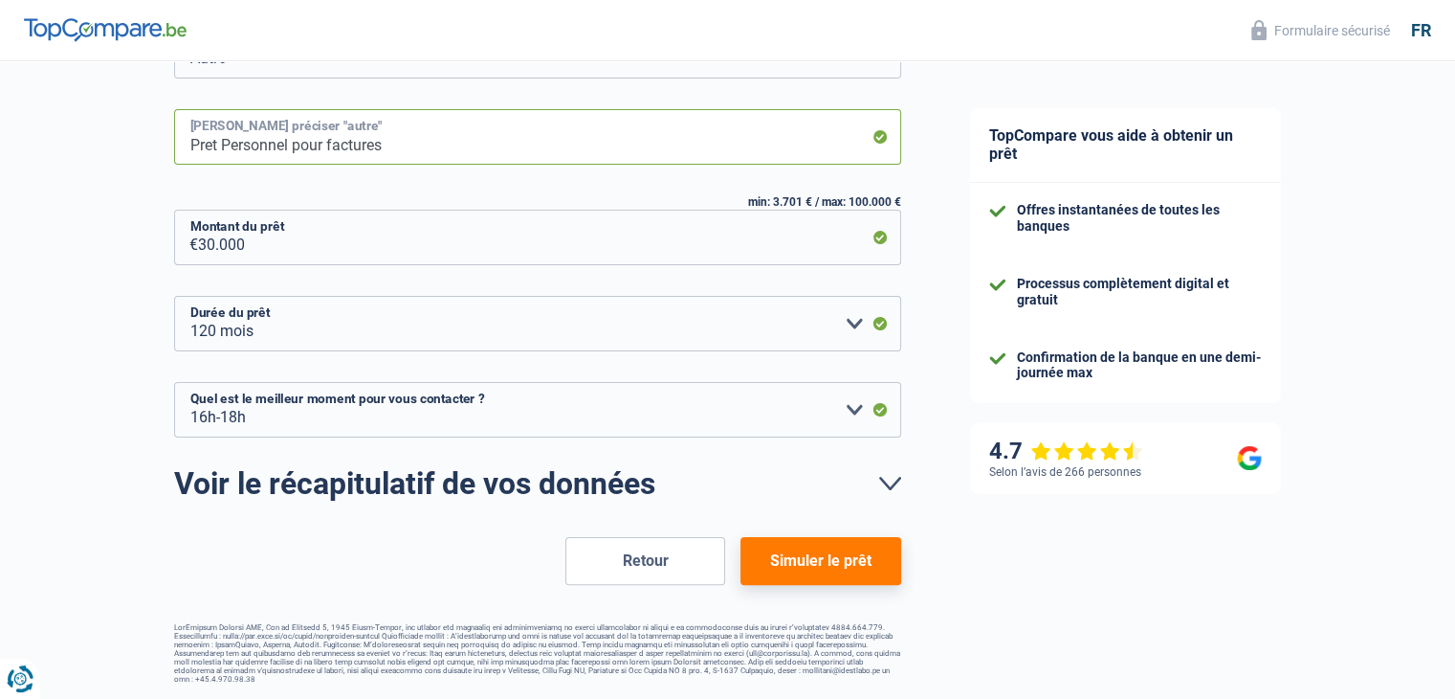
type input "Pret Personnel pour factures"
click at [810, 571] on button "Simuler le prêt" at bounding box center [821, 561] width 160 height 48
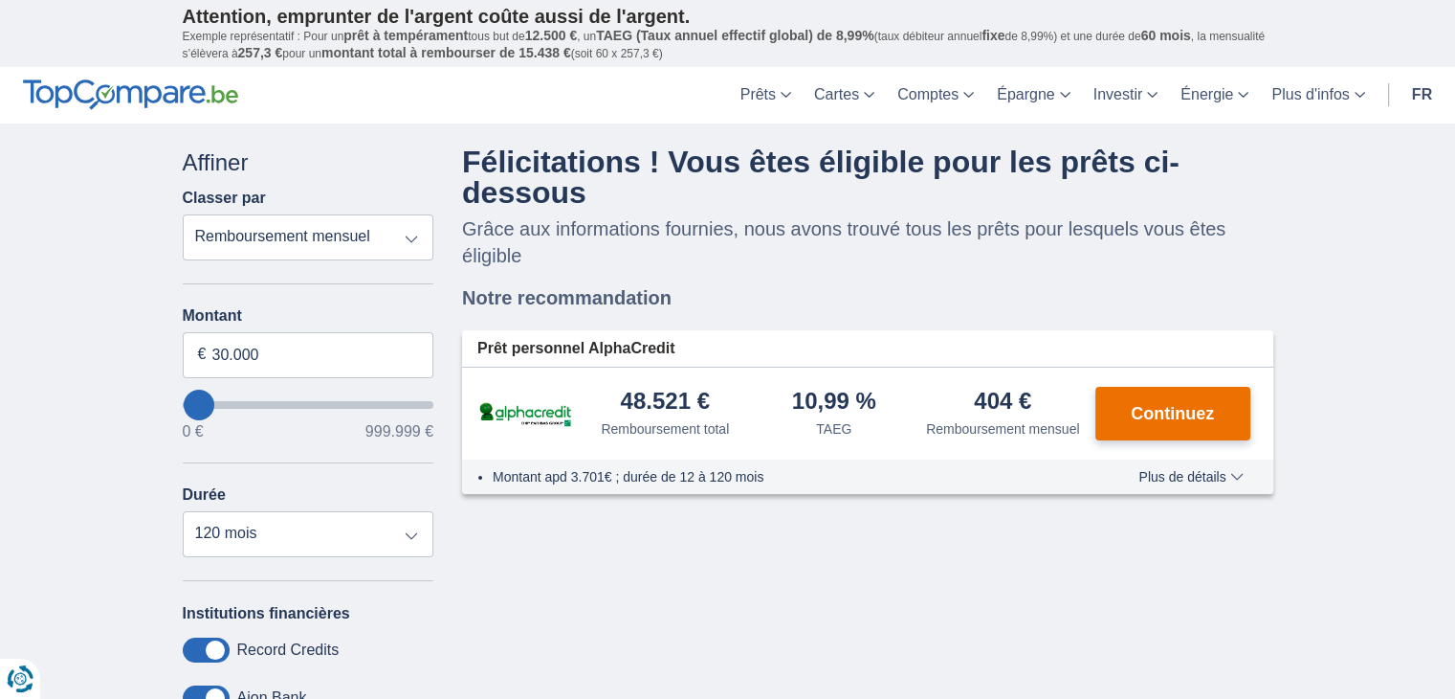
click at [1179, 417] on span "Continuez" at bounding box center [1172, 413] width 83 height 17
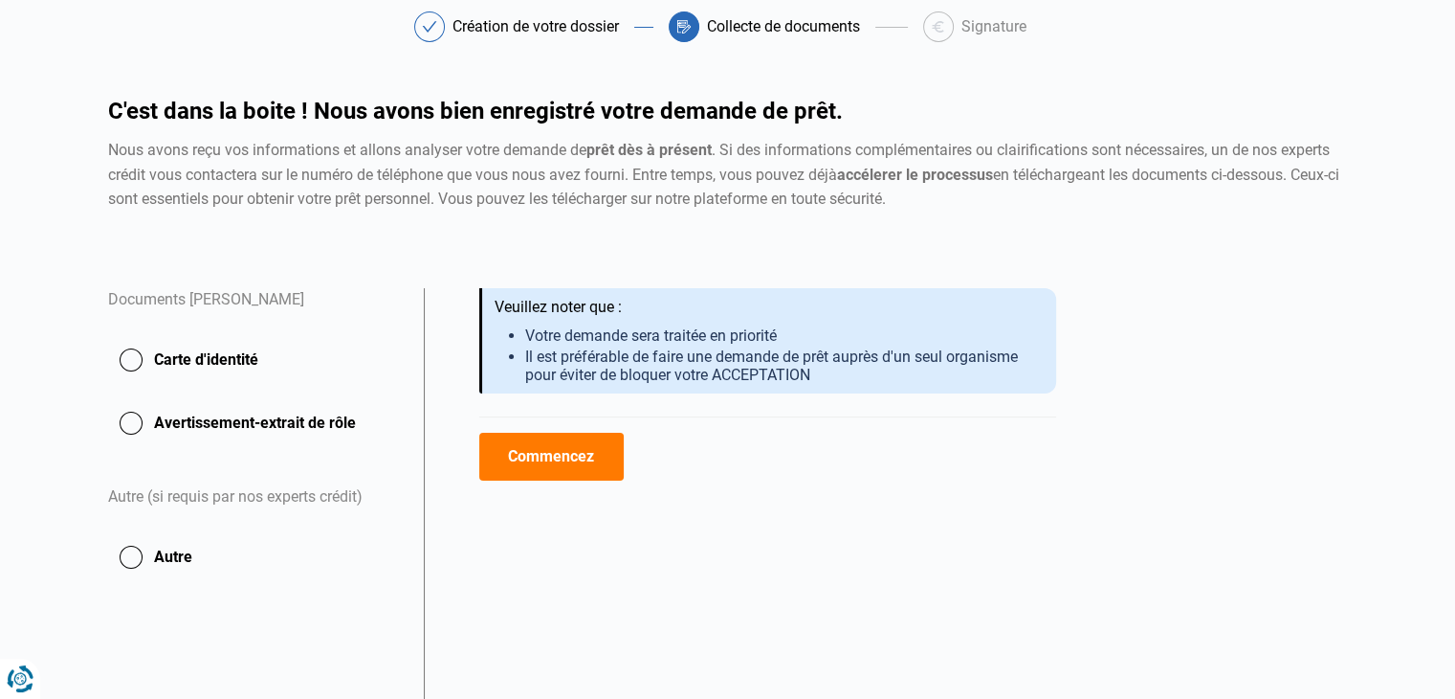
scroll to position [95, 0]
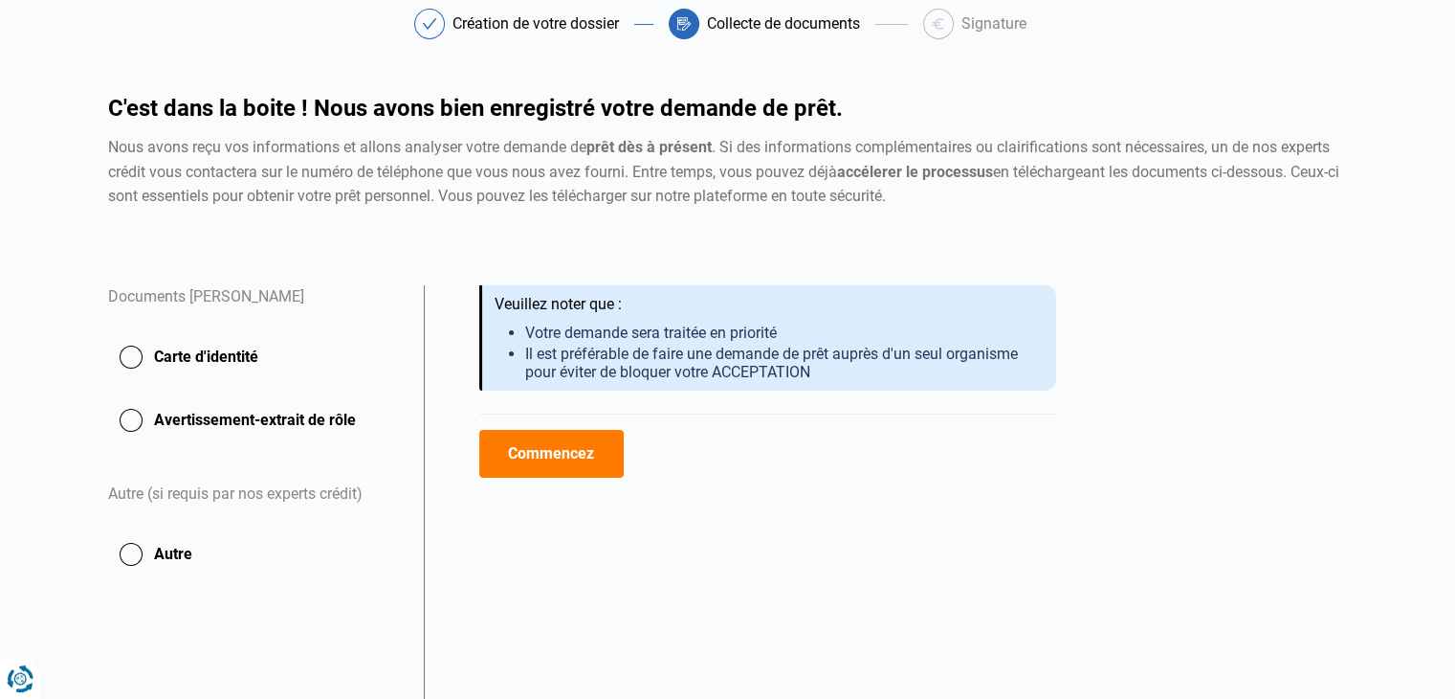
click at [566, 468] on button "Commencez" at bounding box center [551, 454] width 144 height 48
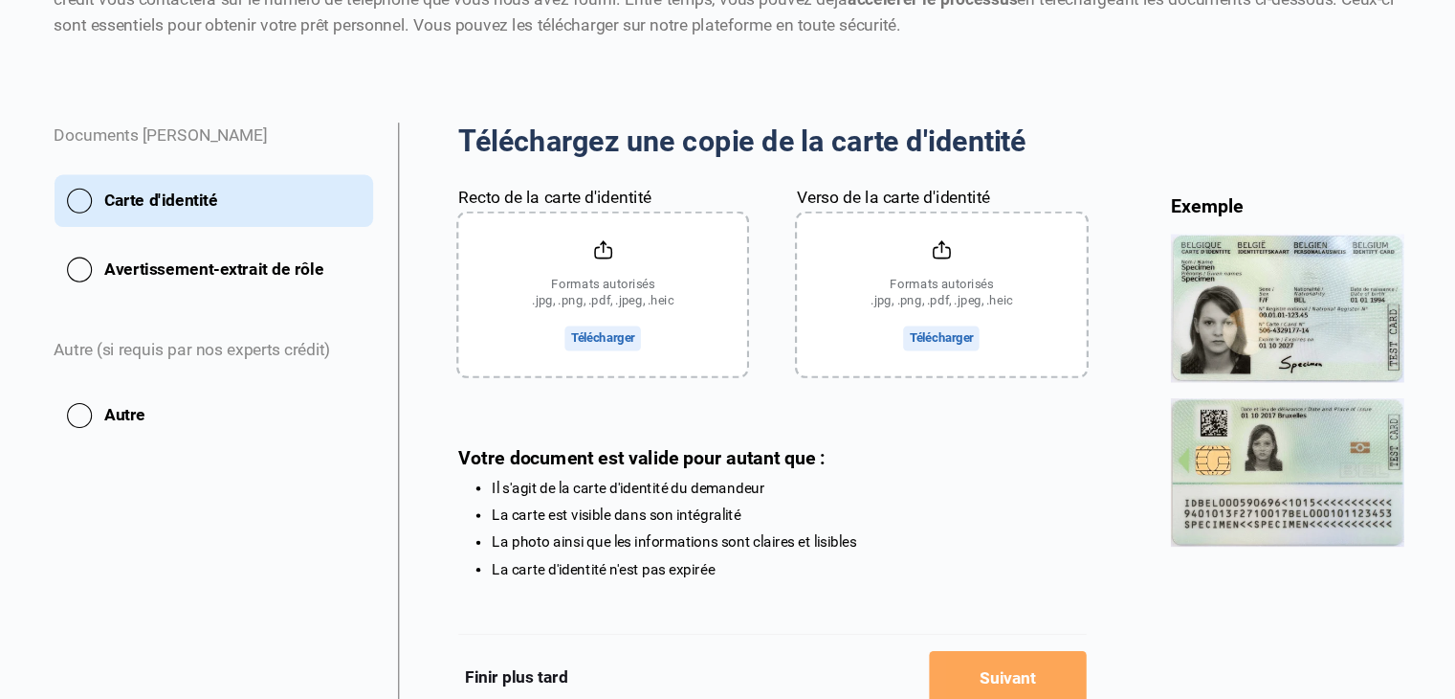
scroll to position [230, 0]
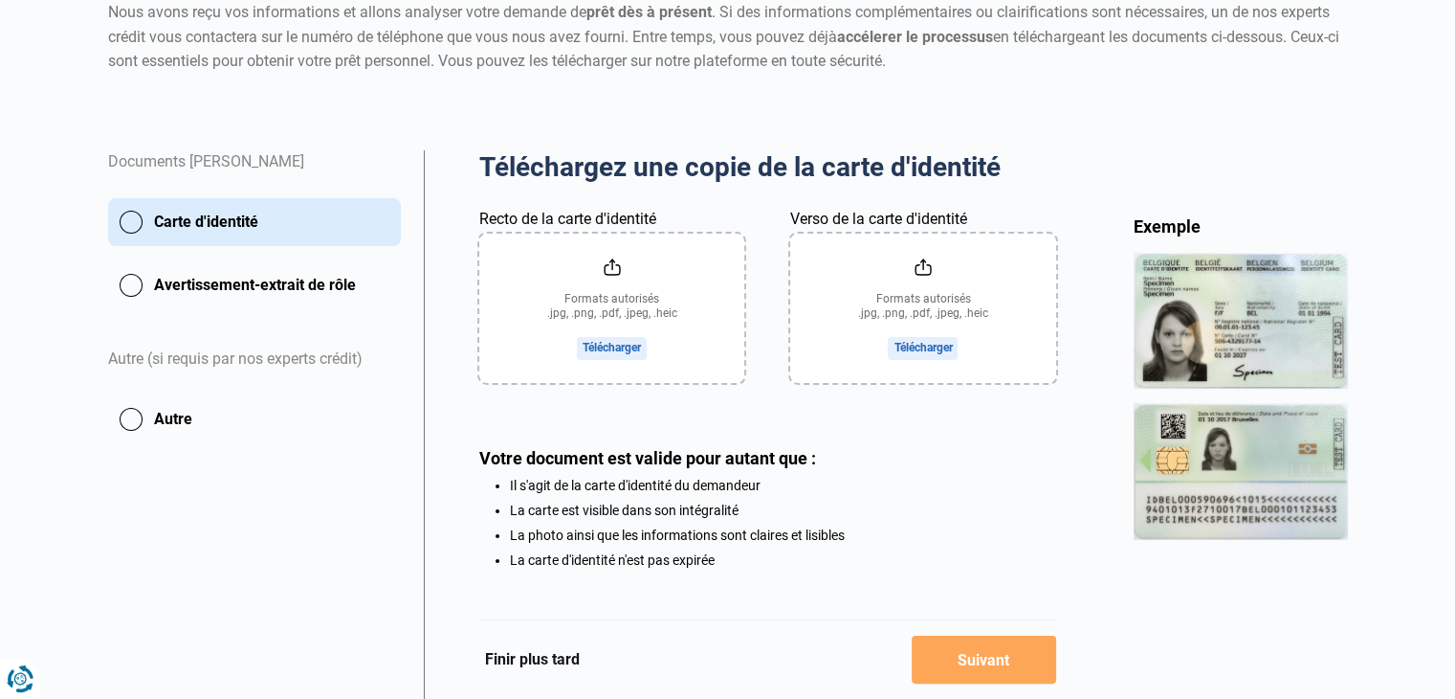
click at [611, 338] on input "Recto de la carte d'identité" at bounding box center [611, 307] width 265 height 149
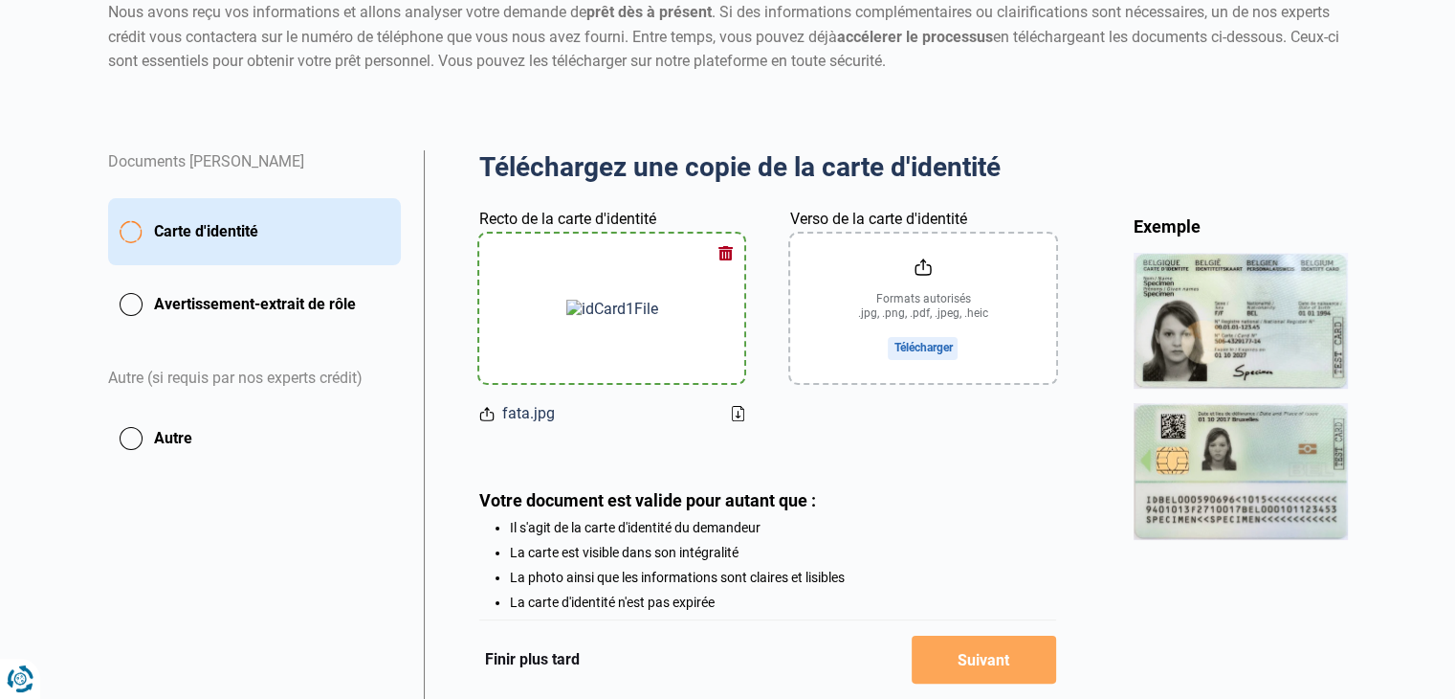
click at [912, 353] on input "Verso de la carte d'identité" at bounding box center [922, 307] width 265 height 149
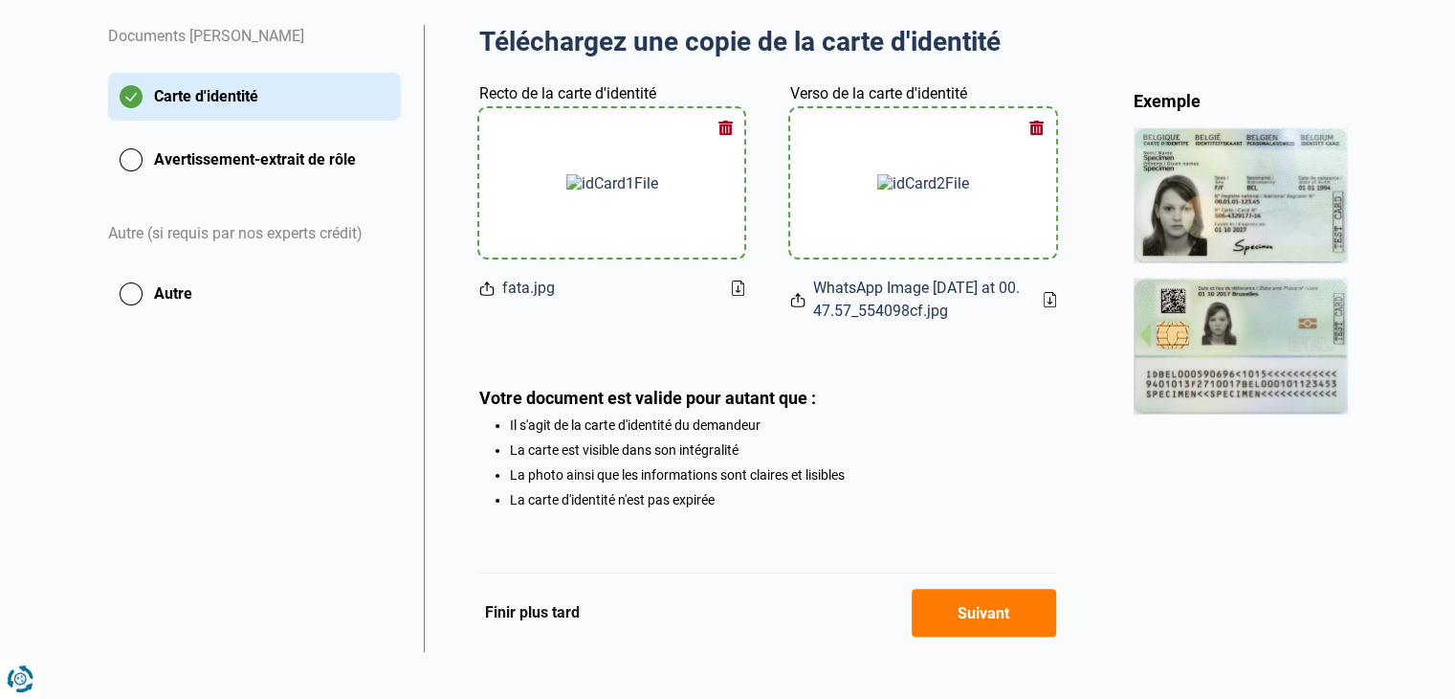
scroll to position [376, 0]
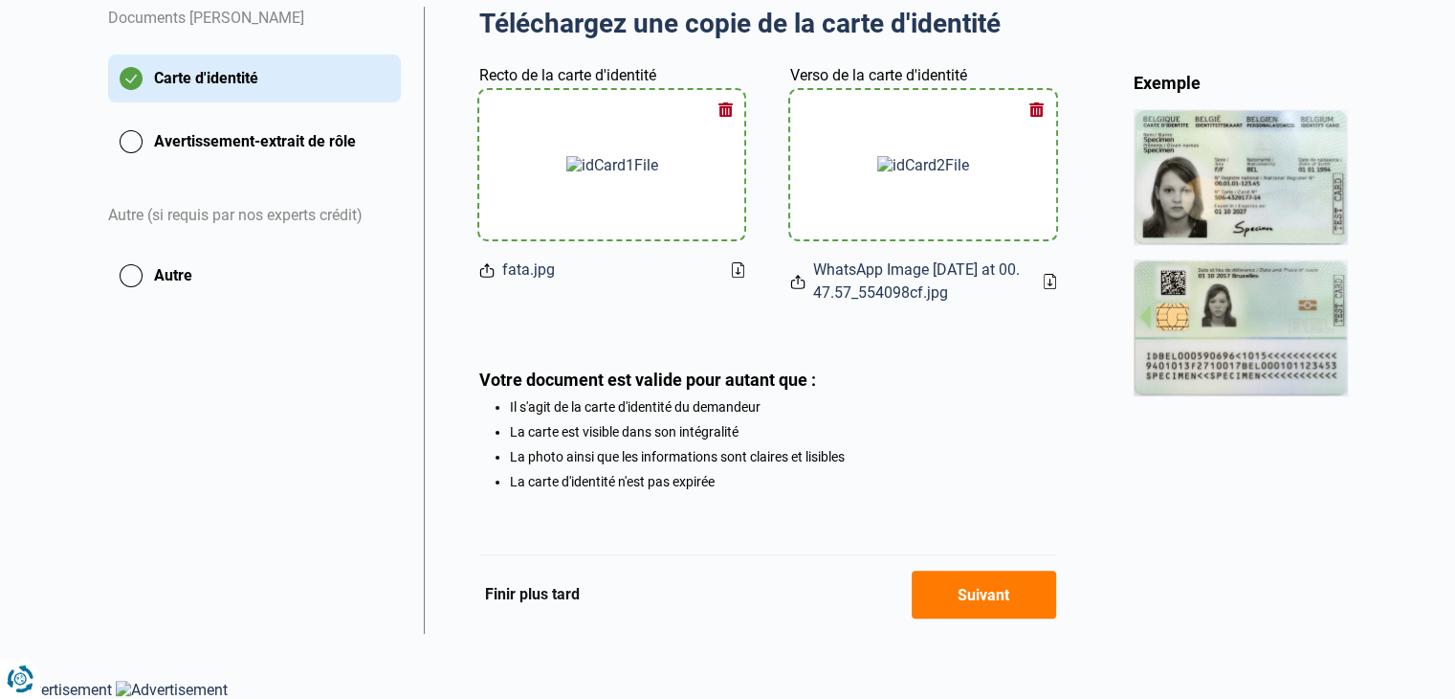
click at [942, 599] on button "Suivant" at bounding box center [984, 594] width 144 height 48
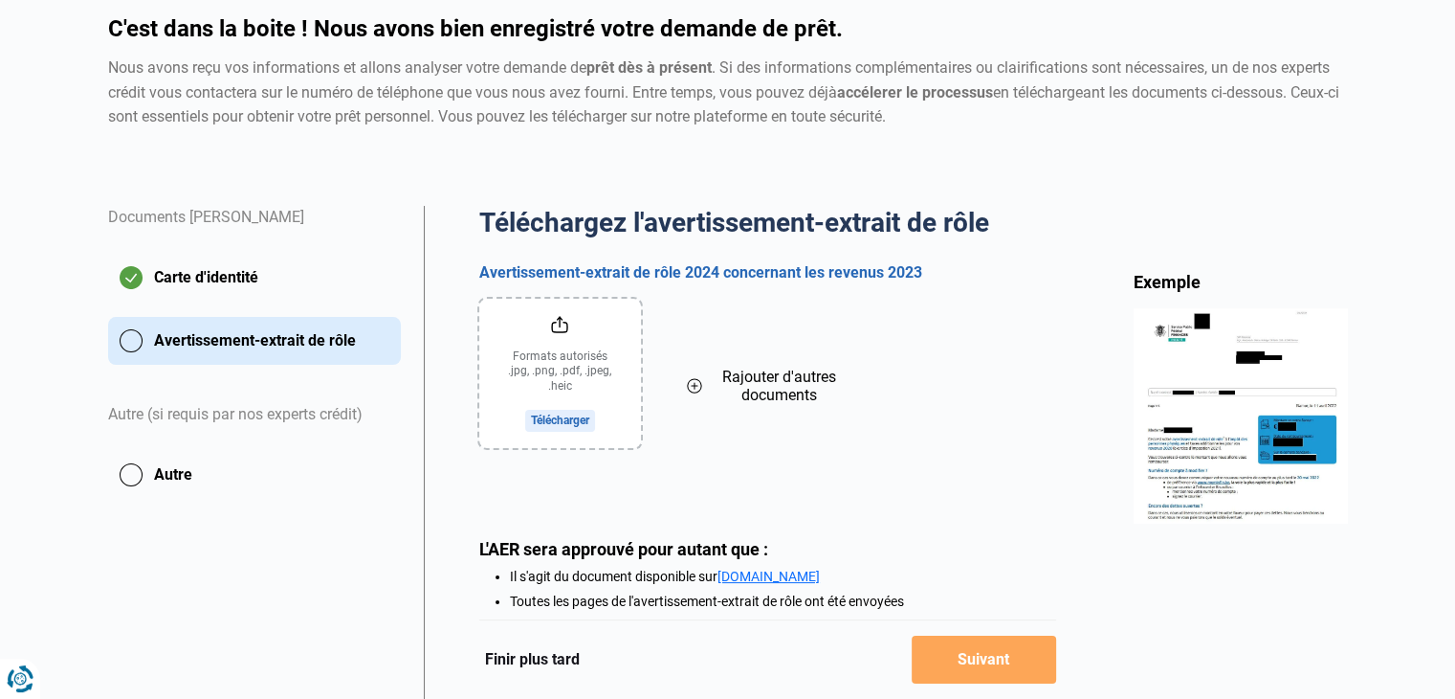
scroll to position [233, 0]
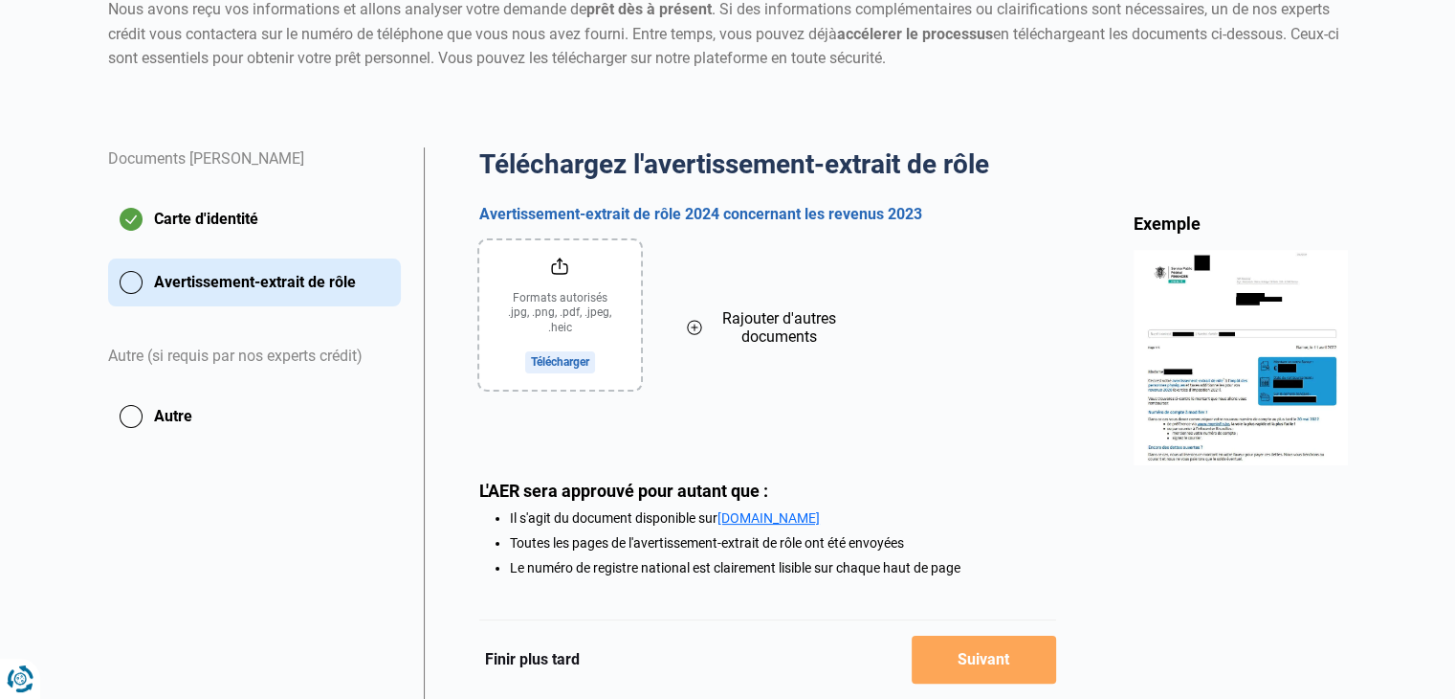
click at [551, 362] on input "file" at bounding box center [560, 314] width 162 height 149
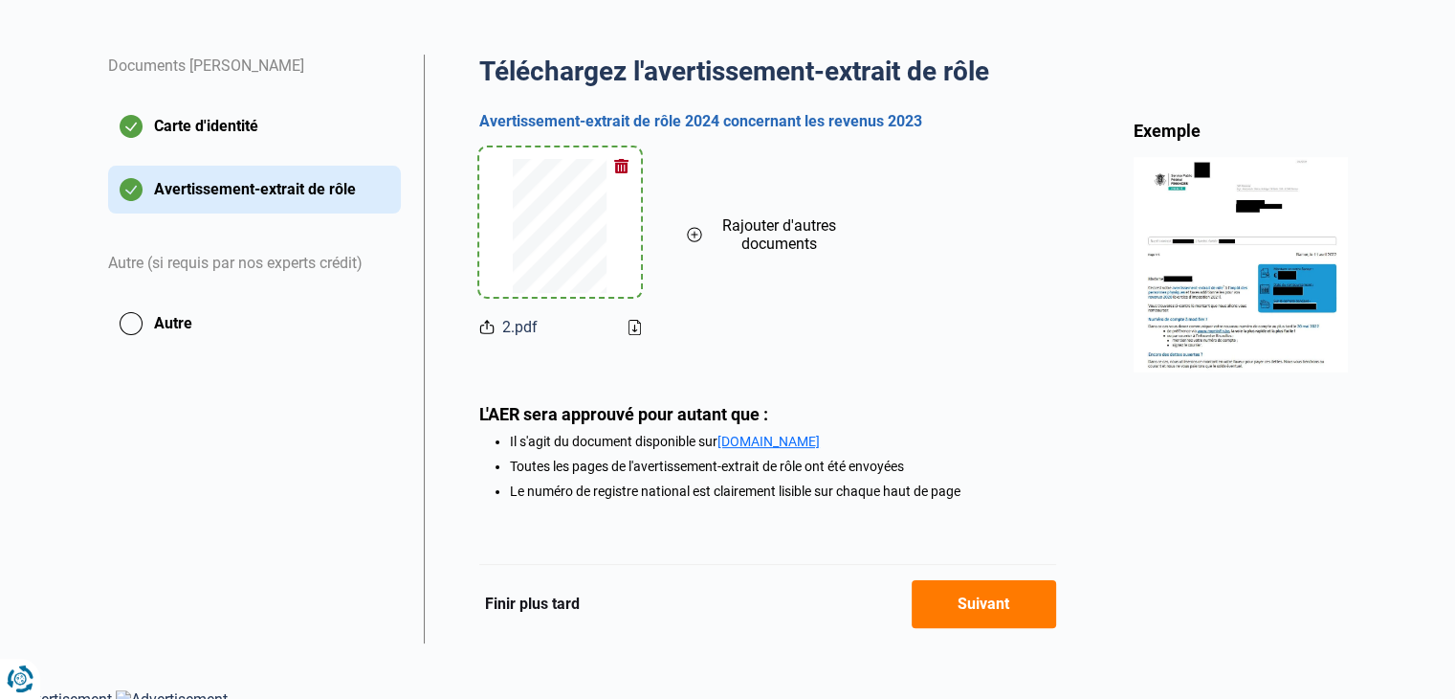
scroll to position [337, 0]
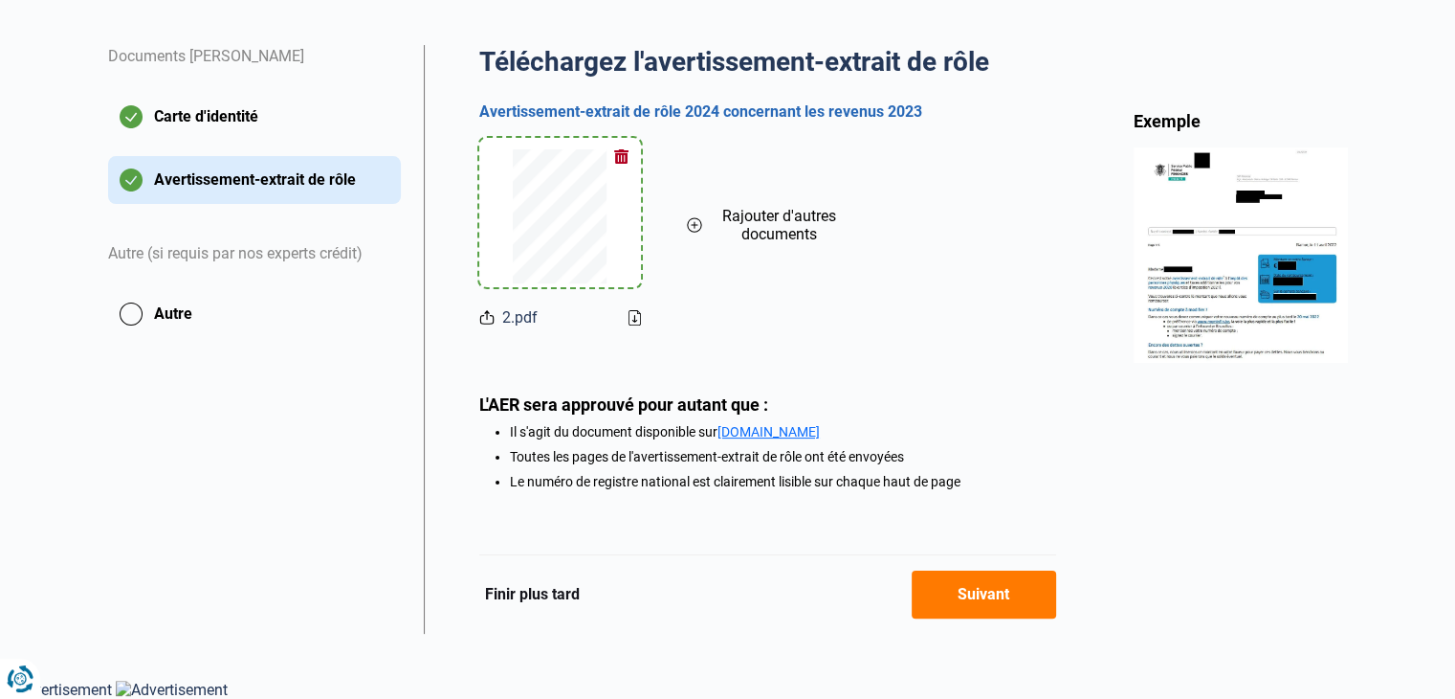
click at [995, 603] on button "Suivant" at bounding box center [984, 594] width 144 height 48
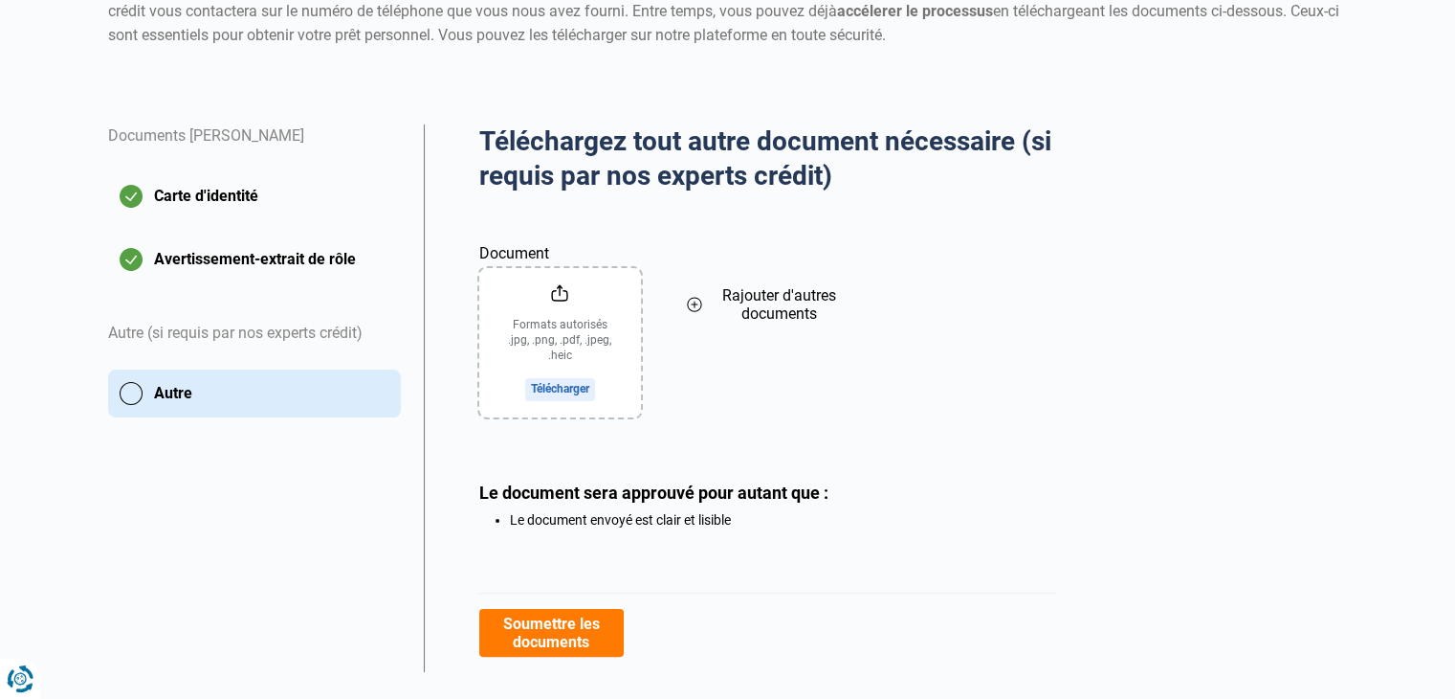
scroll to position [294, 0]
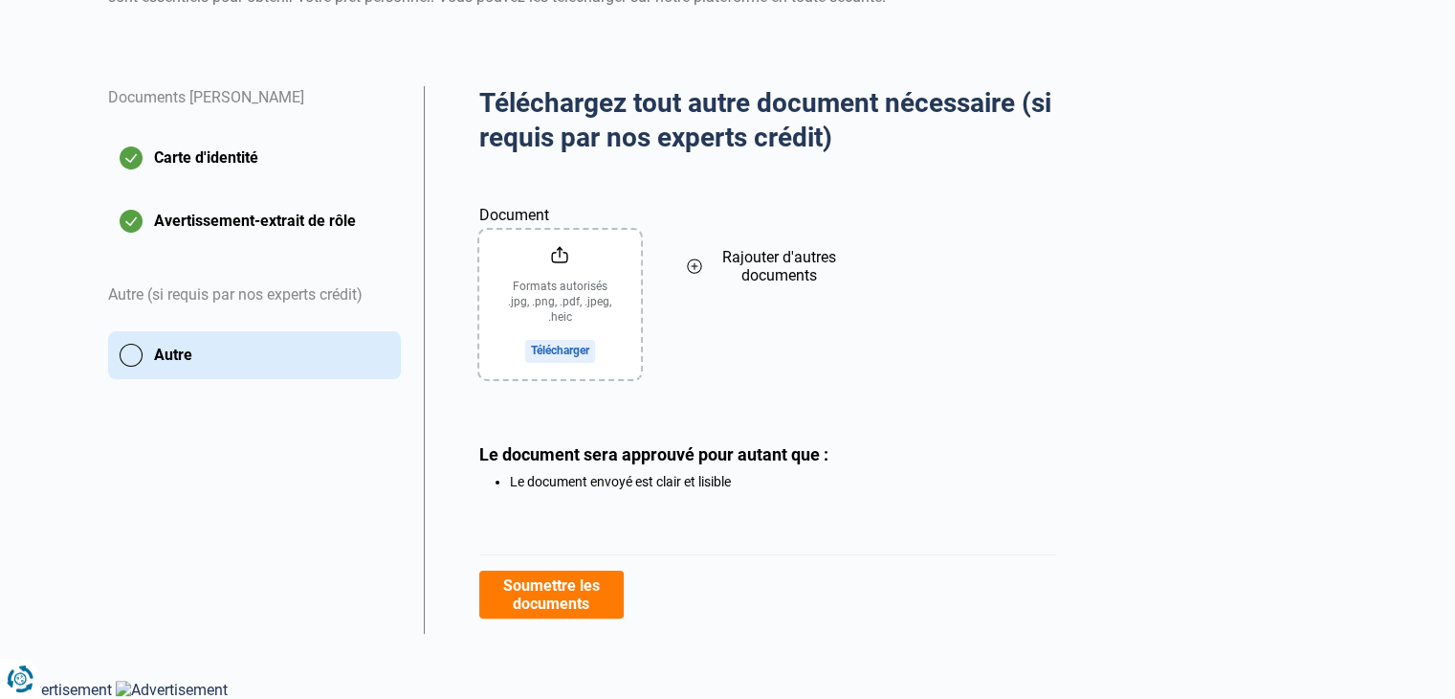
click at [532, 597] on button "Soumettre les documents" at bounding box center [551, 594] width 144 height 48
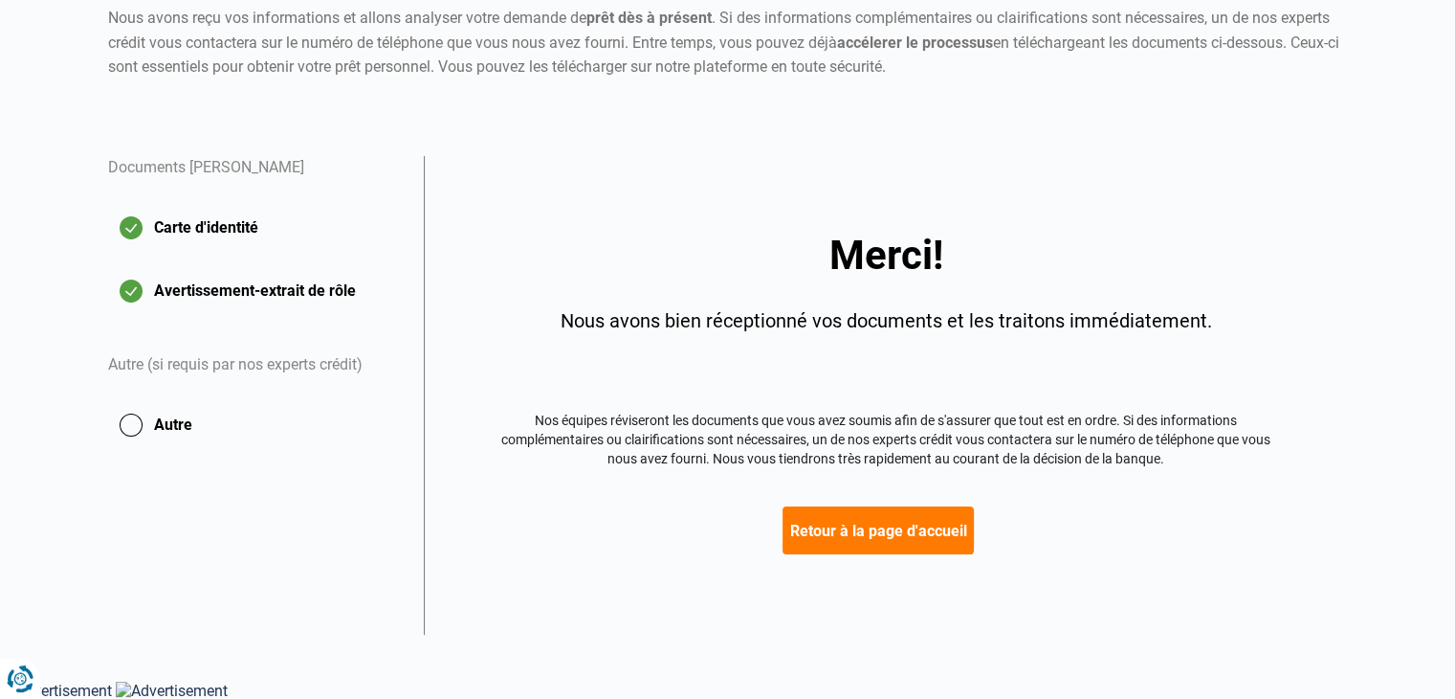
scroll to position [223, 0]
click at [840, 525] on button "Retour à la page d'accueil" at bounding box center [878, 531] width 191 height 48
